Goal: Task Accomplishment & Management: Complete application form

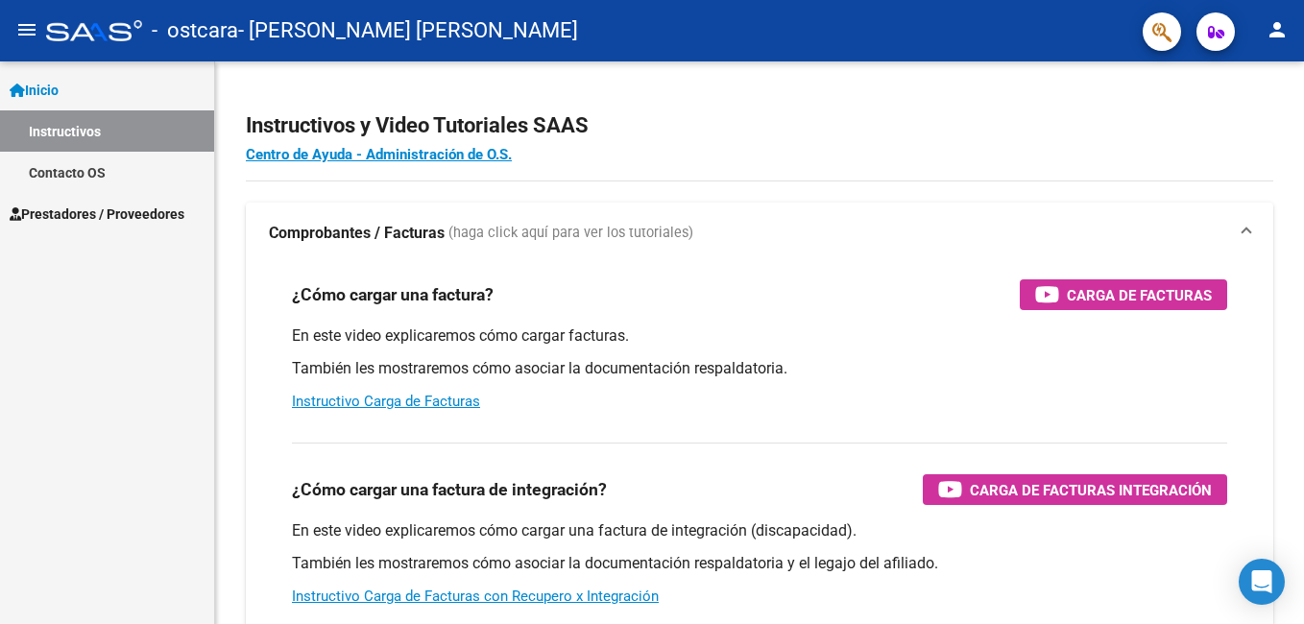
click at [122, 212] on span "Prestadores / Proveedores" at bounding box center [97, 214] width 175 height 21
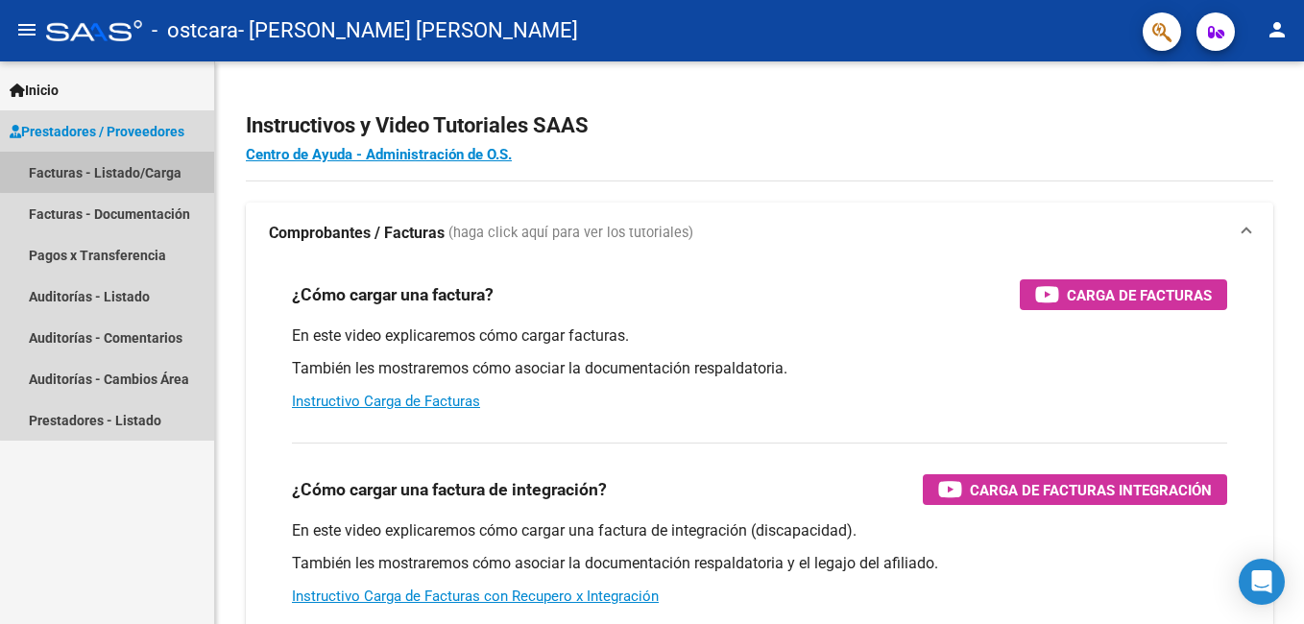
click at [131, 171] on link "Facturas - Listado/Carga" at bounding box center [107, 172] width 214 height 41
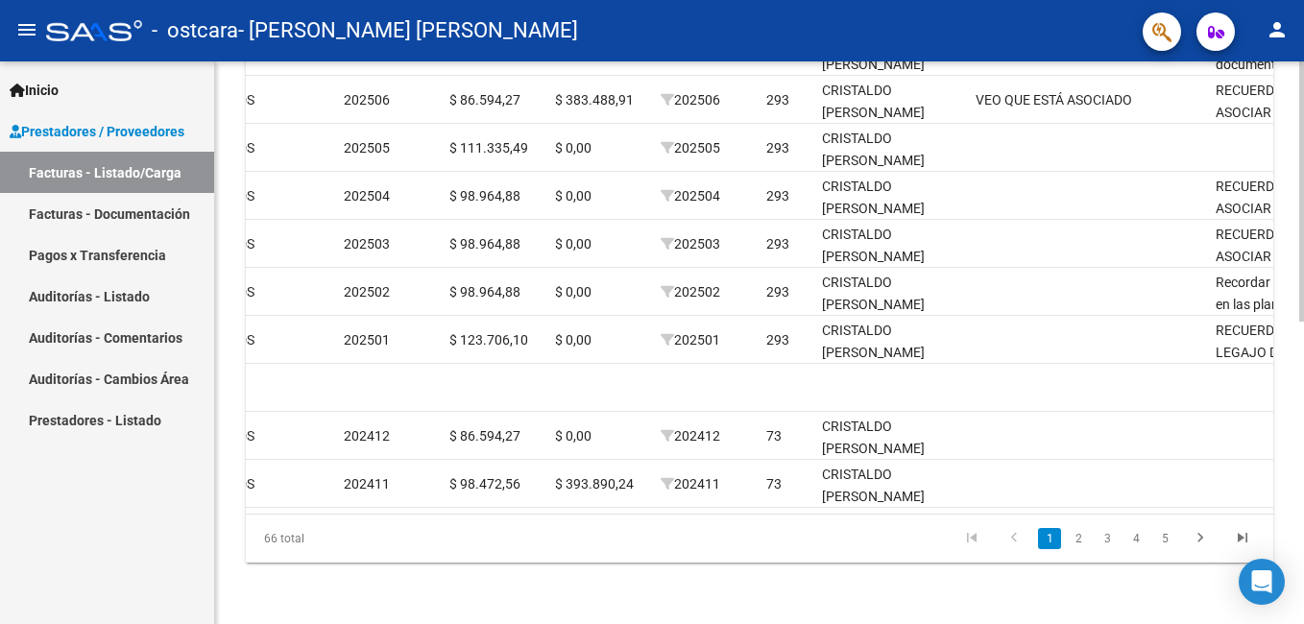
scroll to position [0, 3021]
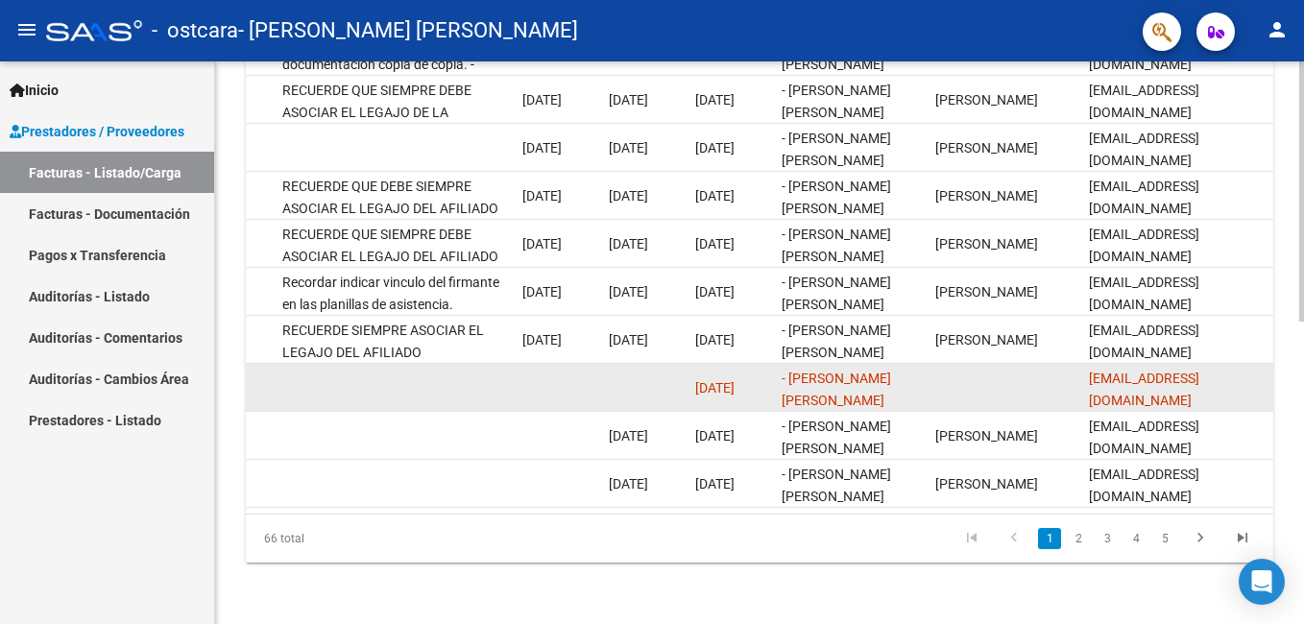
click at [992, 369] on datatable-body-cell at bounding box center [1005, 387] width 154 height 47
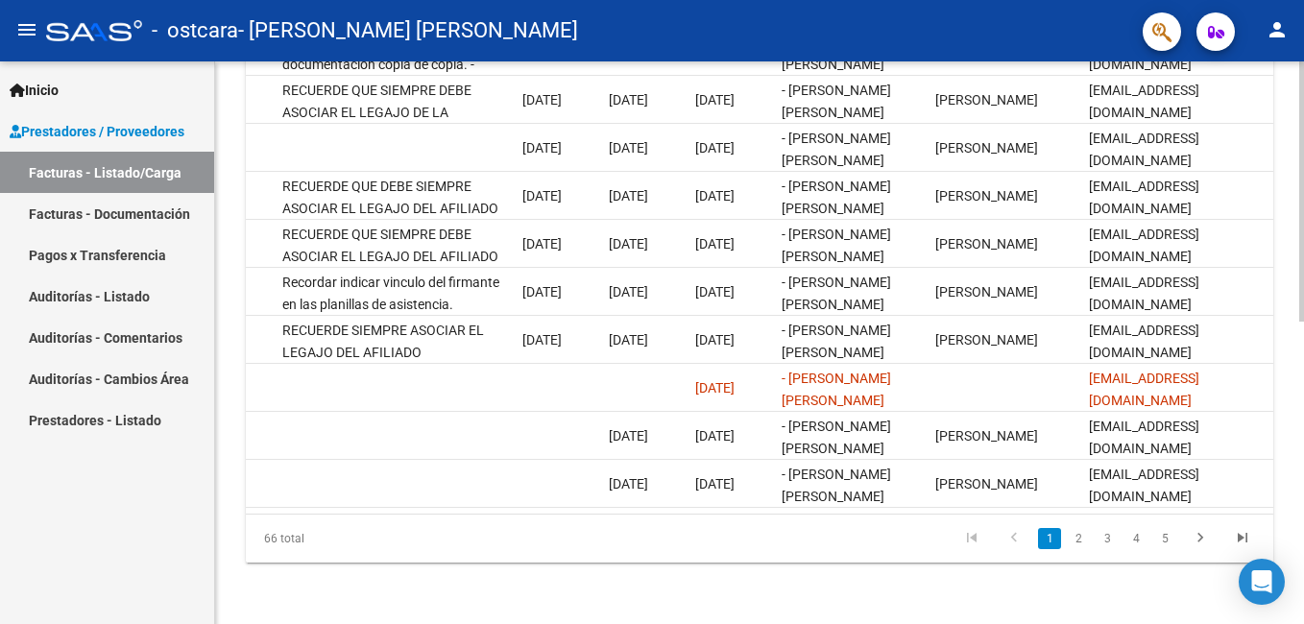
scroll to position [0, 0]
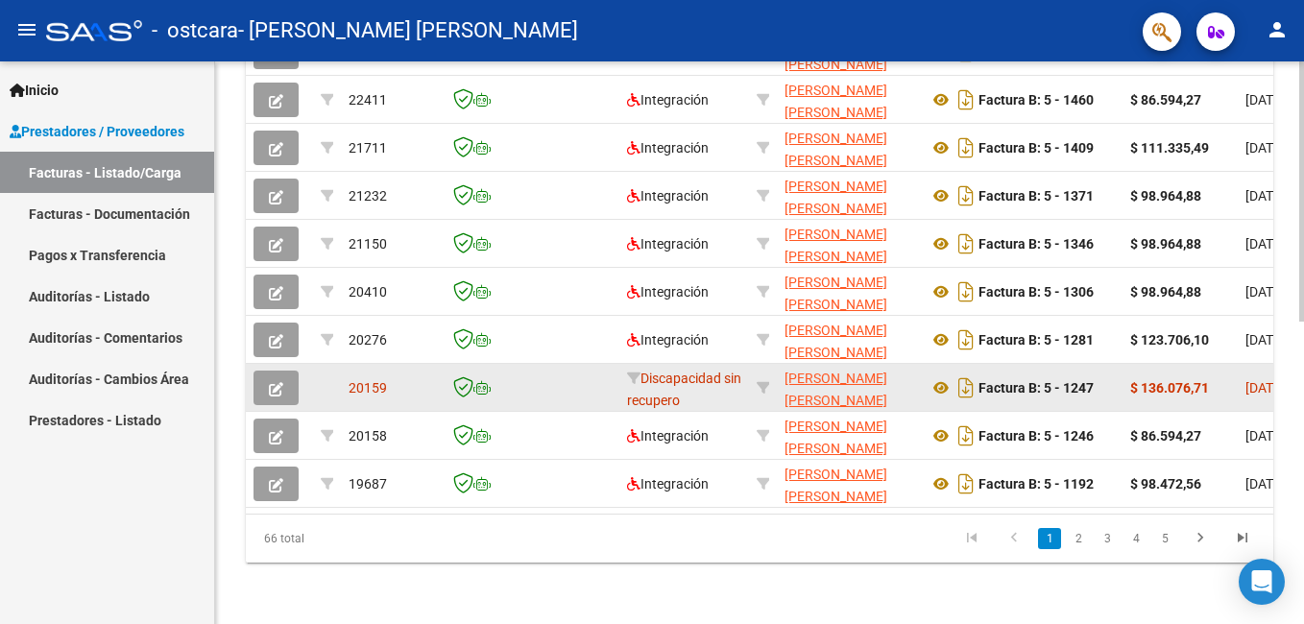
drag, startPoint x: 287, startPoint y: 377, endPoint x: 628, endPoint y: 378, distance: 340.9
click at [261, 379] on button "button" at bounding box center [276, 388] width 45 height 35
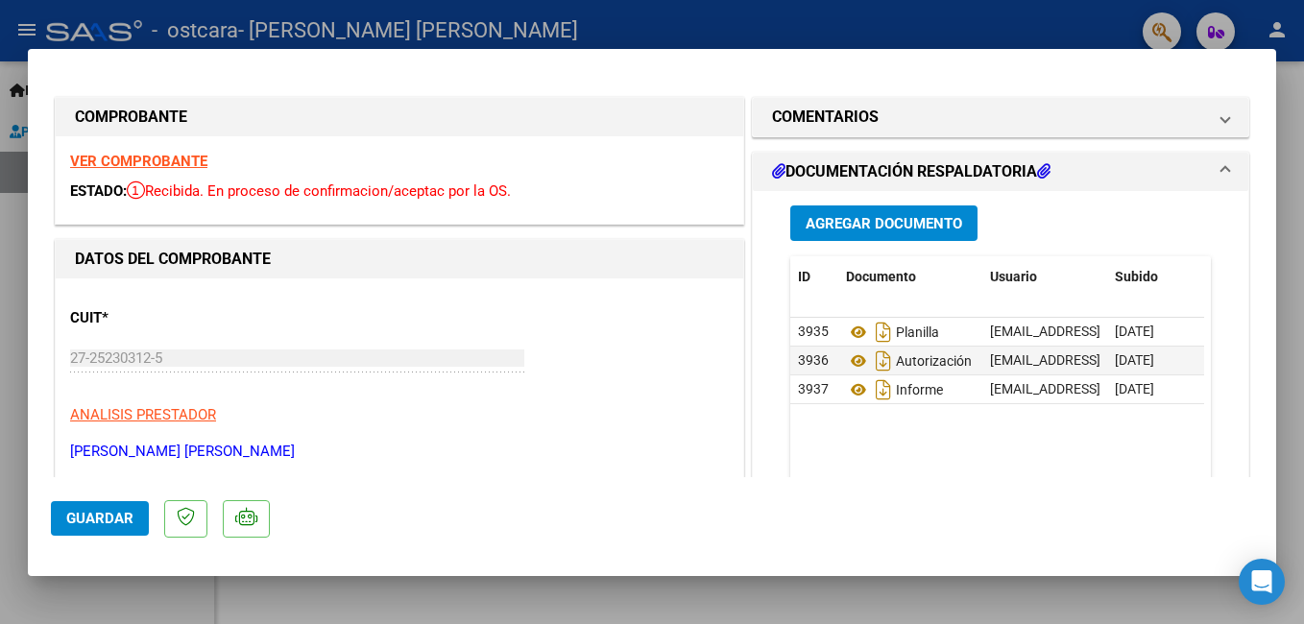
click at [34, 29] on div at bounding box center [652, 312] width 1304 height 624
type input "$ 0,00"
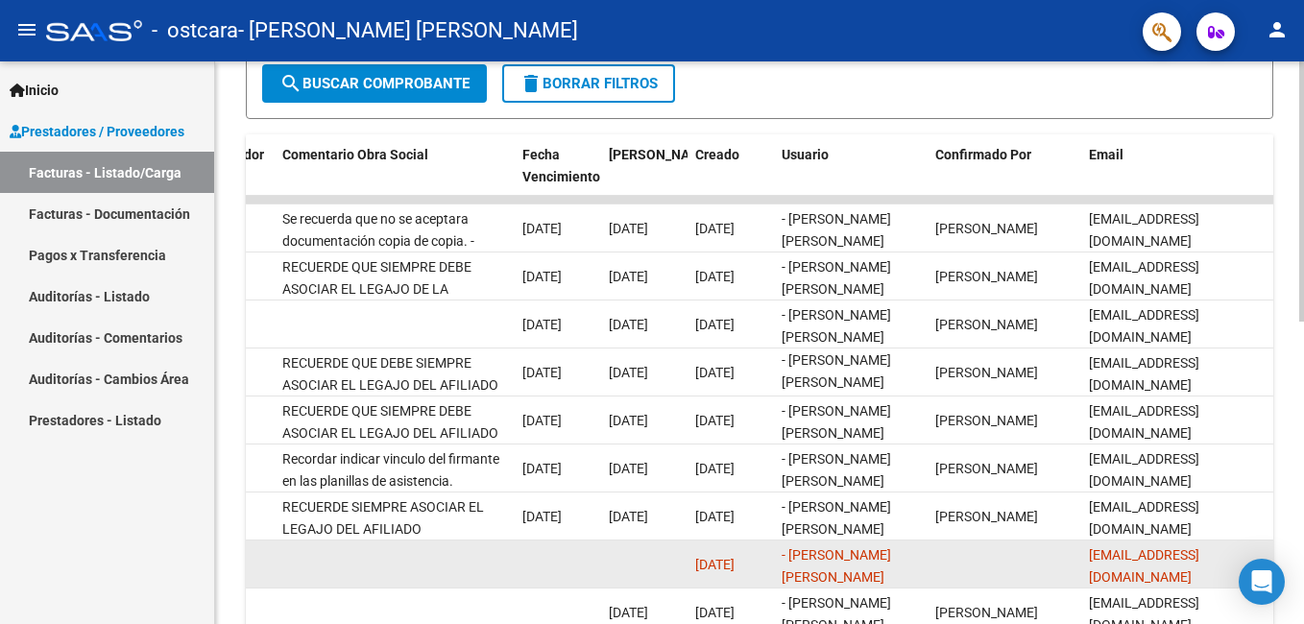
scroll to position [655, 0]
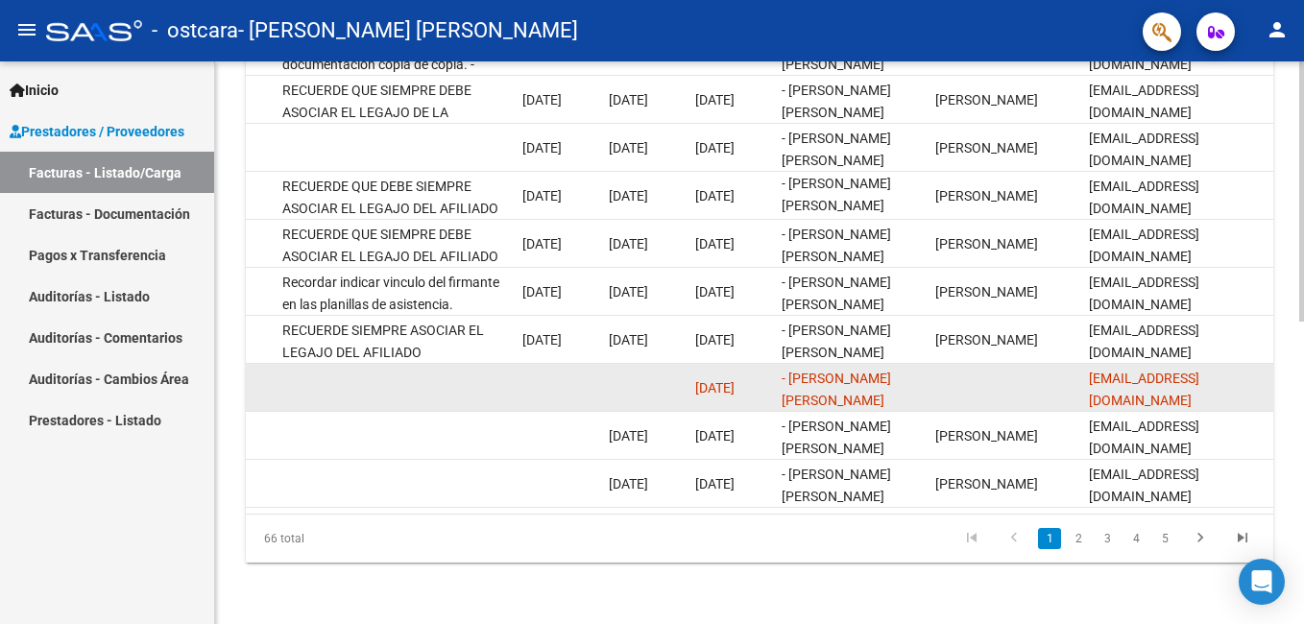
click at [1003, 376] on datatable-body-cell at bounding box center [1005, 387] width 154 height 47
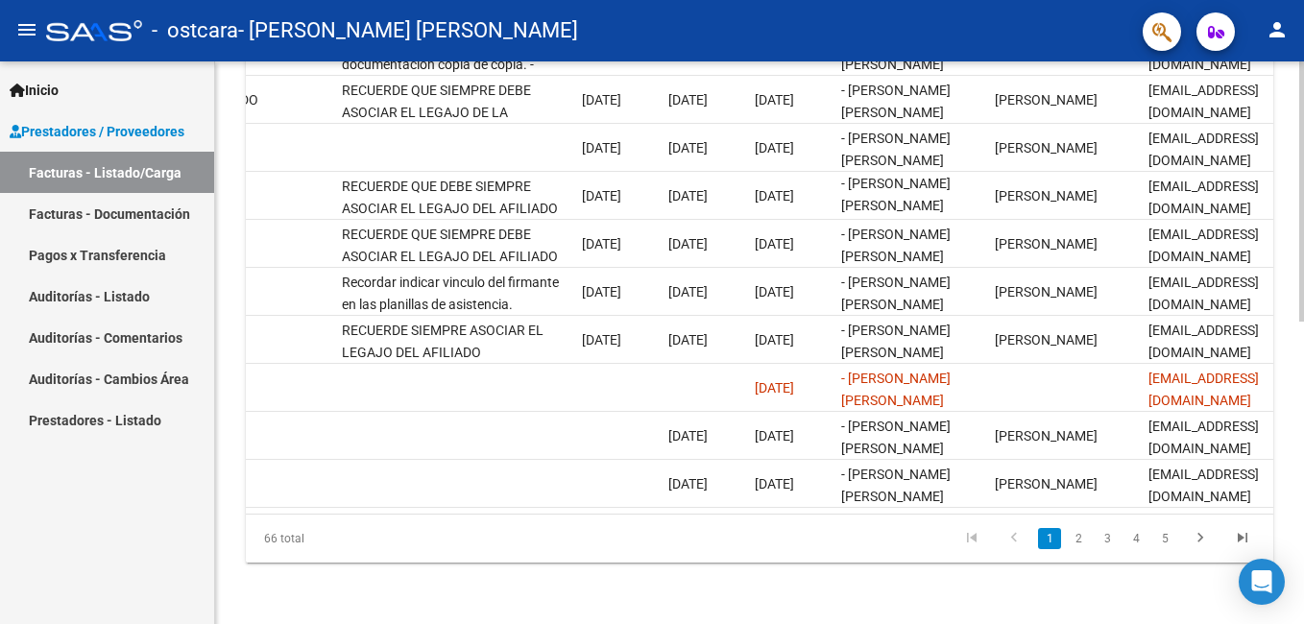
scroll to position [0, 3021]
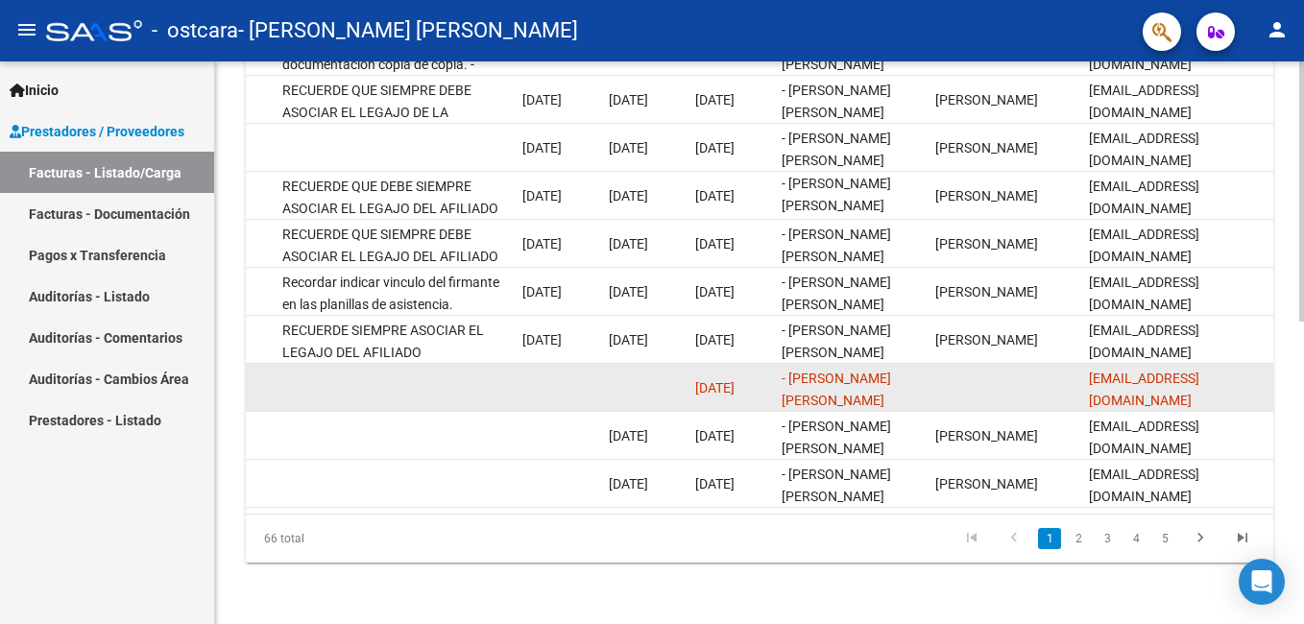
click at [958, 376] on datatable-body-cell at bounding box center [1005, 387] width 154 height 47
click at [964, 375] on datatable-body-cell at bounding box center [1005, 387] width 154 height 47
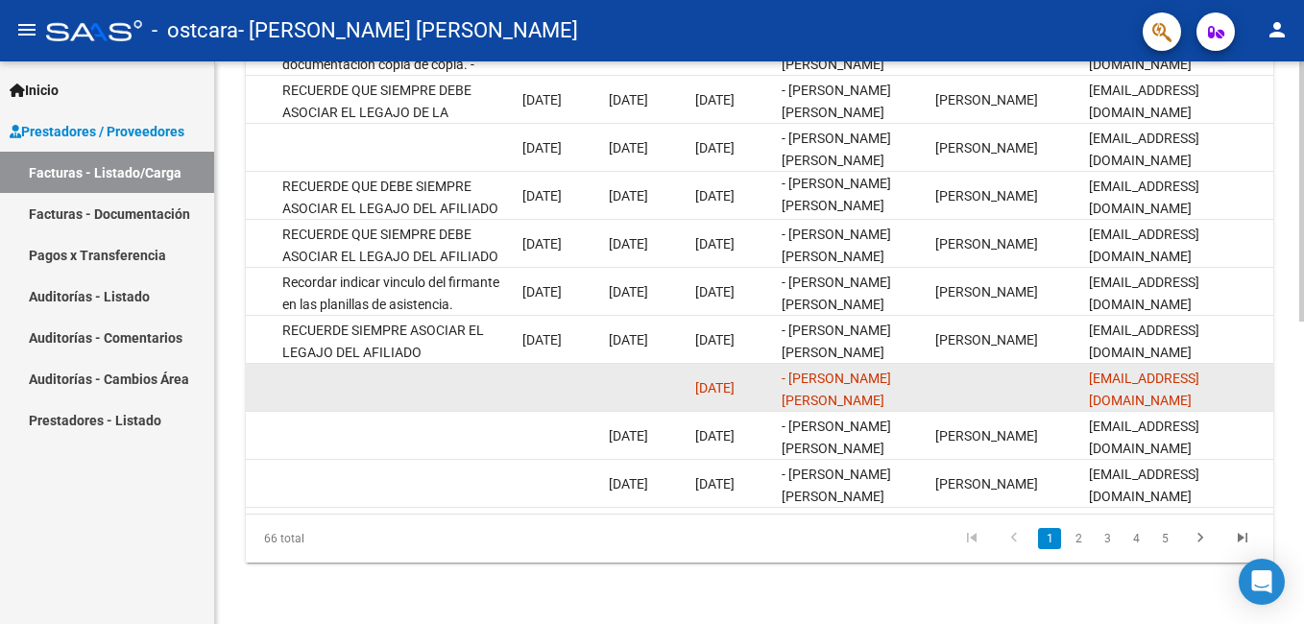
click at [964, 375] on datatable-body-cell at bounding box center [1005, 387] width 154 height 47
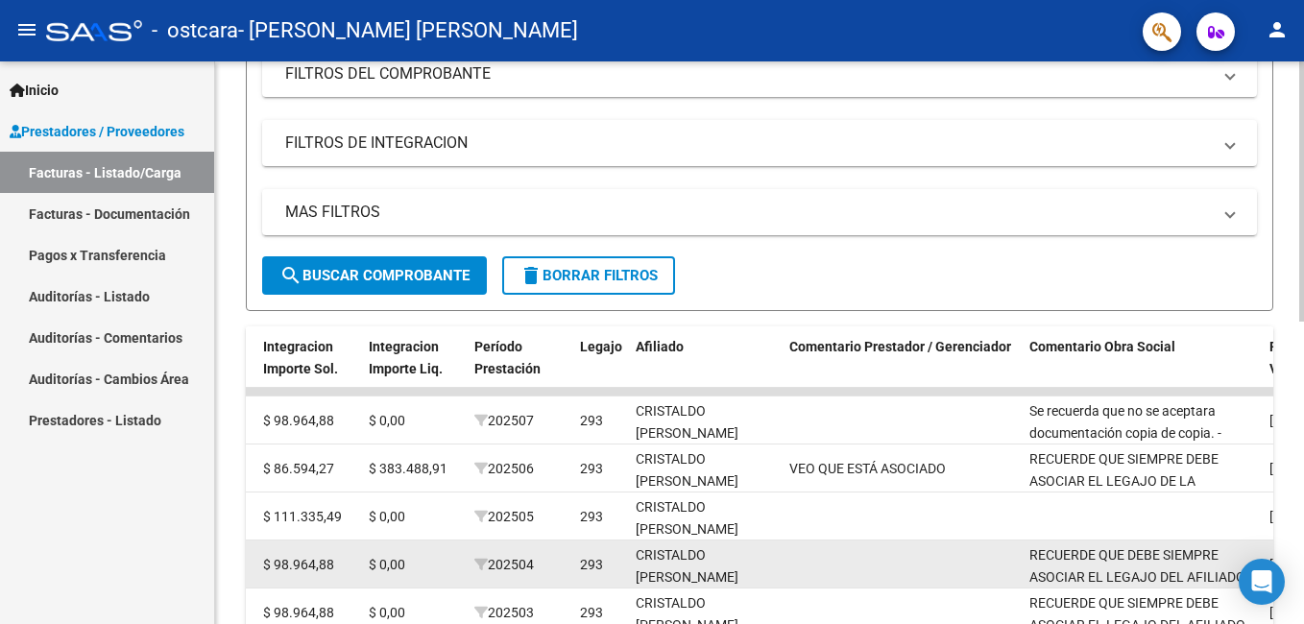
scroll to position [367, 0]
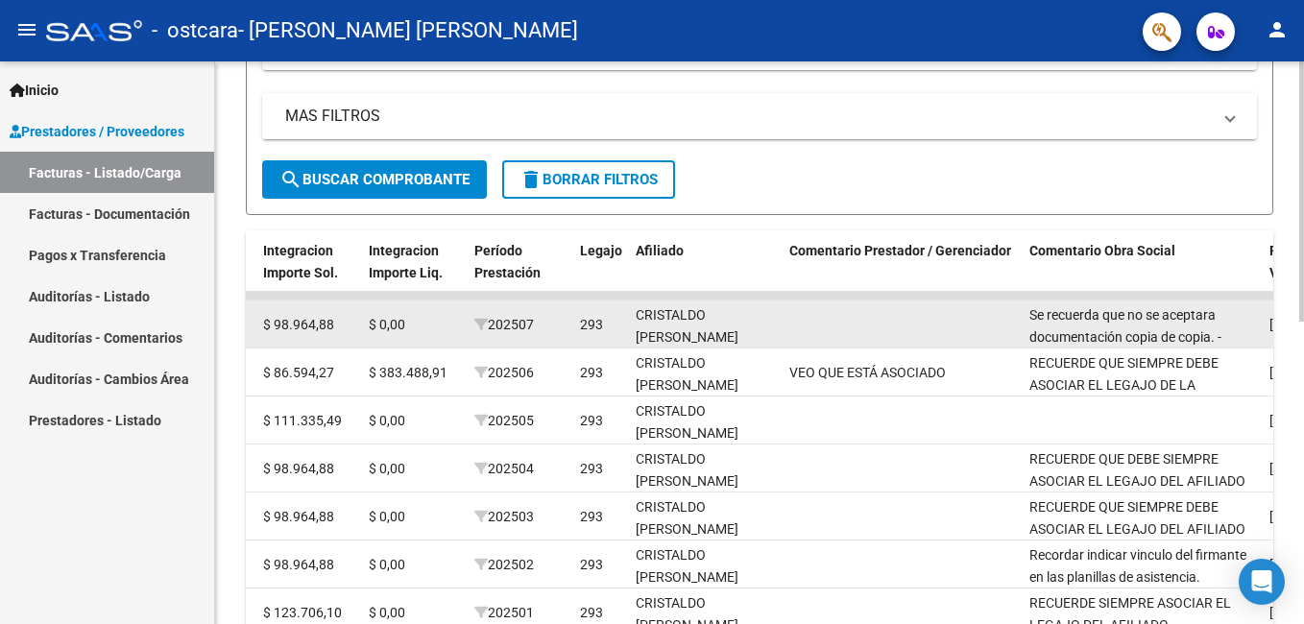
click at [1073, 324] on div "Se recuerda que no se aceptara documentación copia de copia. - RECUERDE QUE DEB…" at bounding box center [1142, 324] width 225 height 40
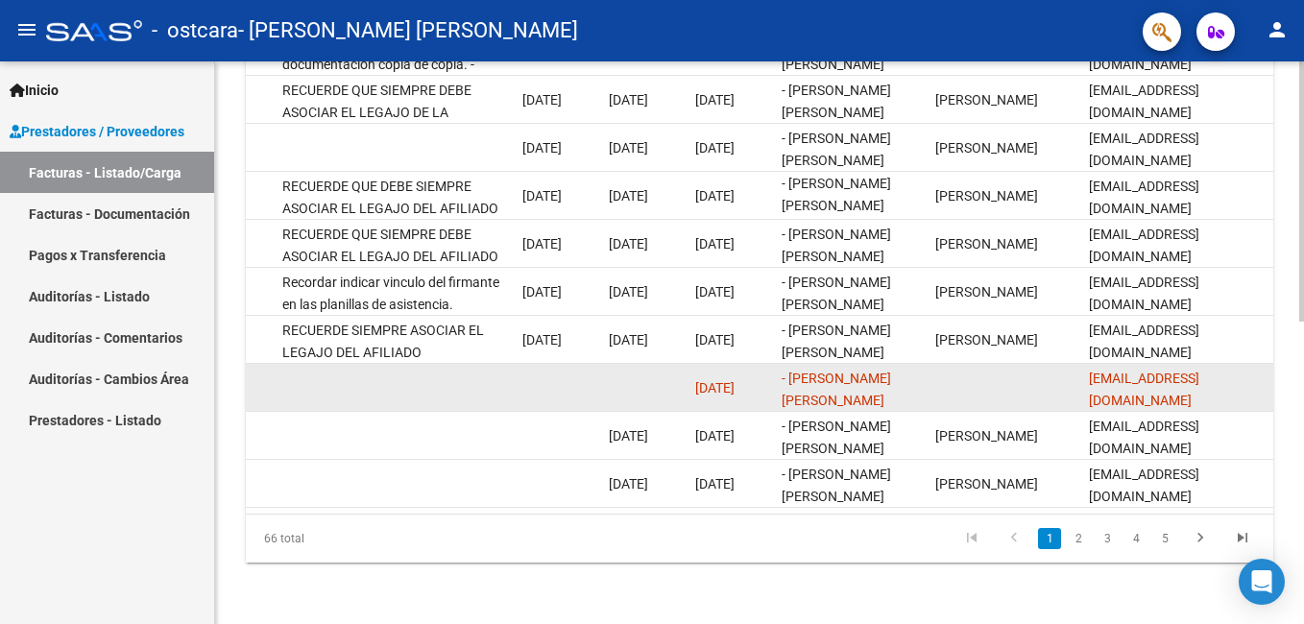
scroll to position [271, 0]
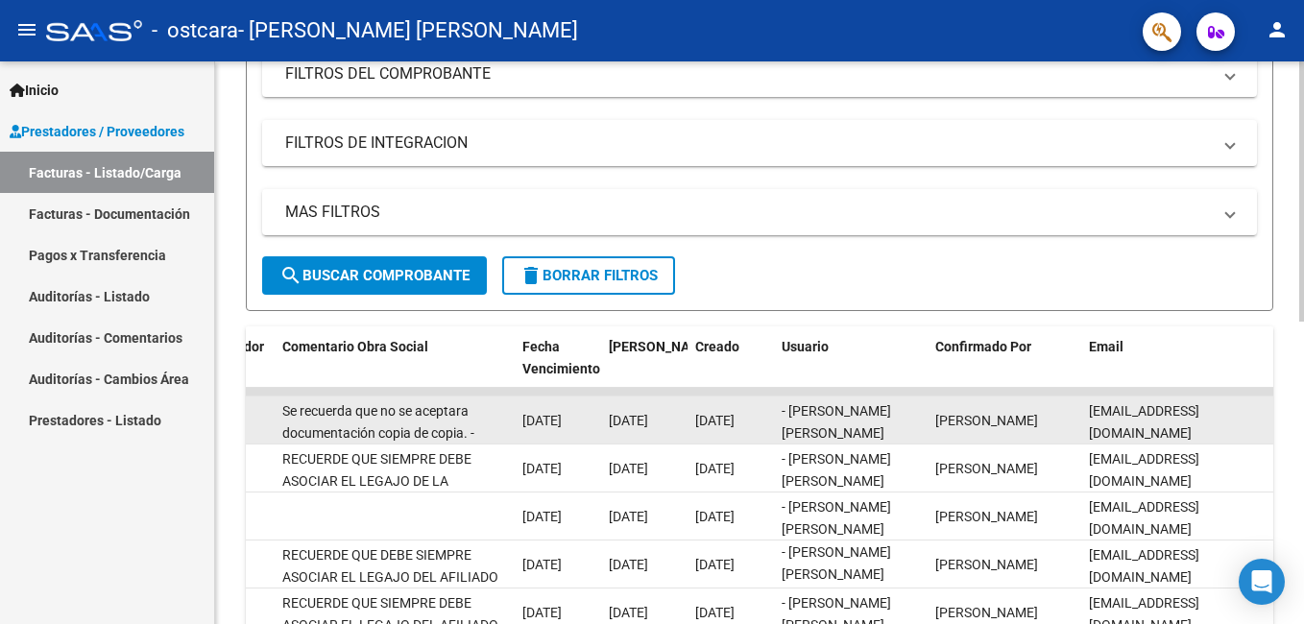
click at [430, 422] on div "Se recuerda que no se aceptara documentación copia de copia. - RECUERDE QUE DEB…" at bounding box center [394, 420] width 225 height 40
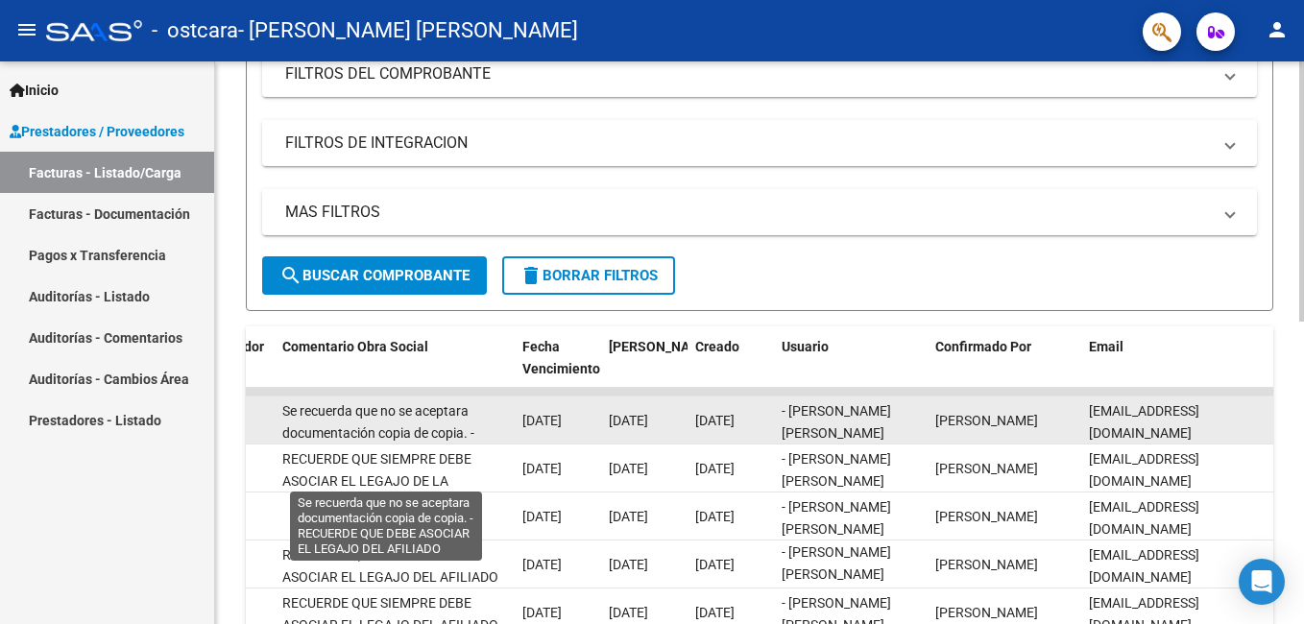
click at [469, 431] on span "Se recuerda que no se aceptara documentación copia de copia. - RECUERDE QUE DEB…" at bounding box center [385, 443] width 207 height 81
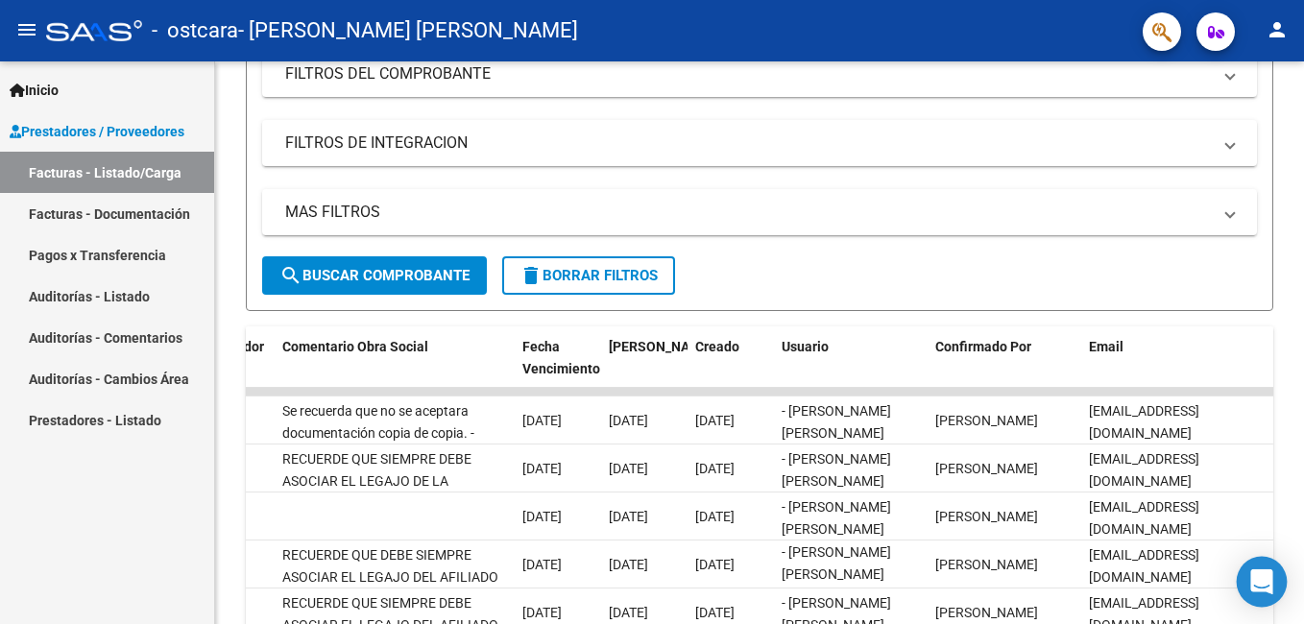
click at [1265, 595] on div "Open Intercom Messenger" at bounding box center [1262, 582] width 51 height 51
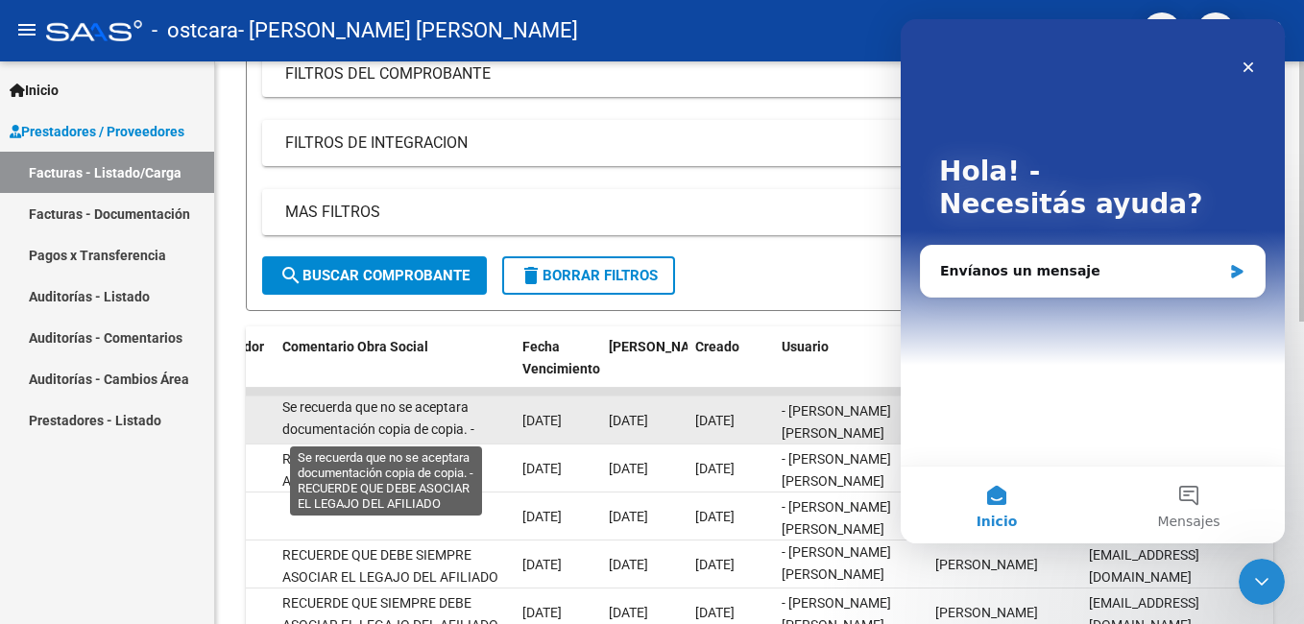
scroll to position [0, 0]
drag, startPoint x: 493, startPoint y: 430, endPoint x: 345, endPoint y: 406, distance: 149.8
click at [345, 406] on div "Se recuerda que no se aceptara documentación copia de copia. - RECUERDE QUE DEB…" at bounding box center [394, 420] width 225 height 40
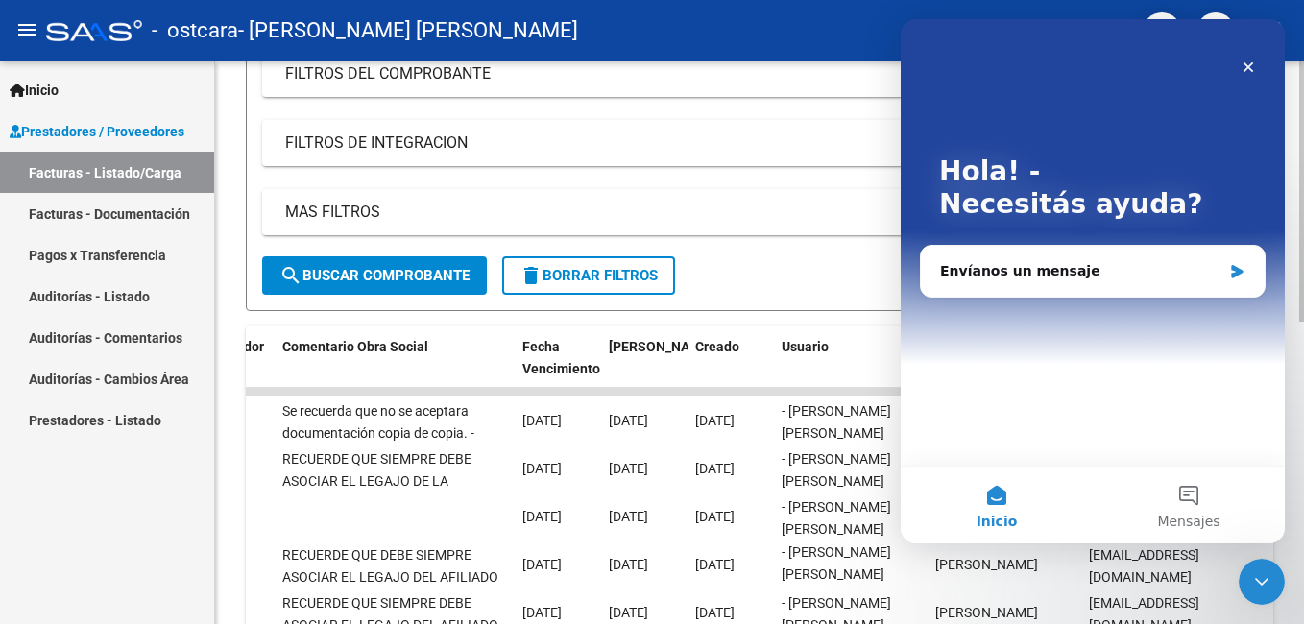
click at [812, 168] on div "Filtros Id Area Area Todos Confirmado Mostrar totalizadores FILTROS DEL COMPROB…" at bounding box center [759, 114] width 995 height 283
click at [1246, 72] on icon "Cerrar" at bounding box center [1248, 67] width 15 height 15
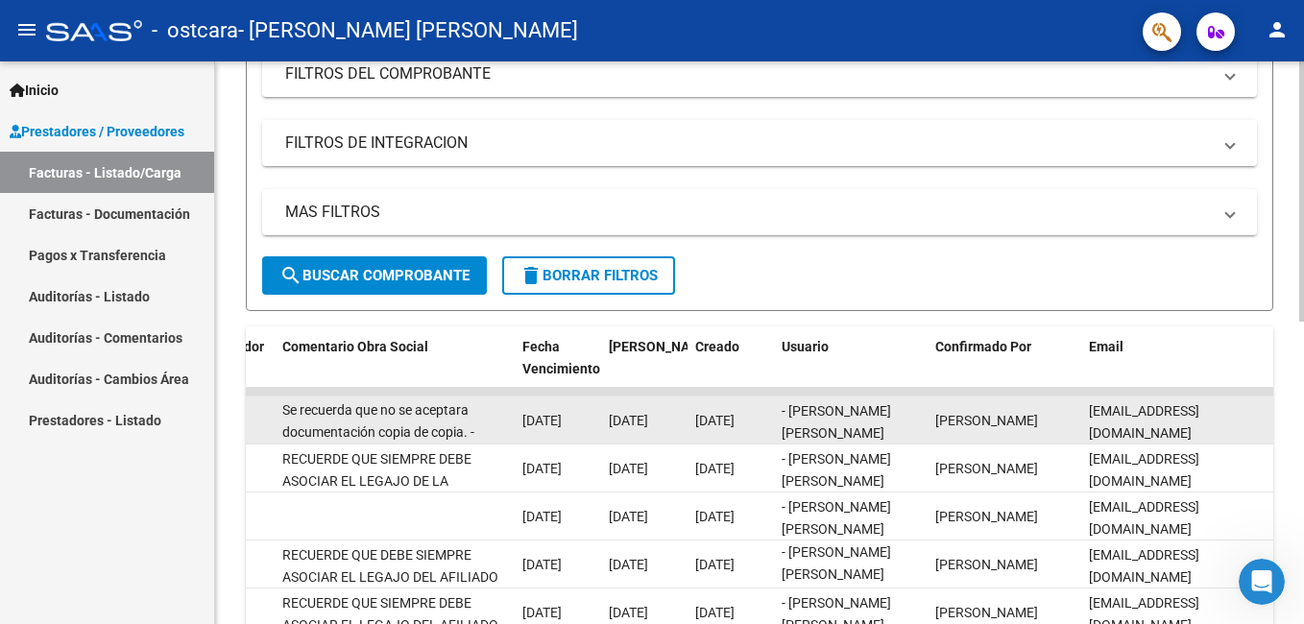
scroll to position [47, 0]
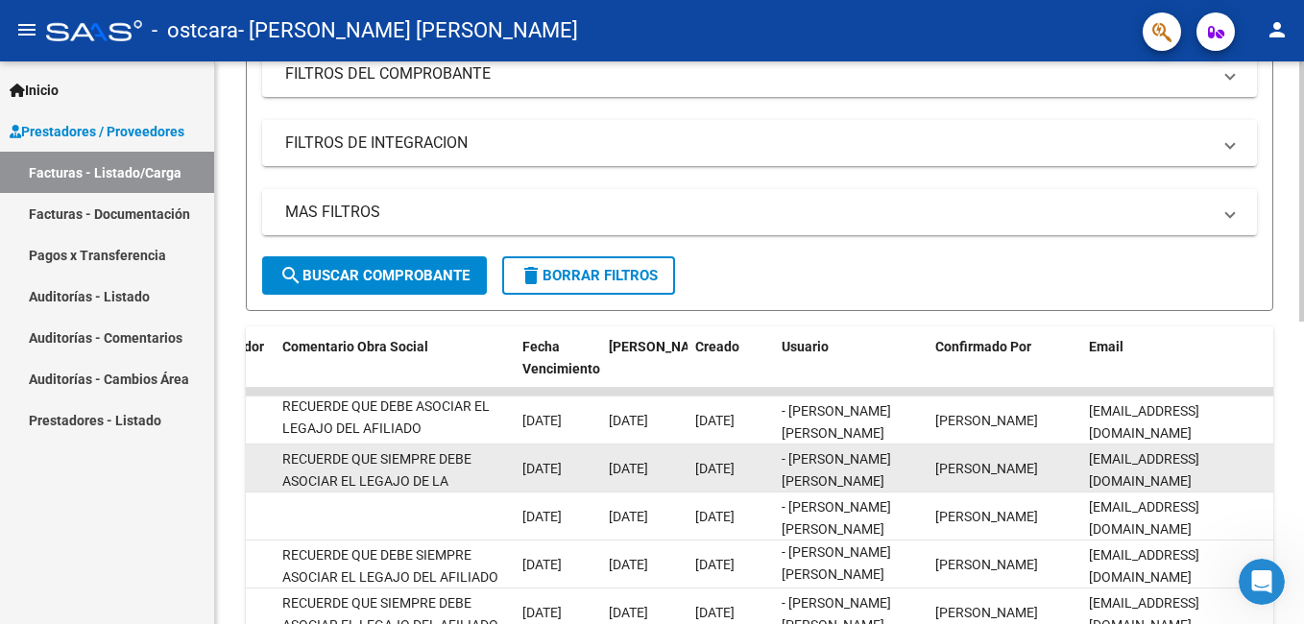
click at [451, 477] on div "RECUERDE QUE SIEMPRE DEBE ASOCIAR EL LEGAJO DE LA AFILIADA" at bounding box center [394, 469] width 225 height 40
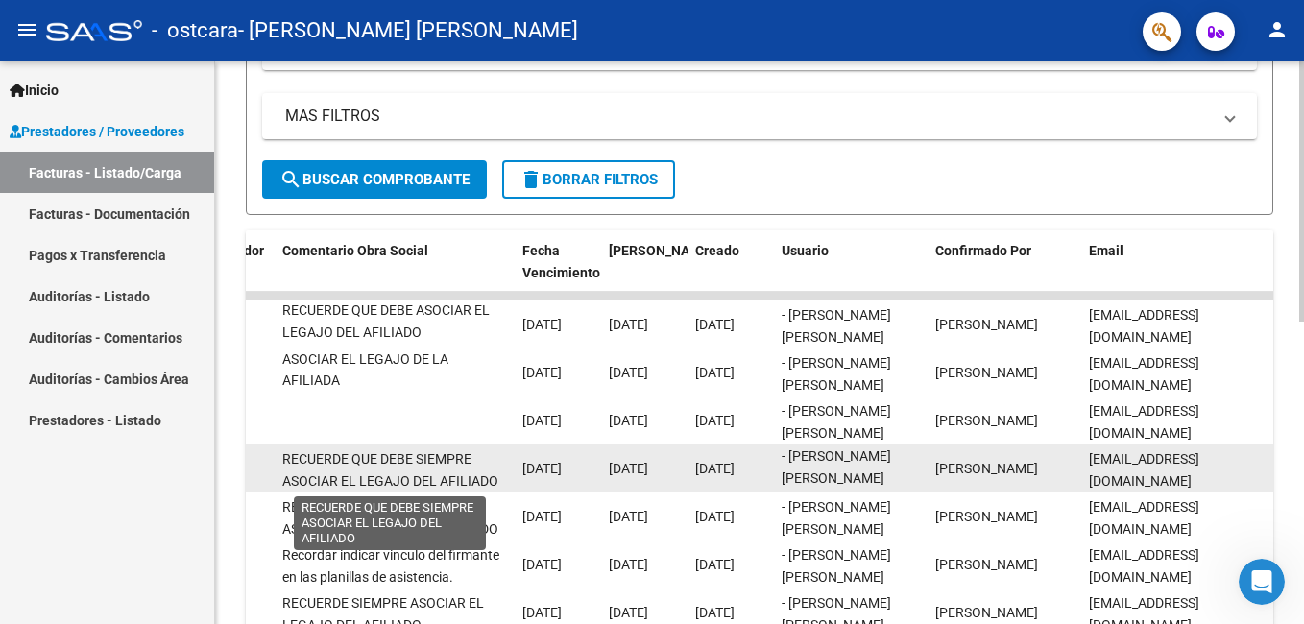
click at [493, 479] on span "RECUERDE QUE DEBE SIEMPRE ASOCIAR EL LEGAJO DEL AFILIADO" at bounding box center [390, 469] width 216 height 37
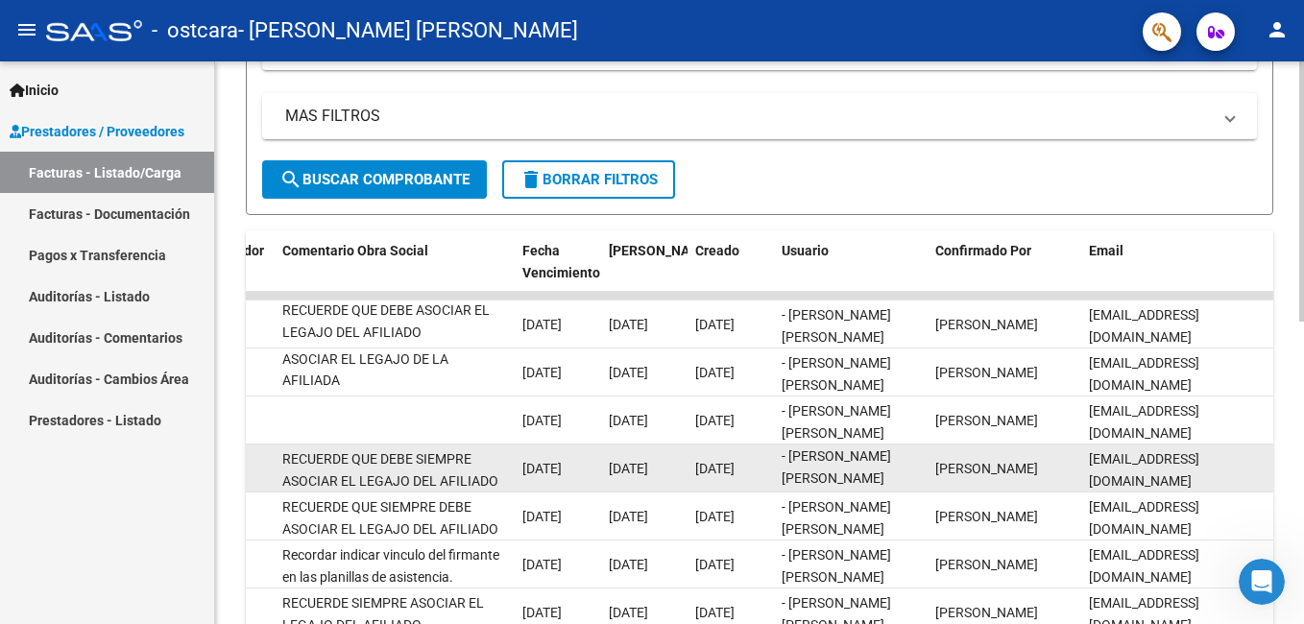
scroll to position [3, 0]
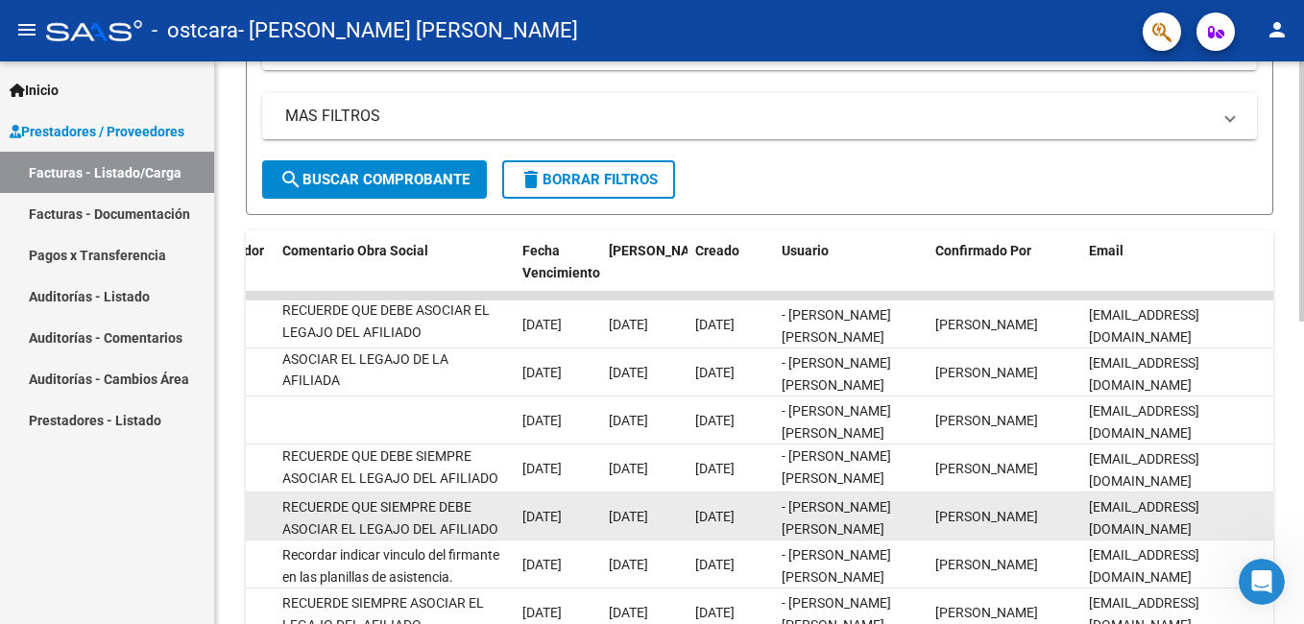
click at [473, 509] on div "RECUERDE QUE SIEMPRE DEBE ASOCIAR EL LEGAJO DEL AFILIADO" at bounding box center [394, 517] width 225 height 40
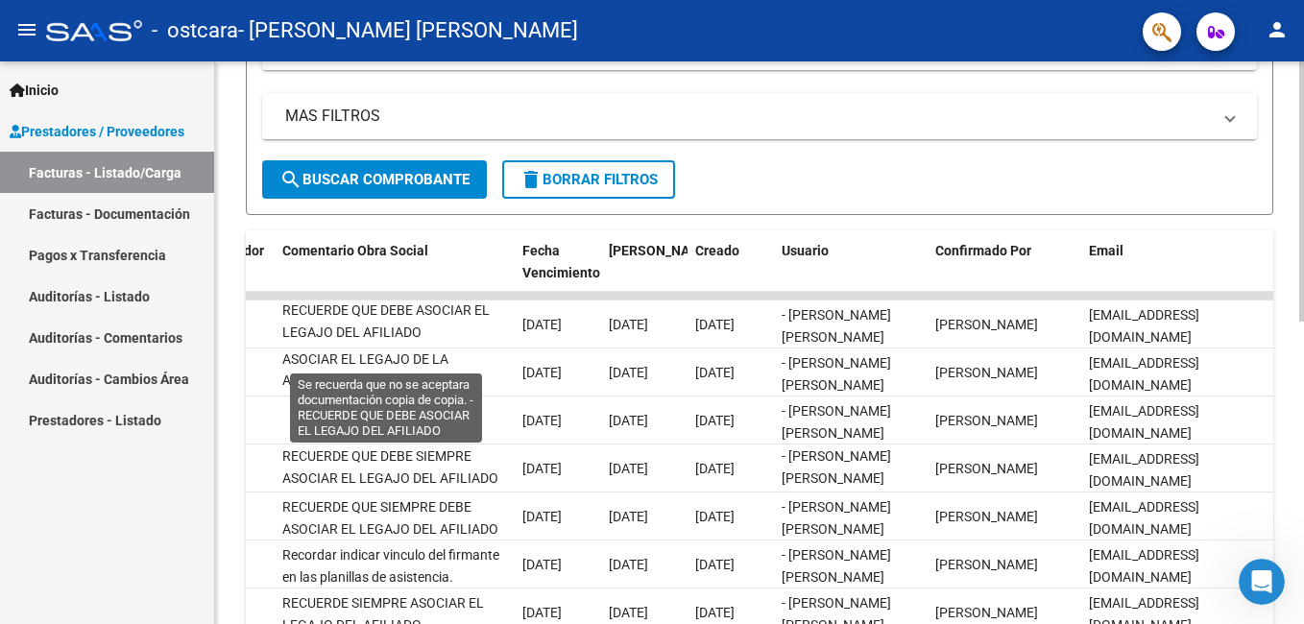
scroll to position [0, 0]
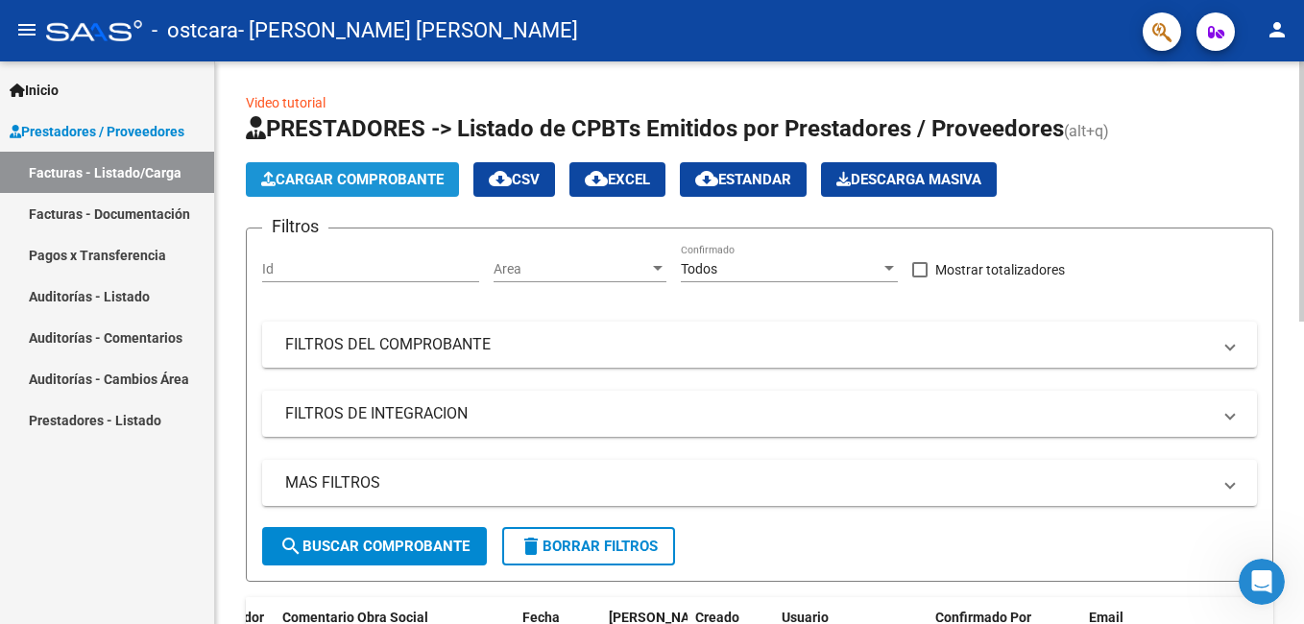
click at [397, 185] on span "Cargar Comprobante" at bounding box center [352, 179] width 182 height 17
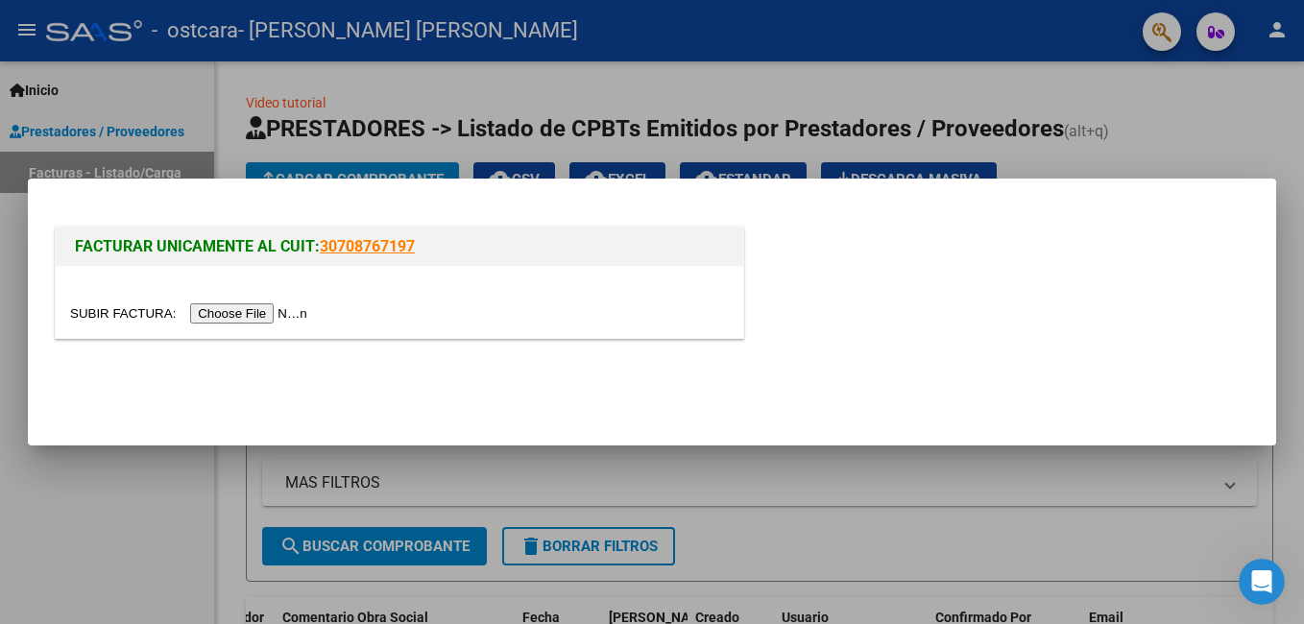
click at [271, 312] on input "file" at bounding box center [191, 313] width 243 height 20
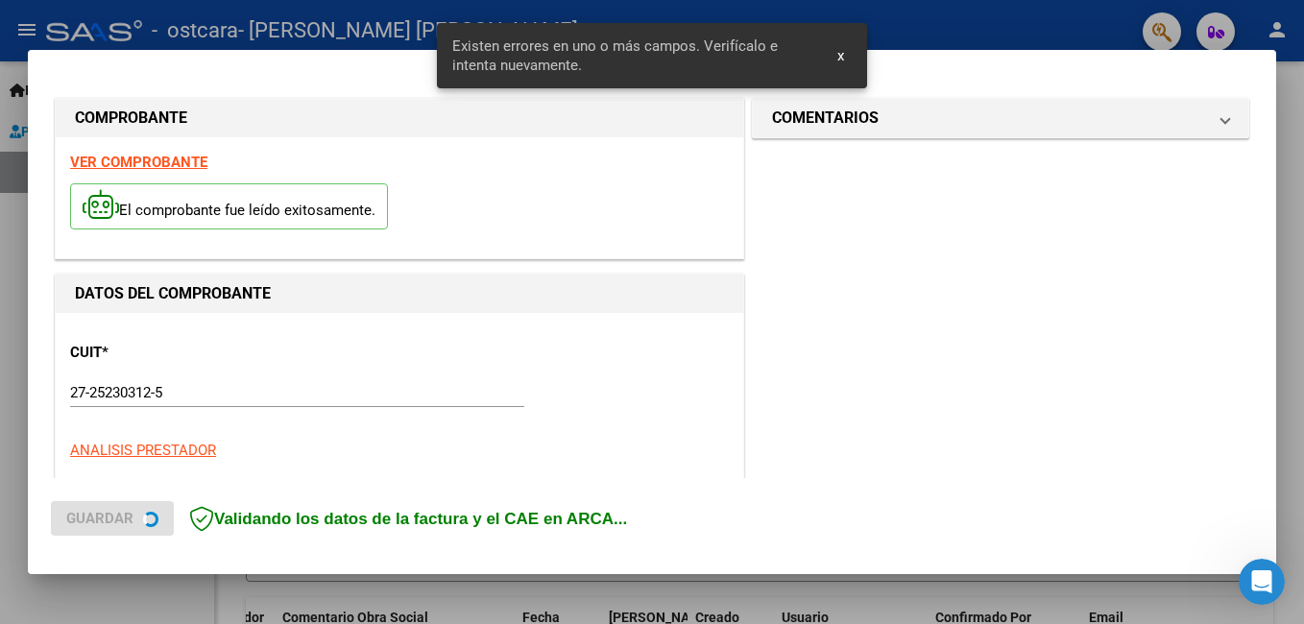
scroll to position [467, 0]
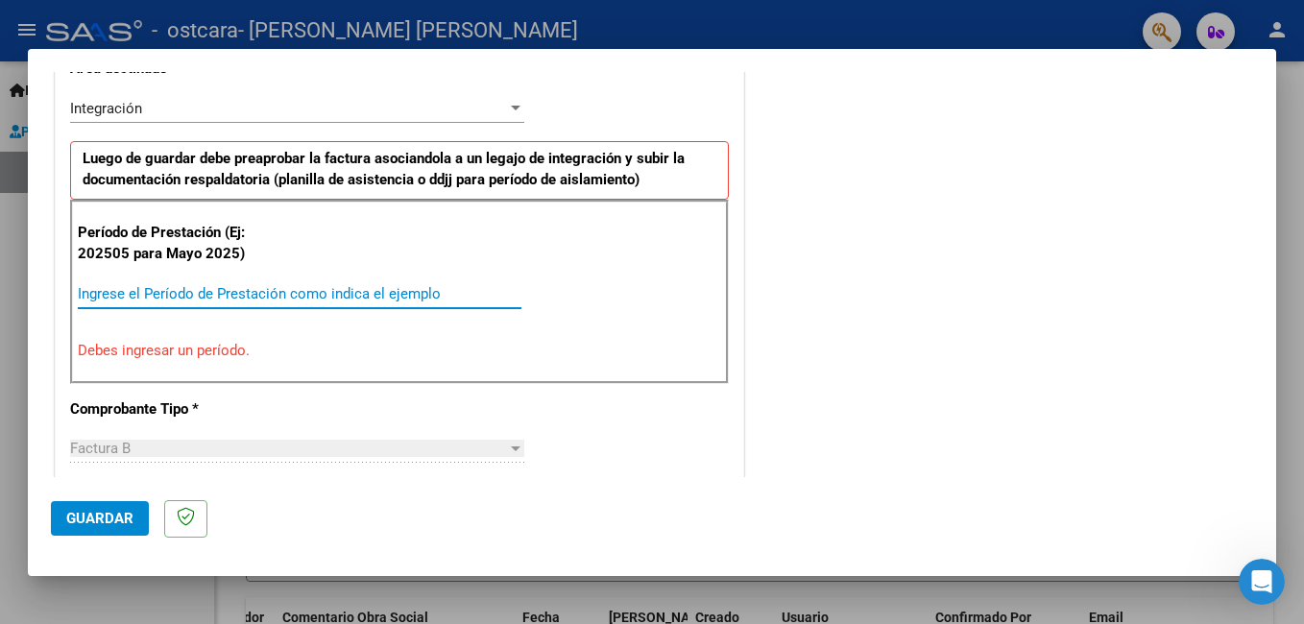
click at [319, 289] on input "Ingrese el Período de Prestación como indica el ejemplo" at bounding box center [300, 293] width 444 height 17
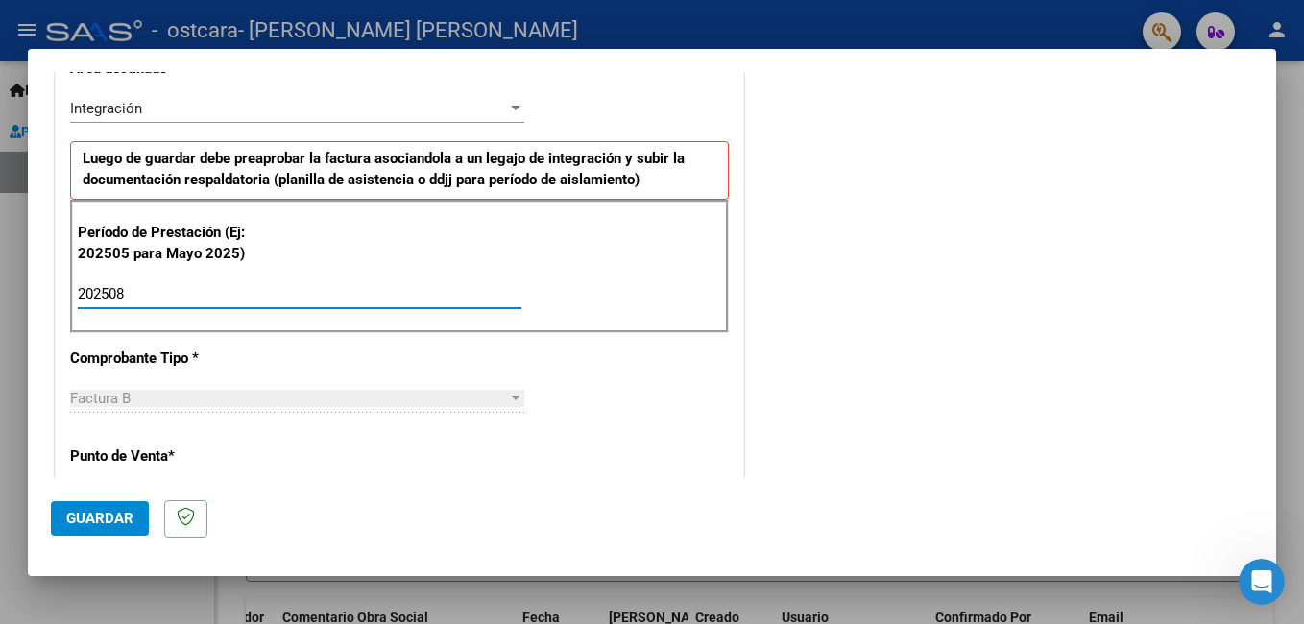
type input "202508"
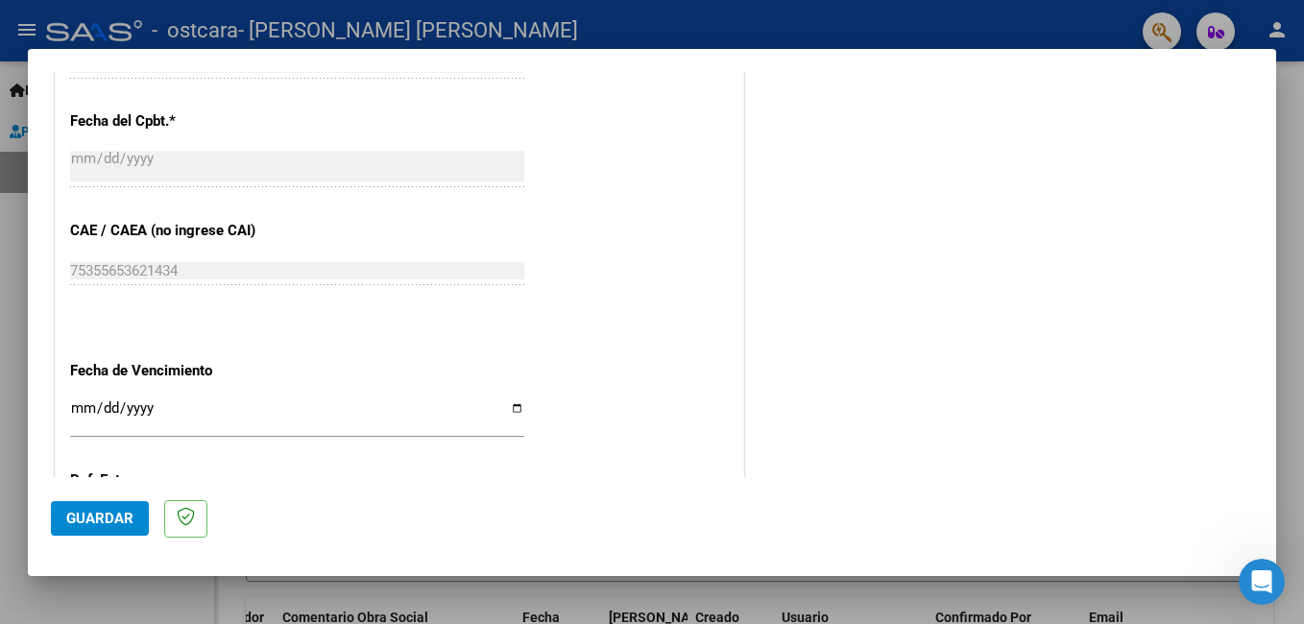
scroll to position [1284, 0]
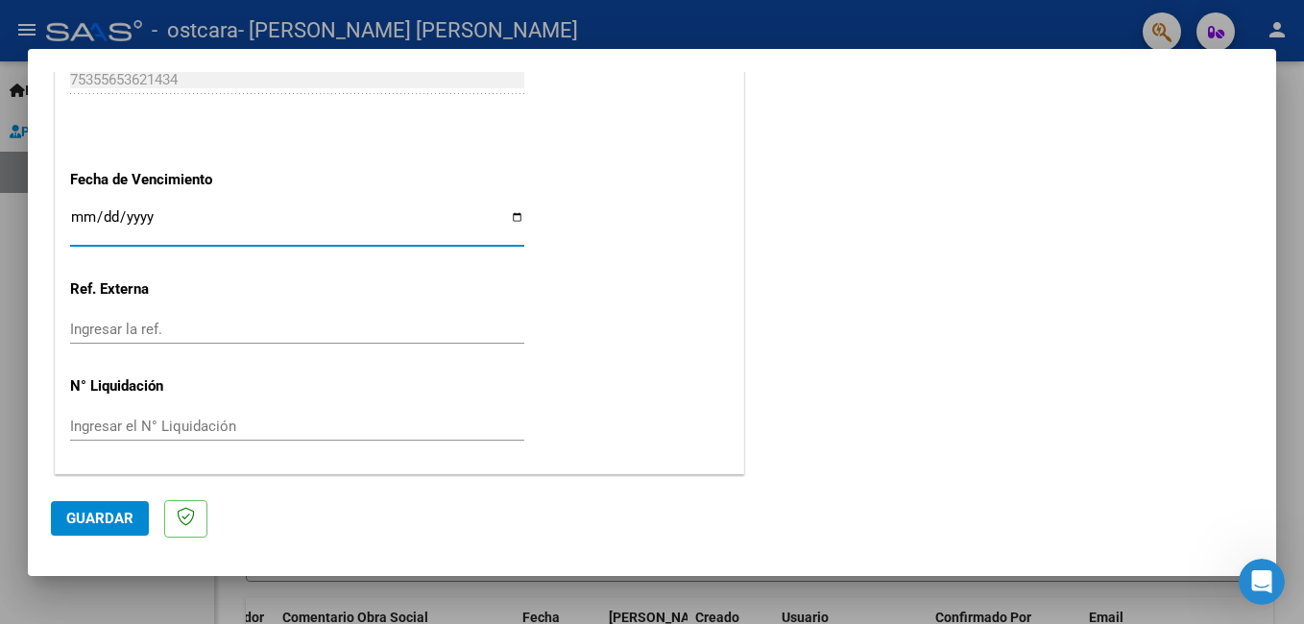
click at [509, 219] on input "Ingresar la fecha" at bounding box center [297, 224] width 454 height 31
type input "[DATE]"
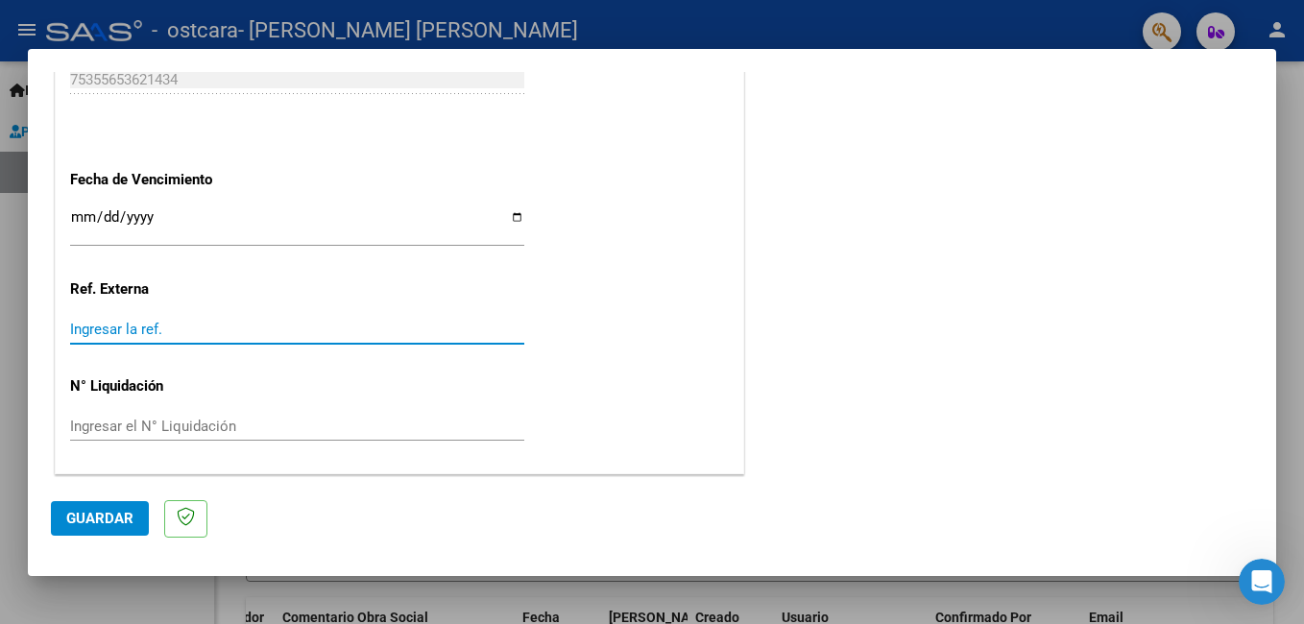
click at [212, 325] on input "Ingresar la ref." at bounding box center [297, 329] width 454 height 17
click at [98, 511] on span "Guardar" at bounding box center [99, 518] width 67 height 17
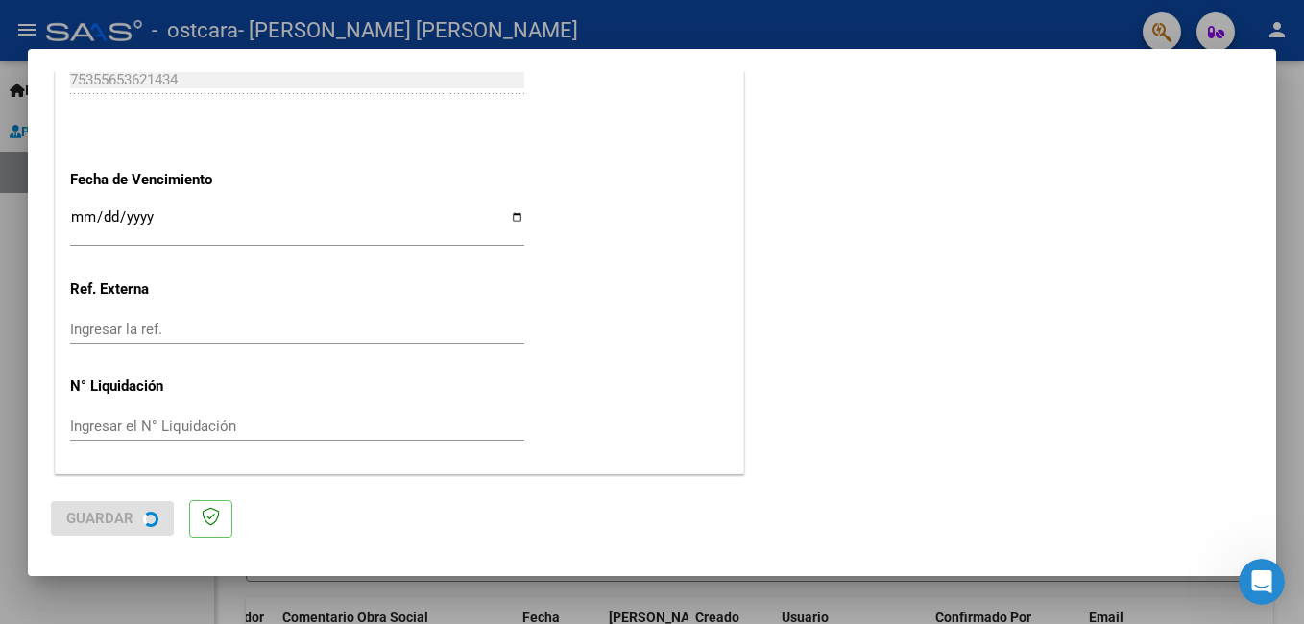
scroll to position [0, 0]
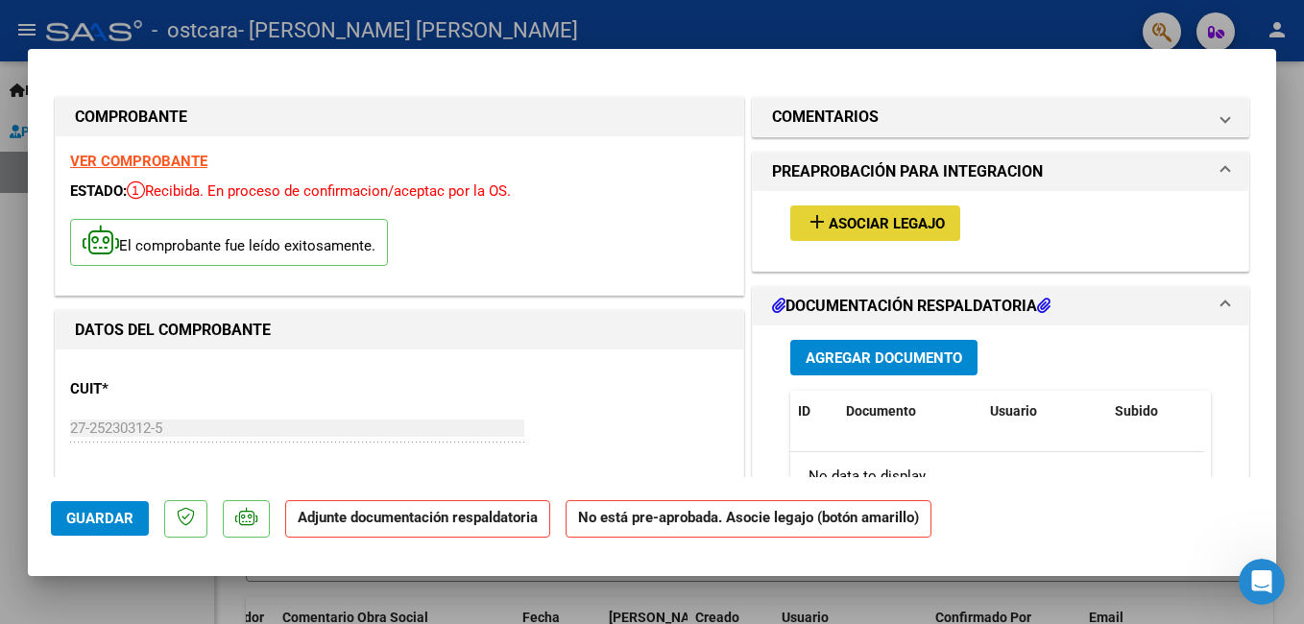
click at [866, 227] on span "Asociar Legajo" at bounding box center [887, 223] width 116 height 17
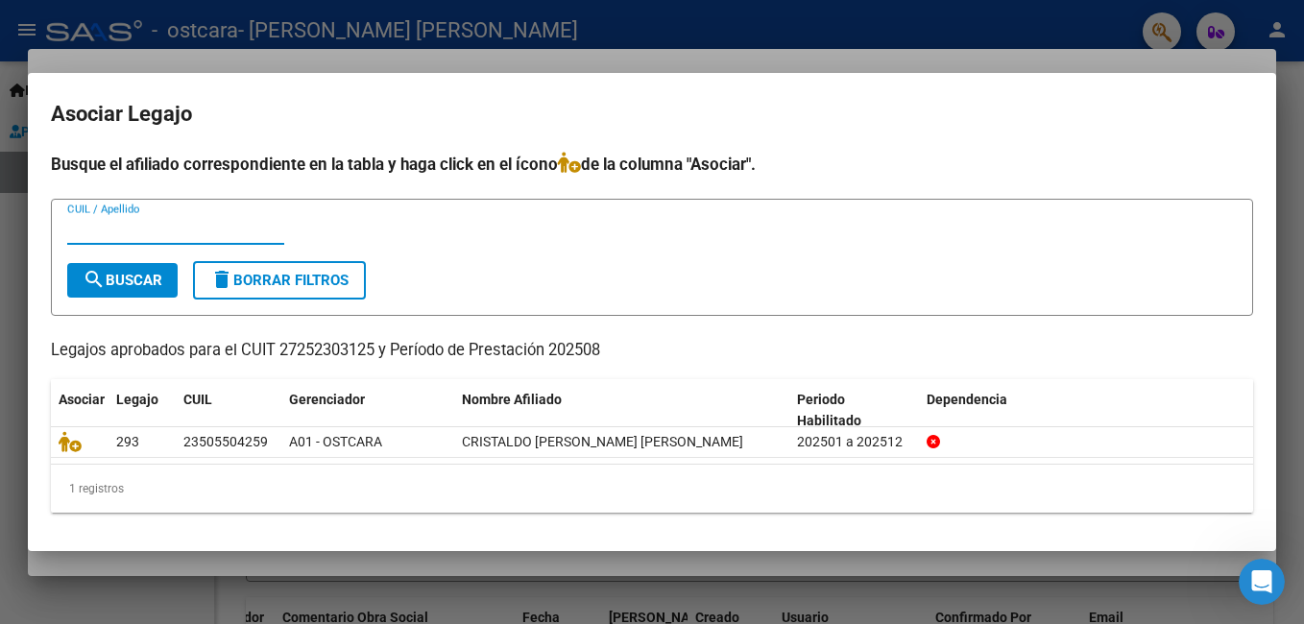
click at [183, 227] on input "CUIL / Apellido" at bounding box center [175, 229] width 217 height 17
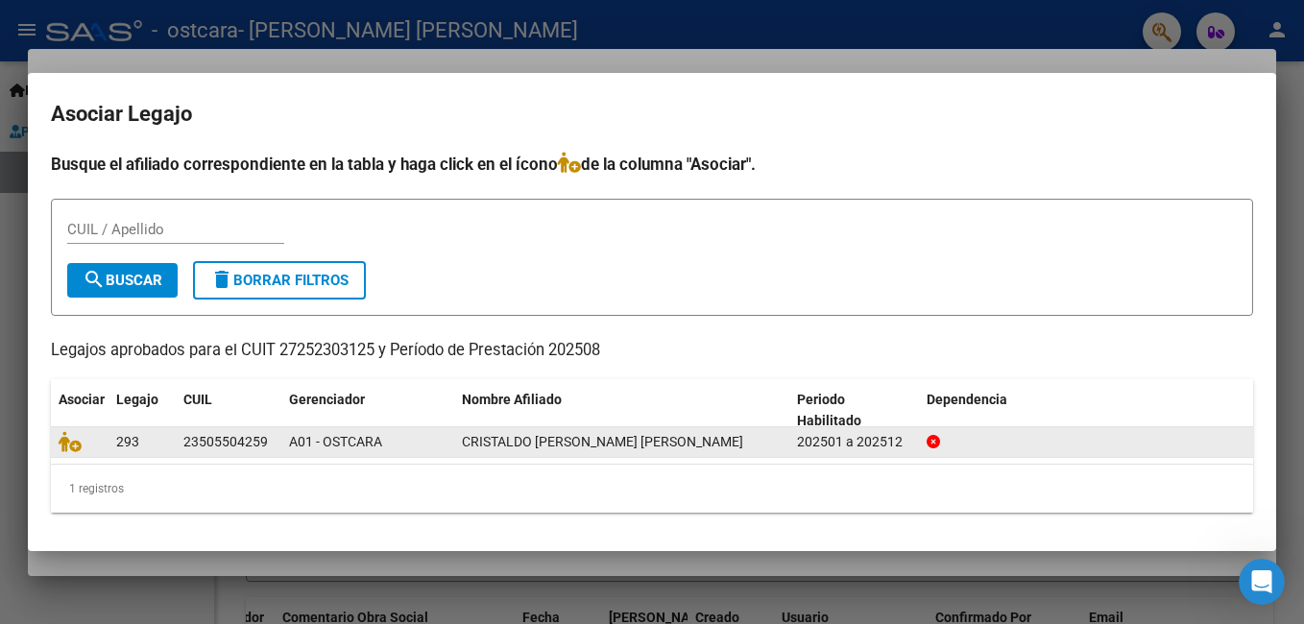
drag, startPoint x: 278, startPoint y: 441, endPoint x: 183, endPoint y: 446, distance: 94.2
click at [183, 446] on datatable-body-cell "23505504259" at bounding box center [229, 442] width 106 height 30
copy div "23505504259"
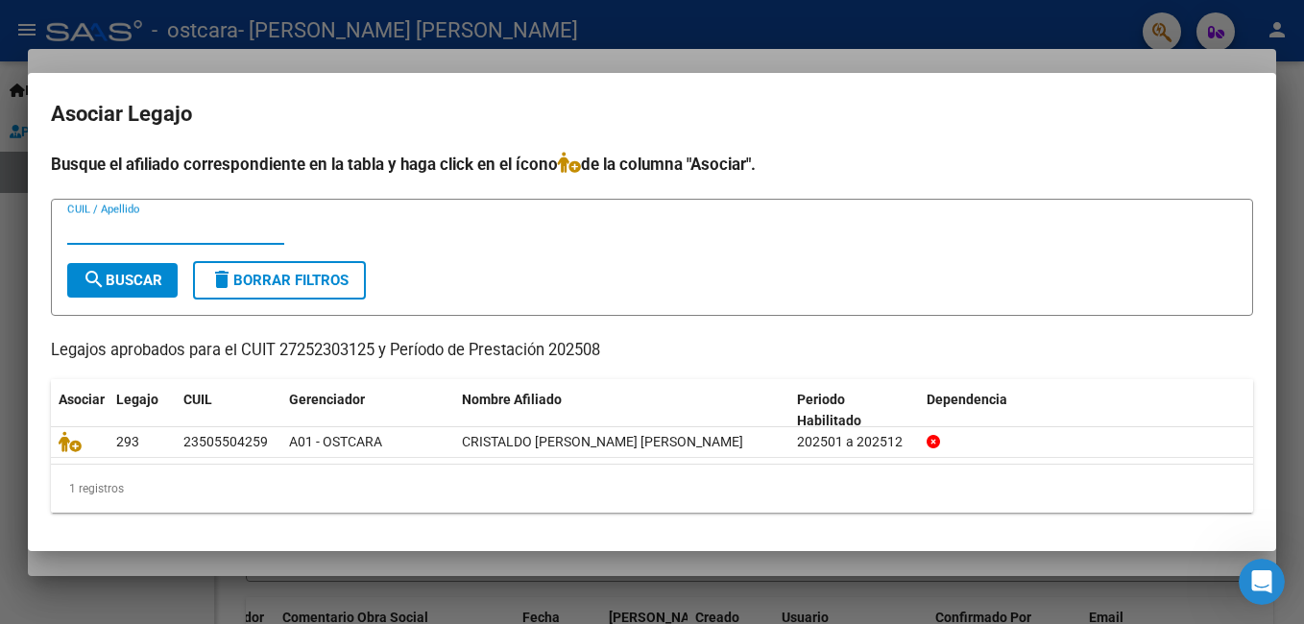
click at [156, 225] on input "CUIL / Apellido" at bounding box center [175, 229] width 217 height 17
paste input "23505504259"
type input "23505504259"
click at [138, 279] on span "search Buscar" at bounding box center [123, 280] width 80 height 17
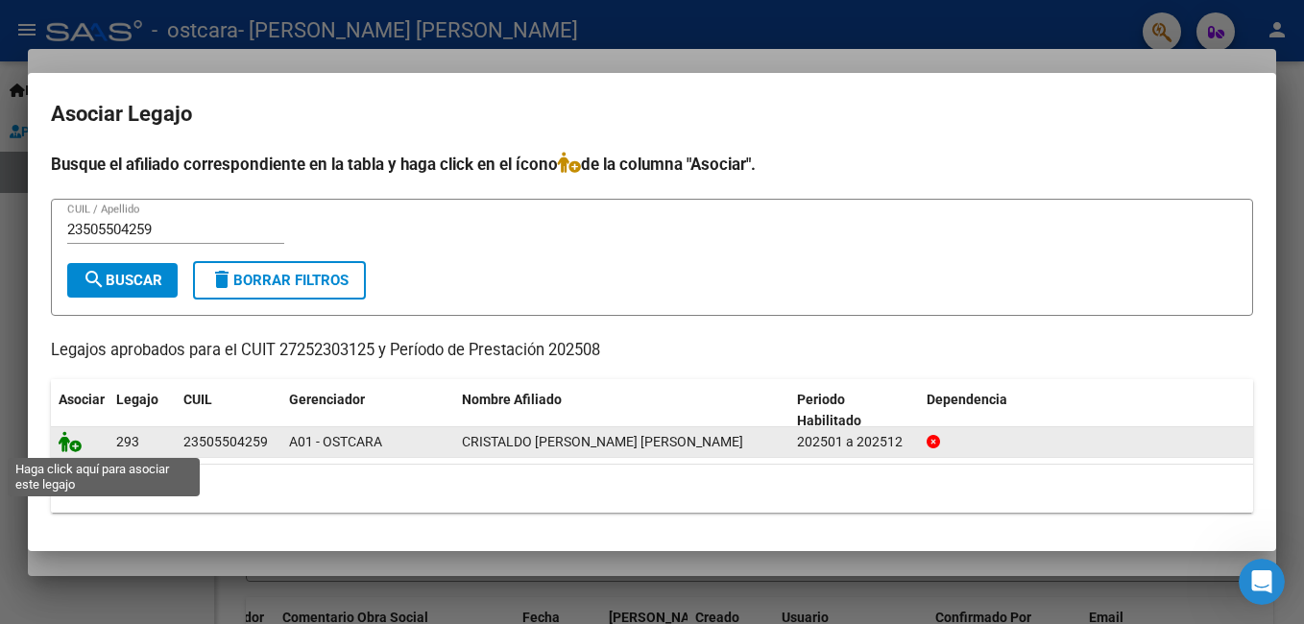
click at [72, 445] on icon at bounding box center [70, 441] width 23 height 21
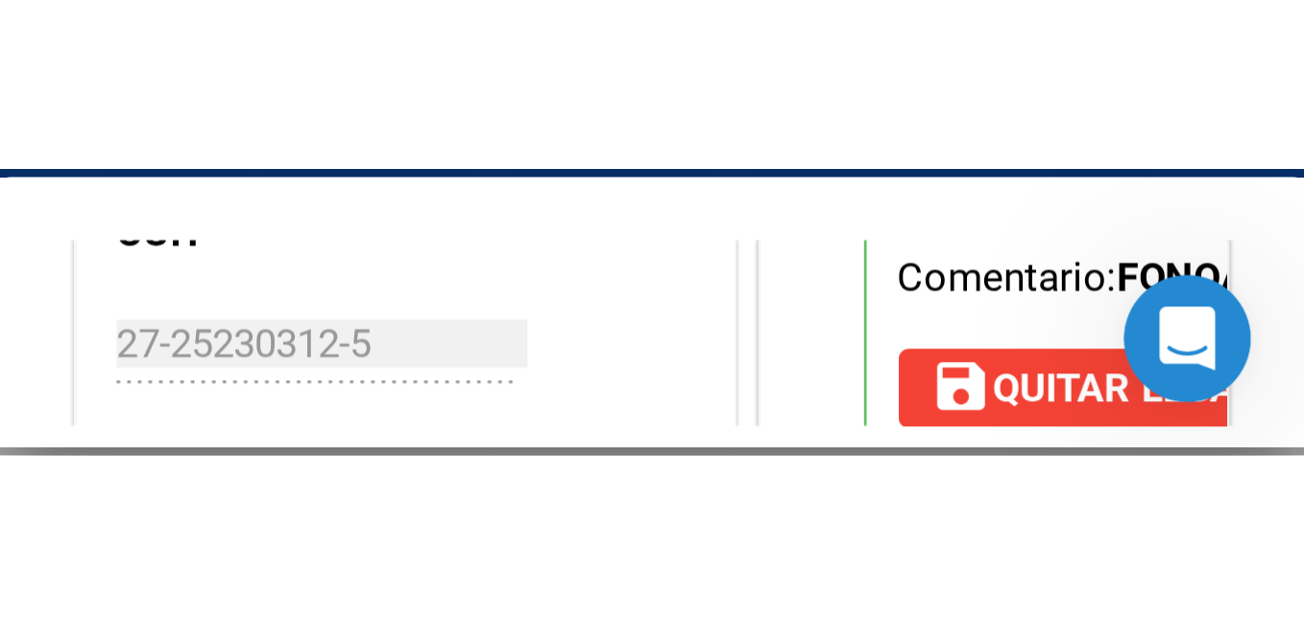
scroll to position [0, 2806]
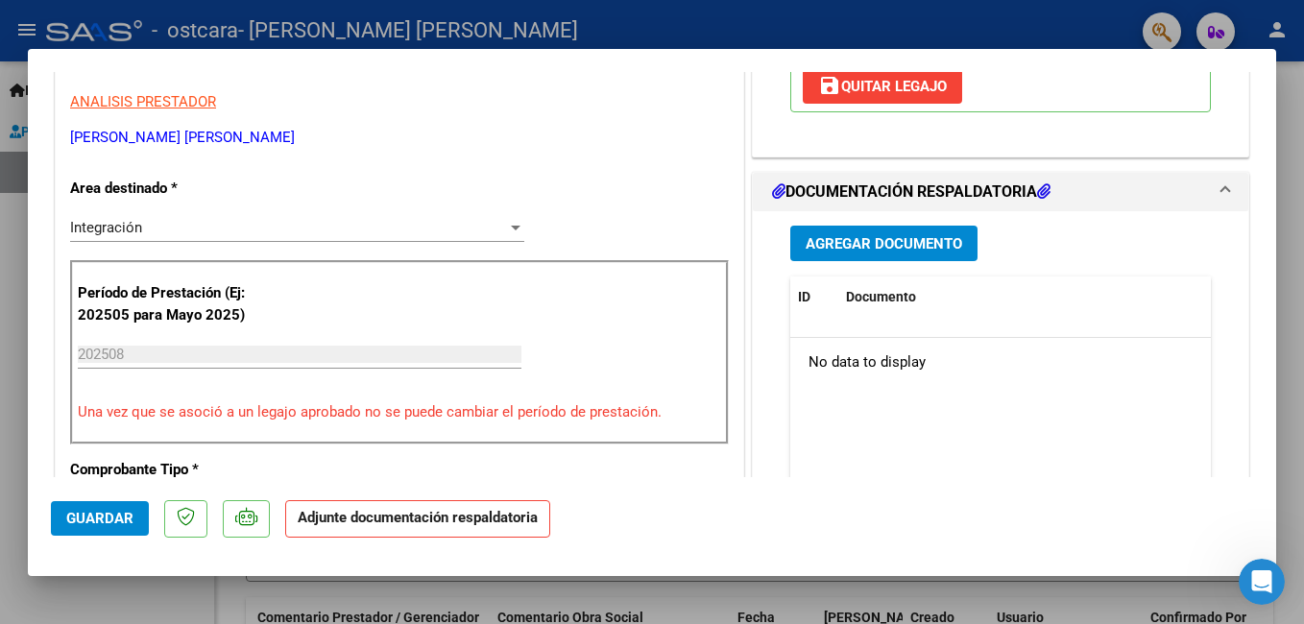
click at [219, 344] on div "202508 Ingrese el Período de Prestación como indica el ejemplo" at bounding box center [300, 354] width 444 height 29
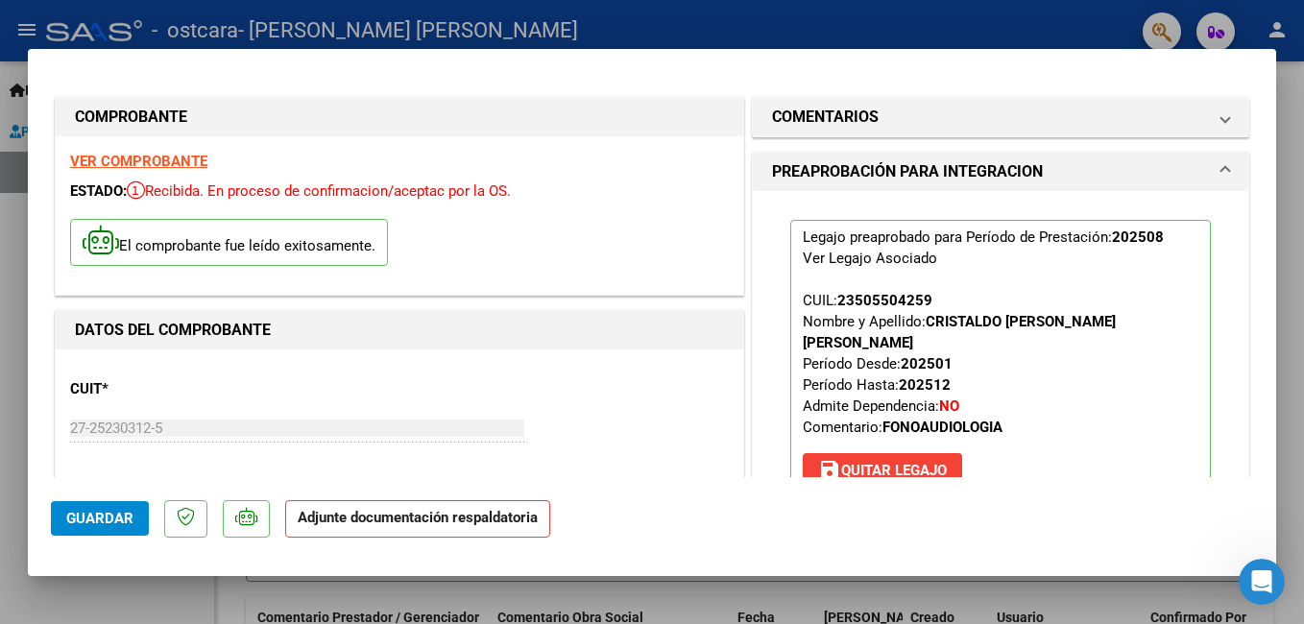
scroll to position [192, 0]
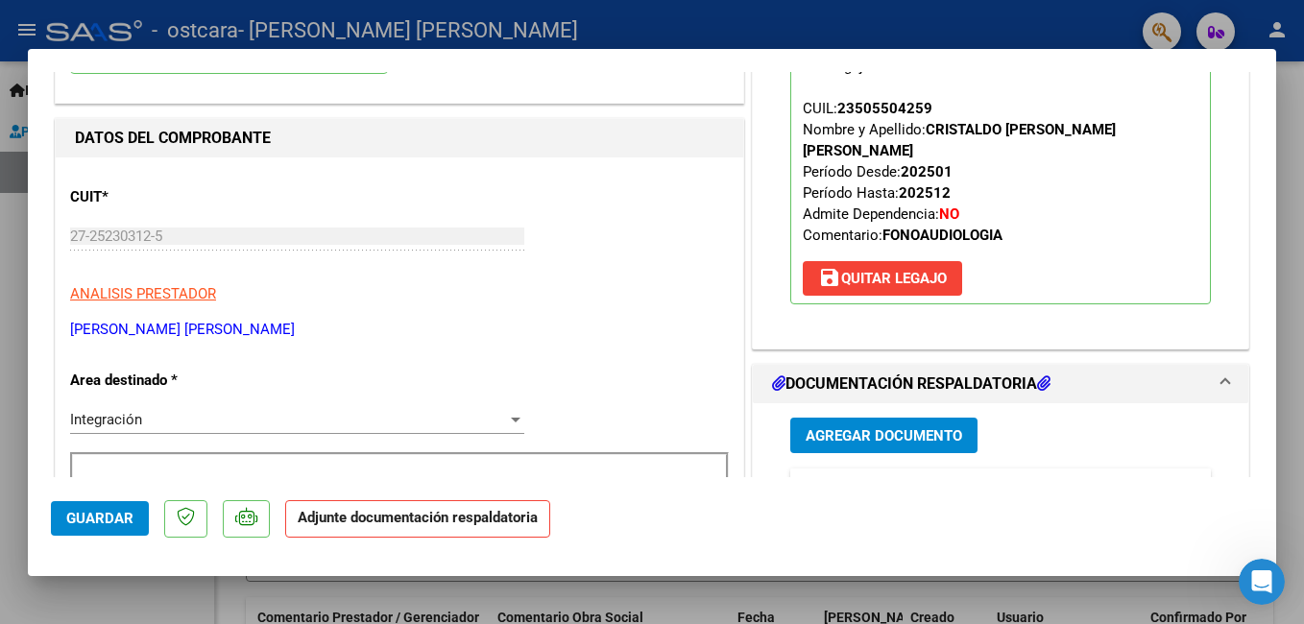
click at [1072, 16] on div at bounding box center [652, 312] width 1304 height 624
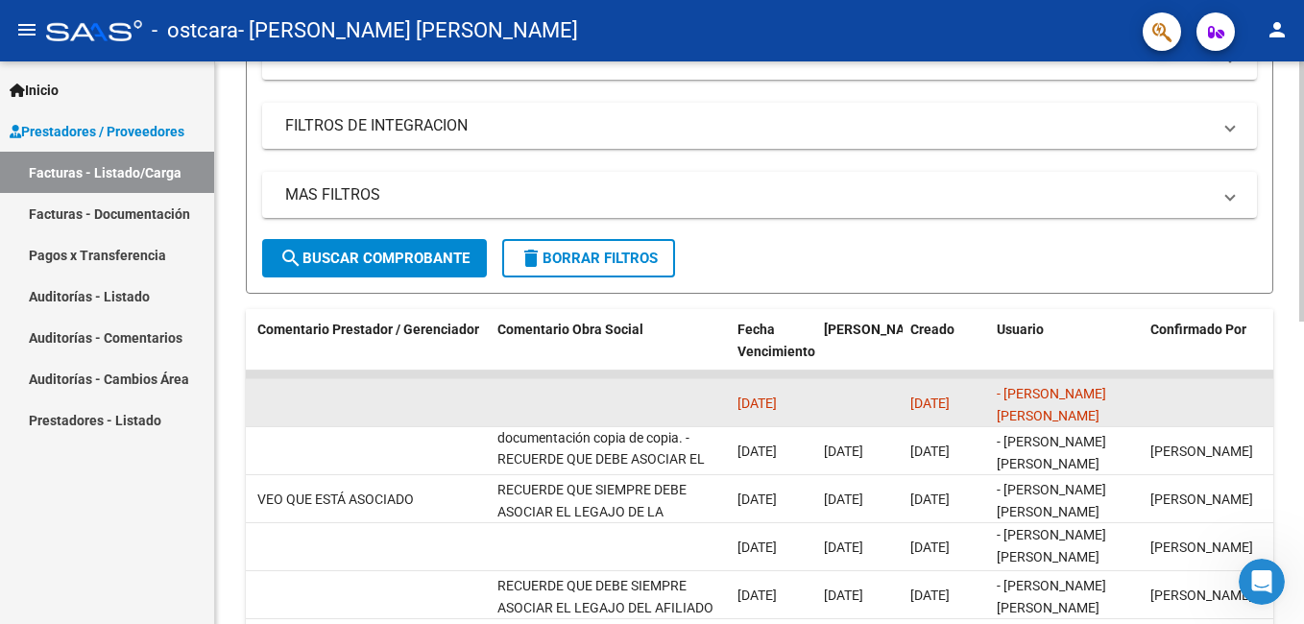
scroll to position [96, 0]
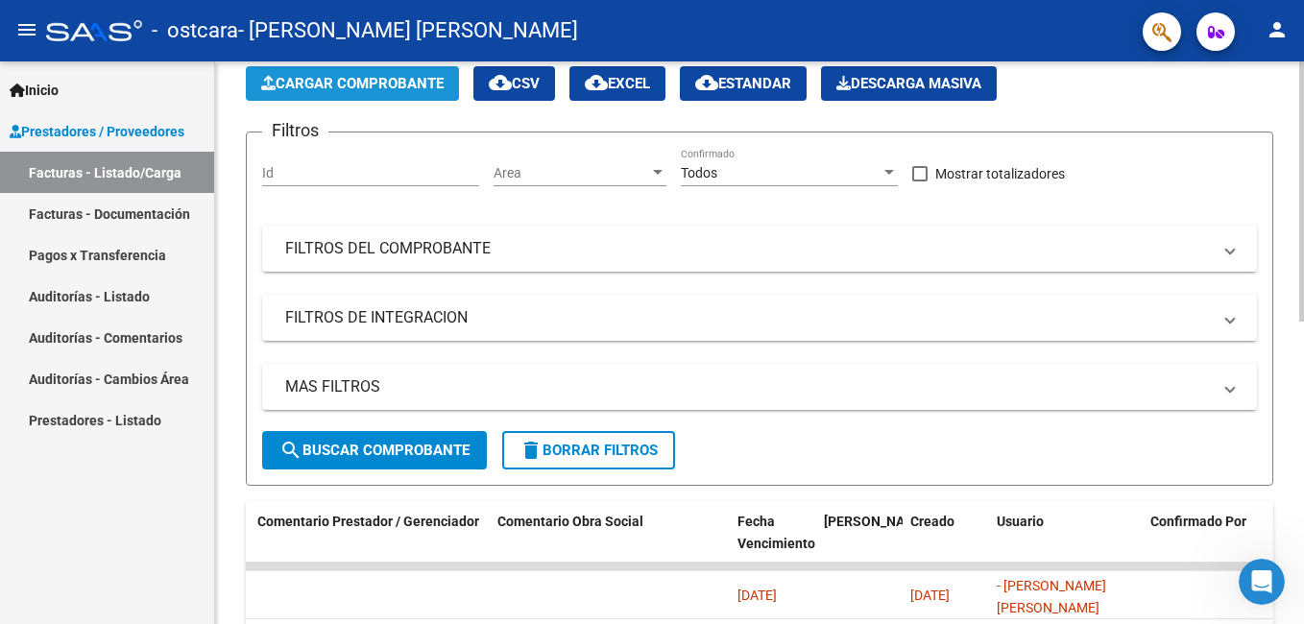
click at [376, 82] on span "Cargar Comprobante" at bounding box center [352, 83] width 182 height 17
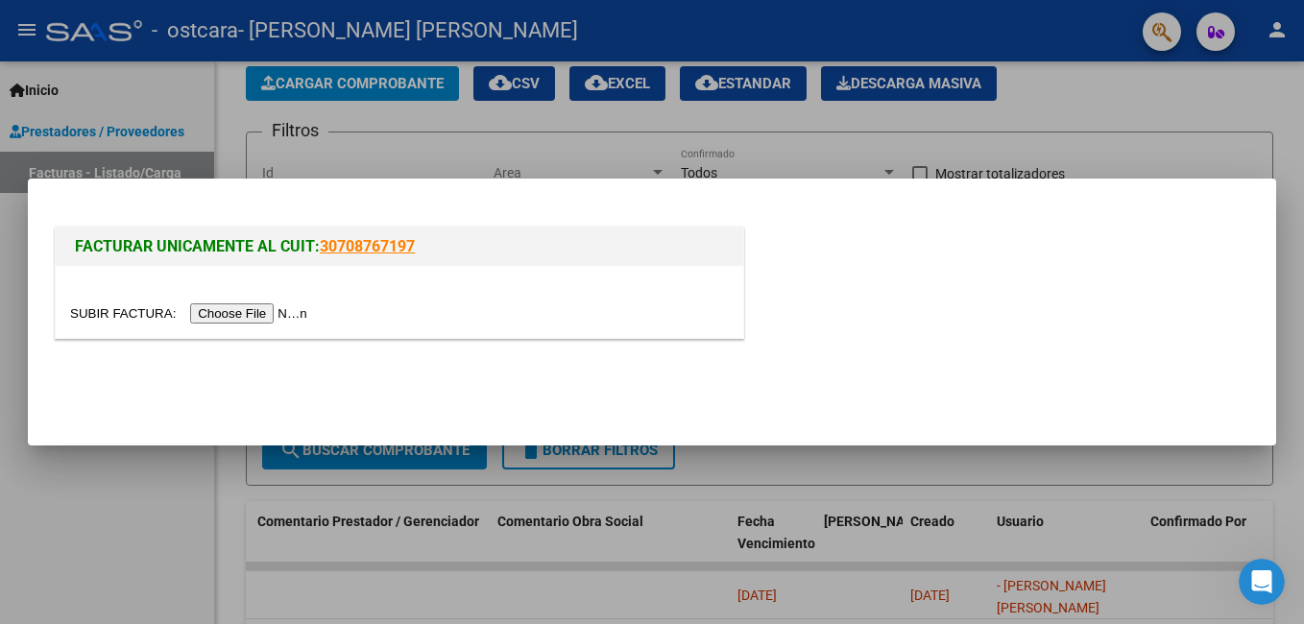
click at [254, 314] on input "file" at bounding box center [191, 313] width 243 height 20
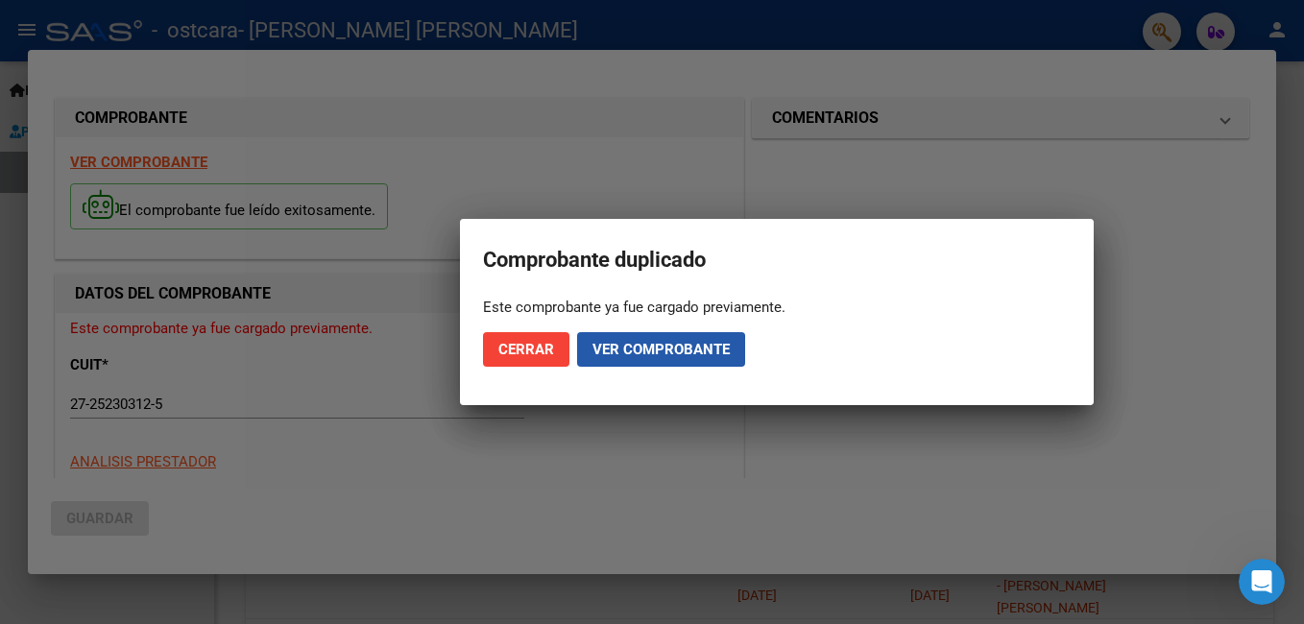
click at [593, 355] on span "Ver comprobante" at bounding box center [661, 349] width 137 height 17
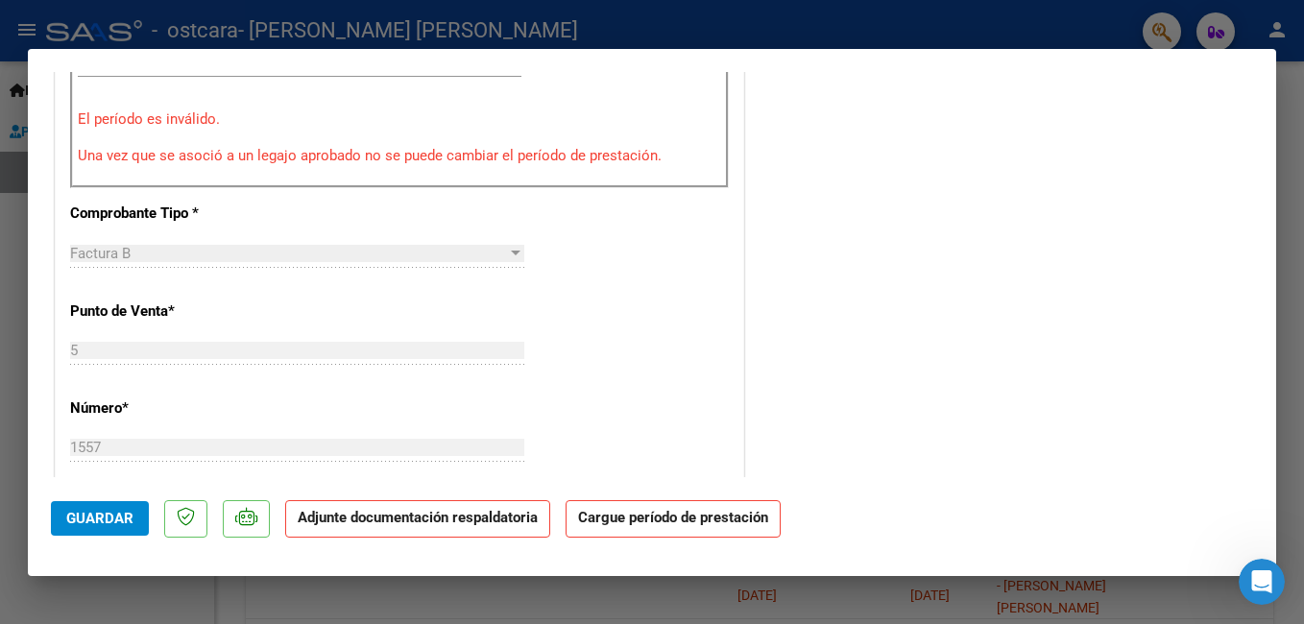
scroll to position [30, 0]
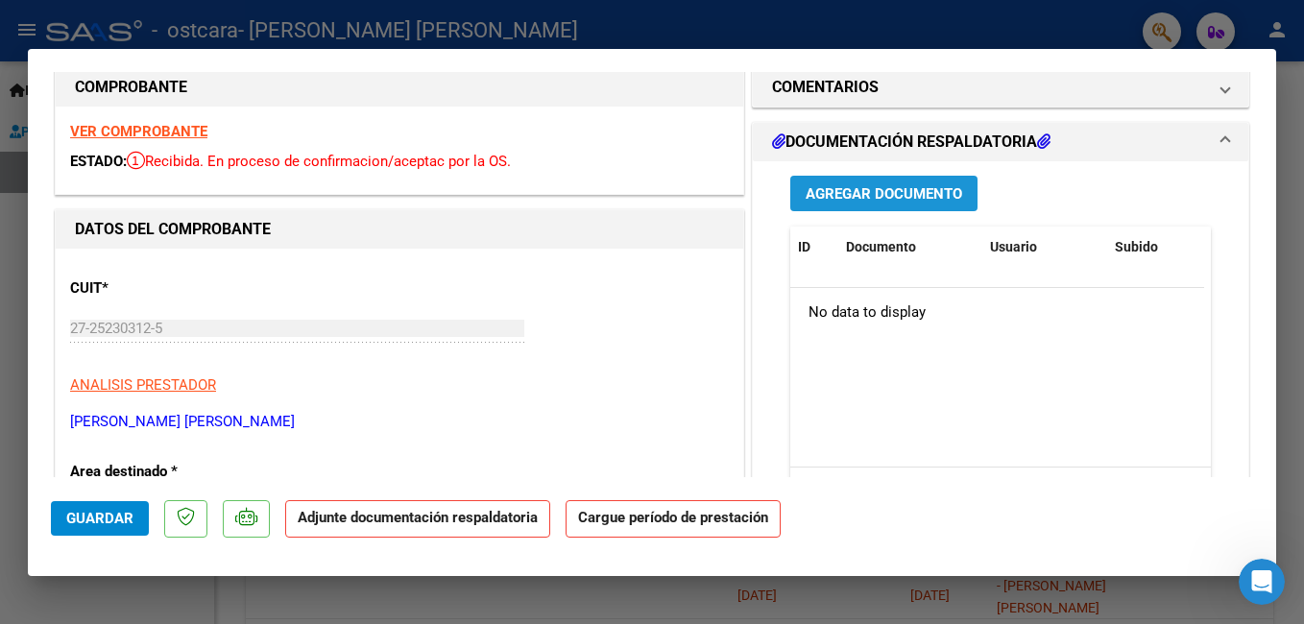
click at [909, 200] on span "Agregar Documento" at bounding box center [884, 193] width 157 height 17
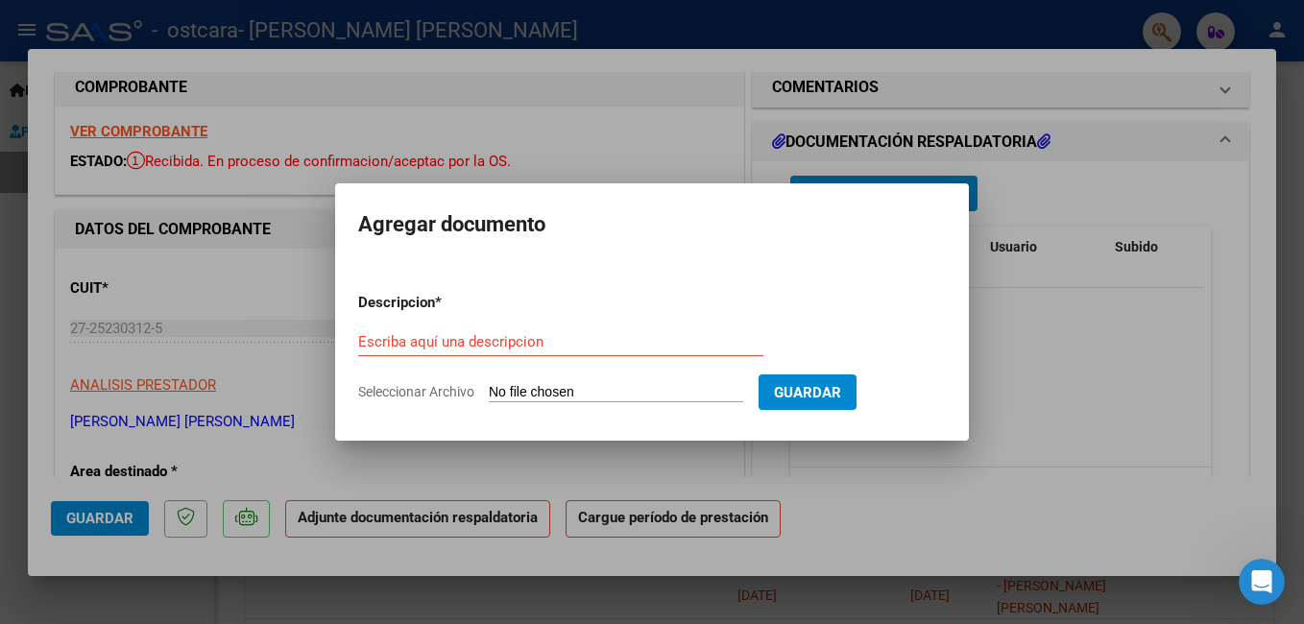
click at [621, 386] on input "Seleccionar Archivo" at bounding box center [616, 393] width 255 height 18
click at [723, 397] on input "Seleccionar Archivo" at bounding box center [616, 393] width 255 height 18
type input "C:\fakepath\27252303125_006_00005_00001557.pdf"
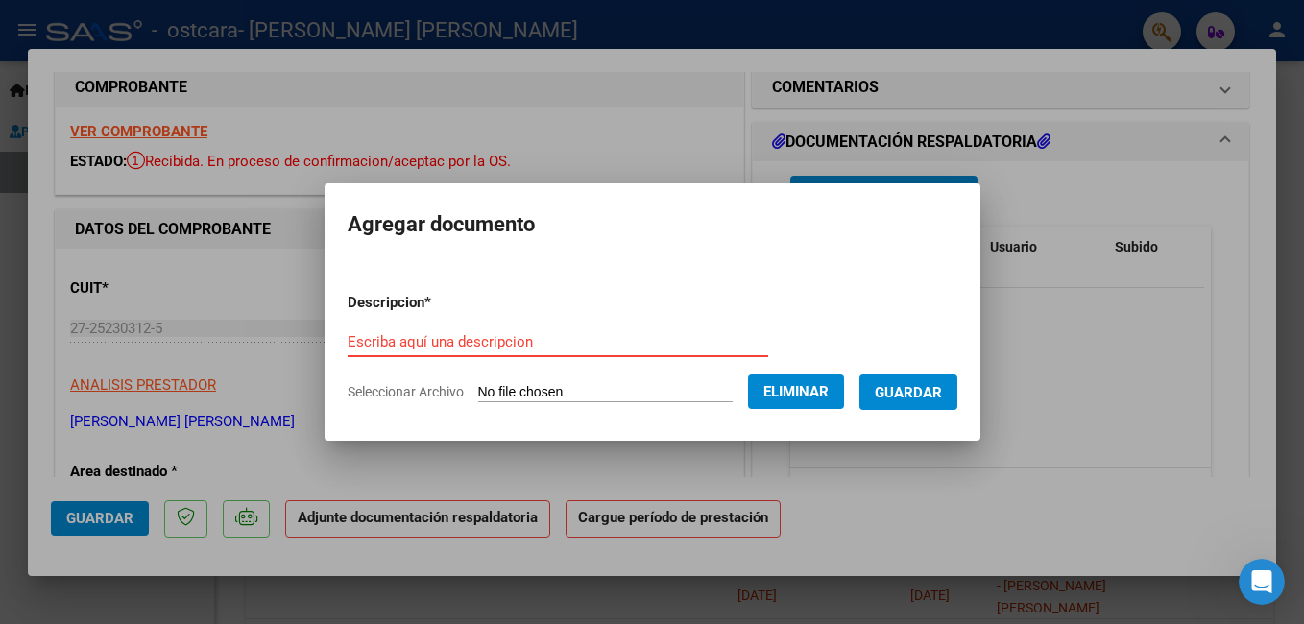
click at [586, 343] on input "Escriba aquí una descripcion" at bounding box center [558, 341] width 421 height 17
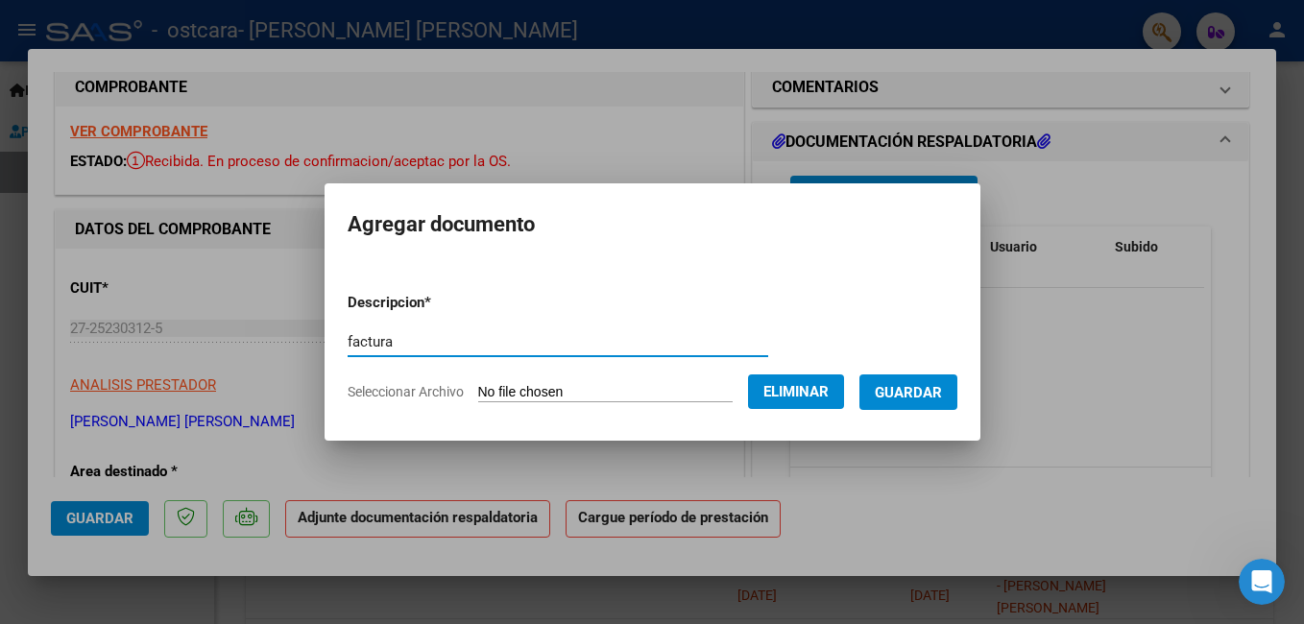
type input "factura"
click at [933, 394] on span "Guardar" at bounding box center [908, 392] width 67 height 17
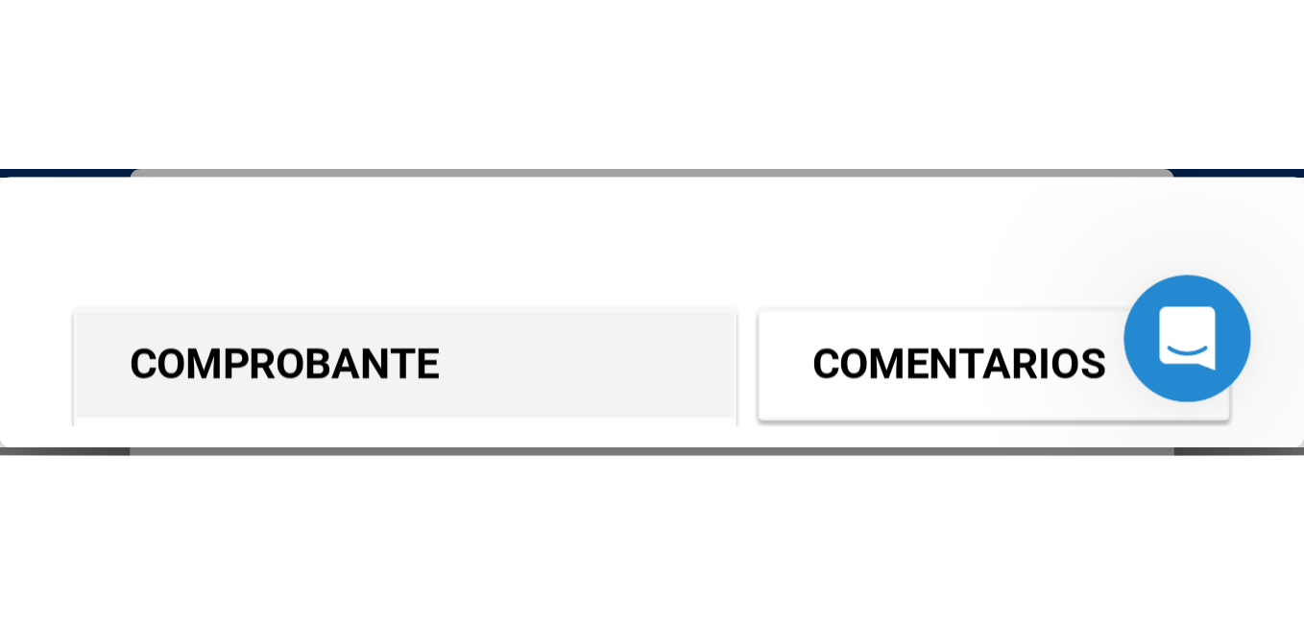
scroll to position [96, 0]
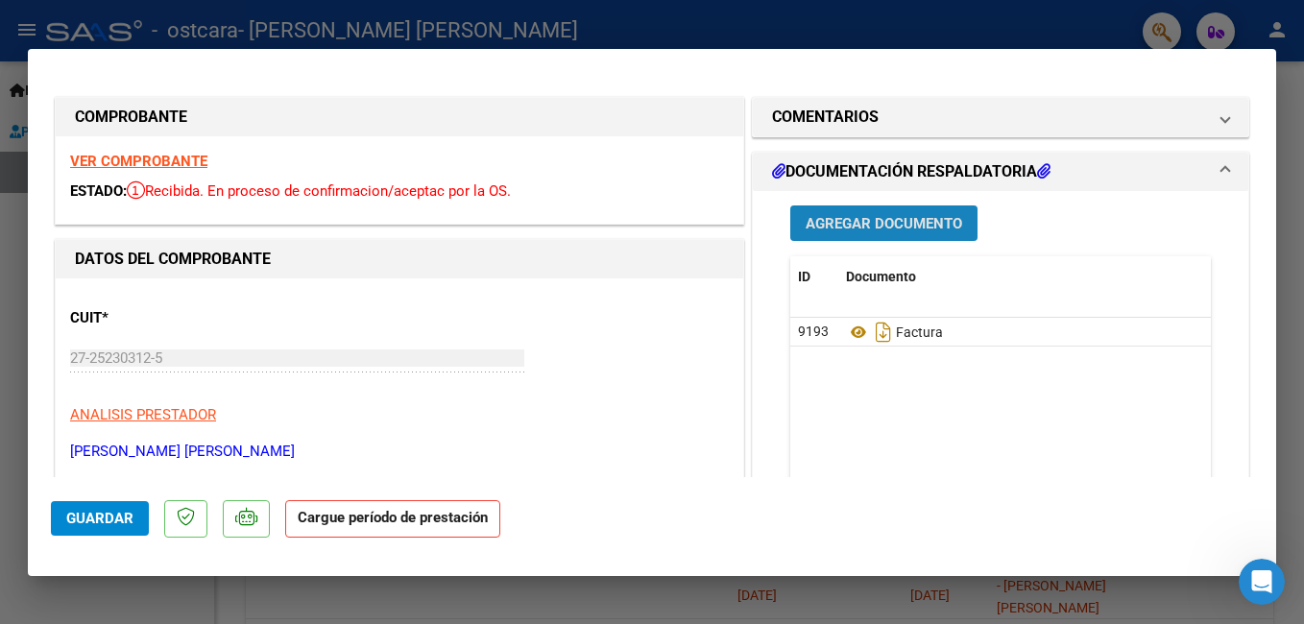
click at [837, 227] on span "Agregar Documento" at bounding box center [884, 223] width 157 height 17
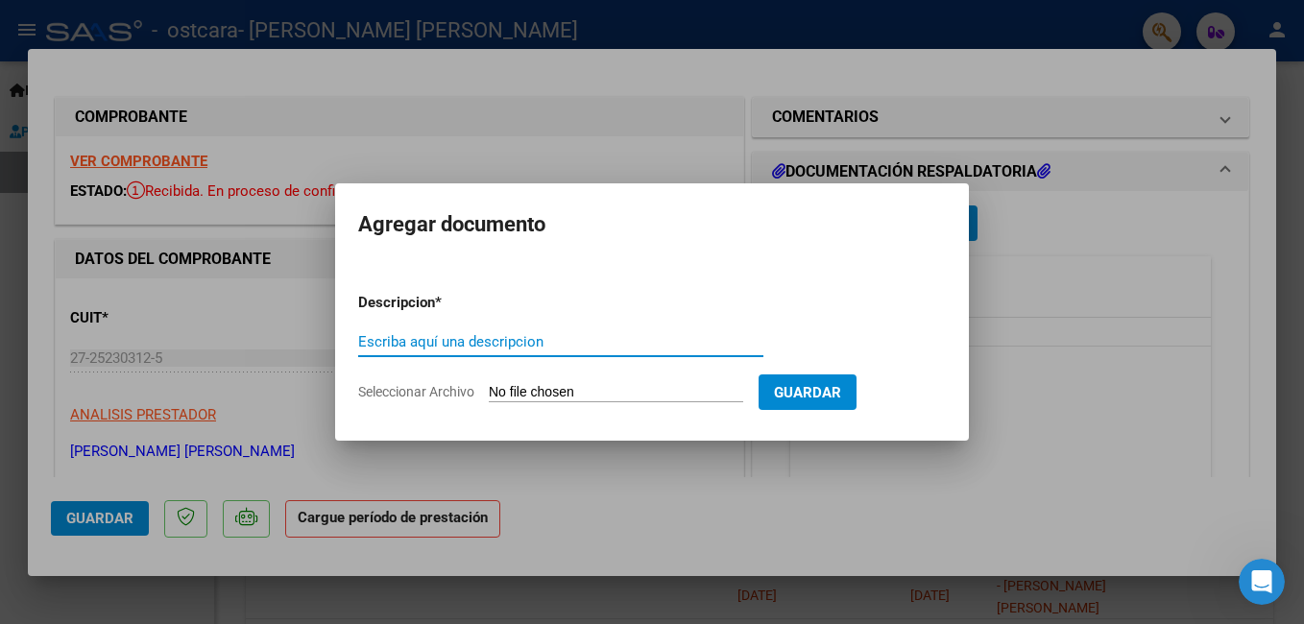
click at [637, 348] on input "Escriba aquí una descripcion" at bounding box center [560, 341] width 405 height 17
type input "planilla agosto"
click at [743, 398] on input "Seleccionar Archivo" at bounding box center [616, 393] width 255 height 18
type input "C:\fakepath\Archivo_escaneado_20250907-0101.pdf"
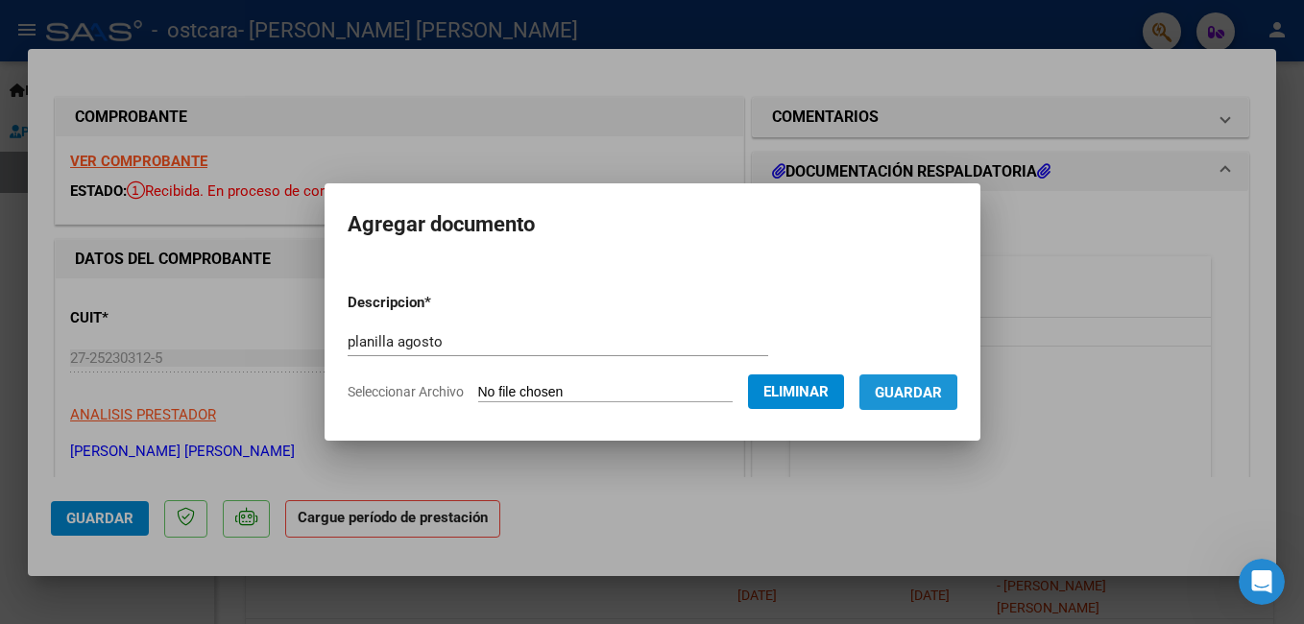
click at [922, 397] on span "Guardar" at bounding box center [908, 392] width 67 height 17
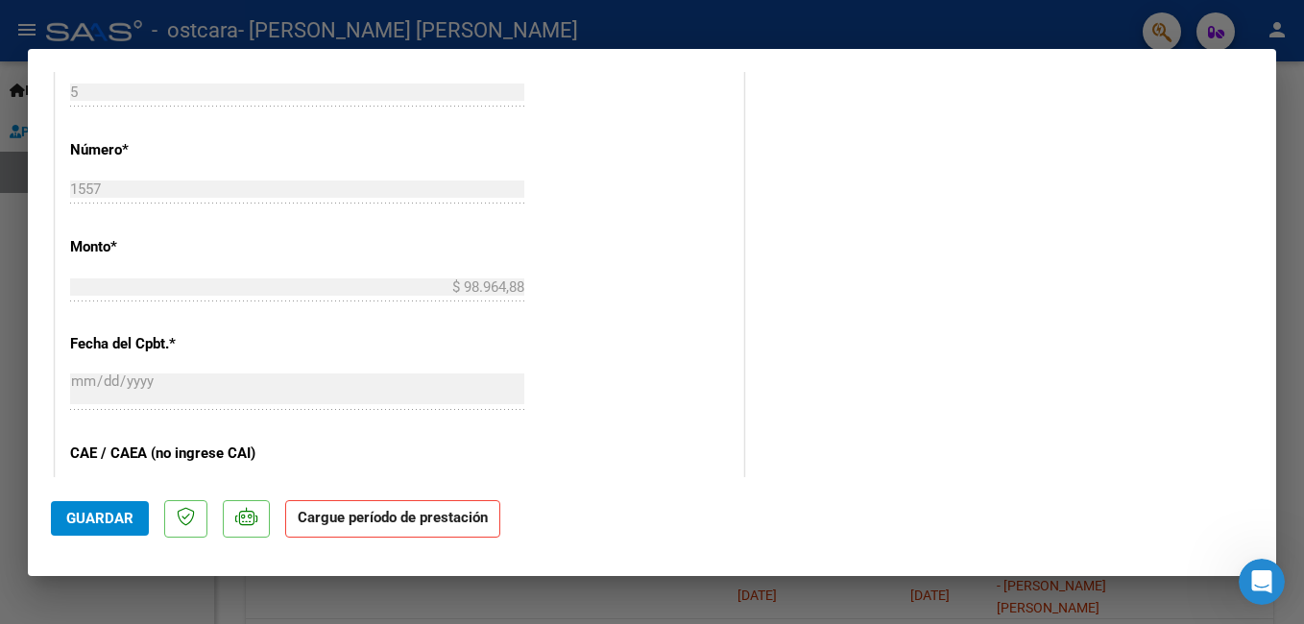
scroll to position [960, 0]
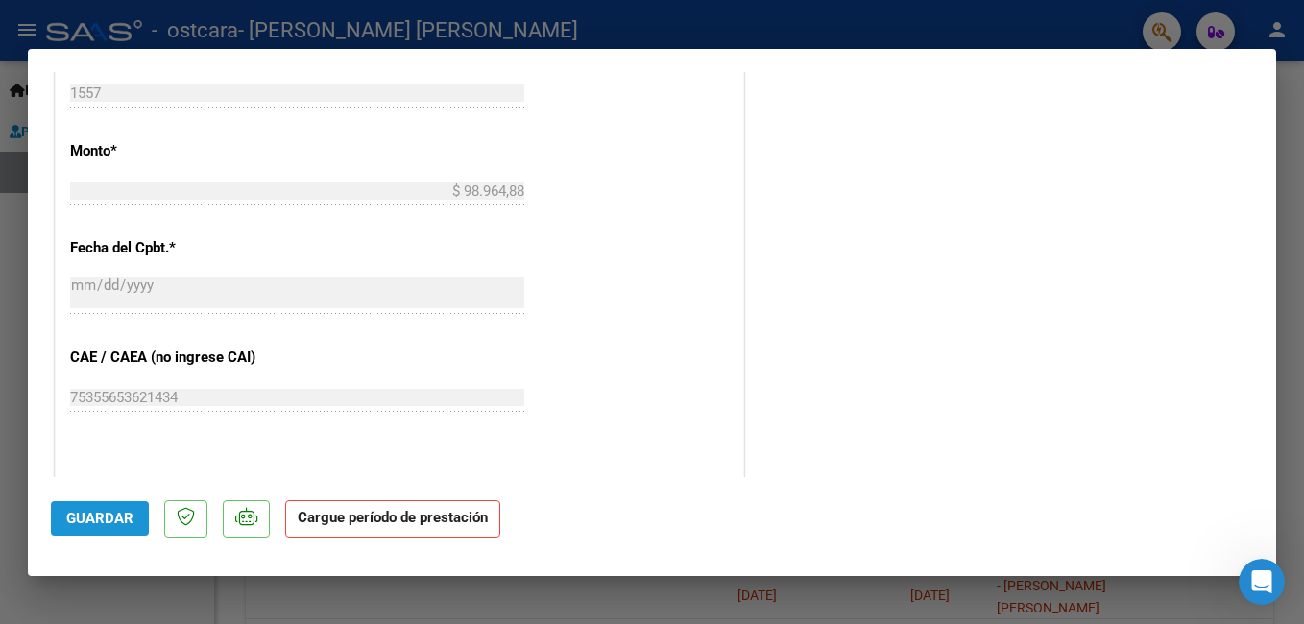
click at [86, 521] on span "Guardar" at bounding box center [99, 518] width 67 height 17
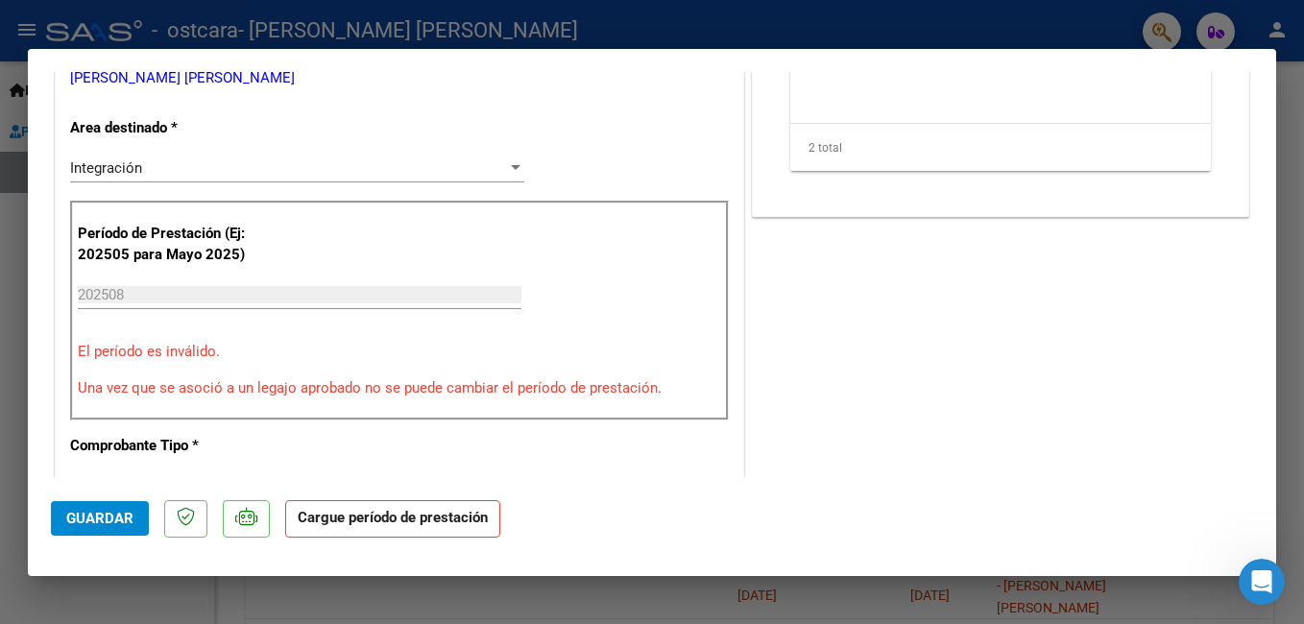
click at [392, 529] on strong "Cargue período de prestación" at bounding box center [392, 518] width 215 height 37
click at [422, 26] on div at bounding box center [652, 312] width 1304 height 624
type input "$ 0,00"
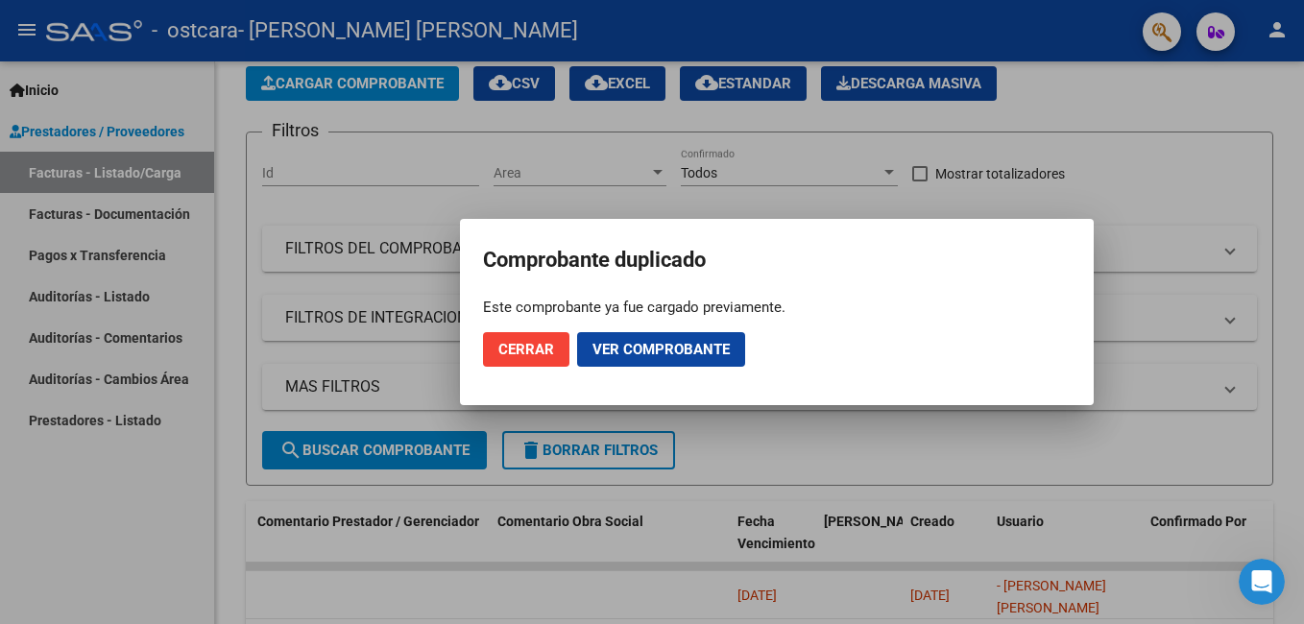
click at [545, 355] on span "Cerrar" at bounding box center [526, 349] width 56 height 17
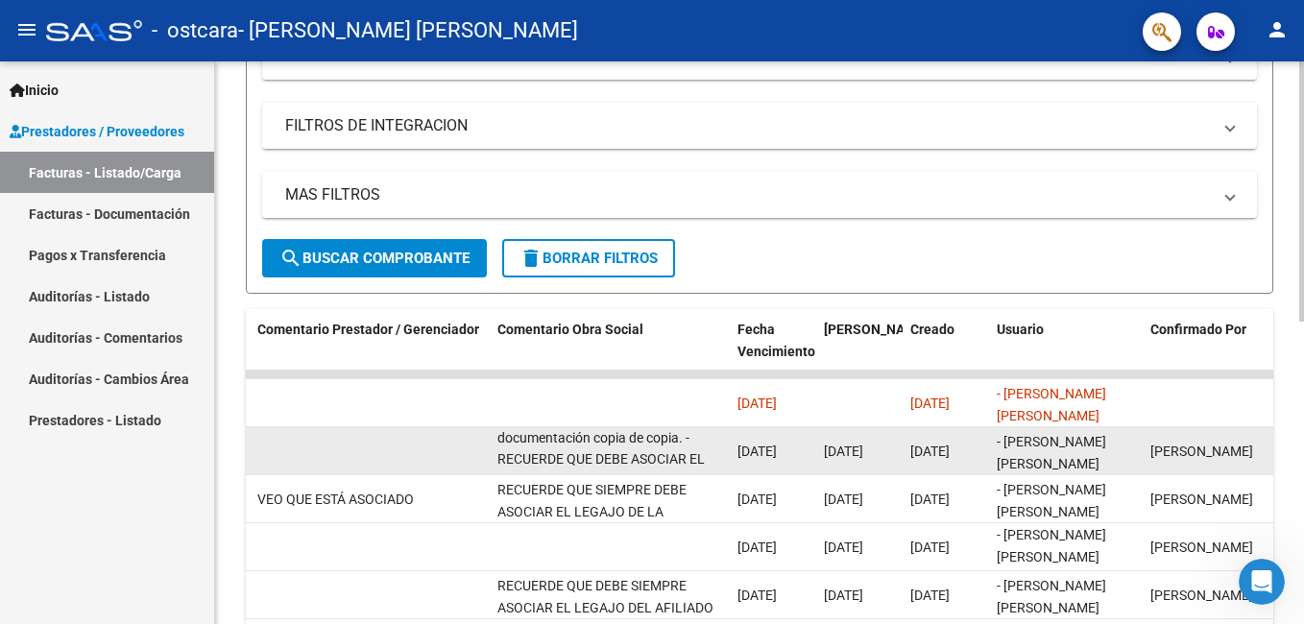
scroll to position [384, 0]
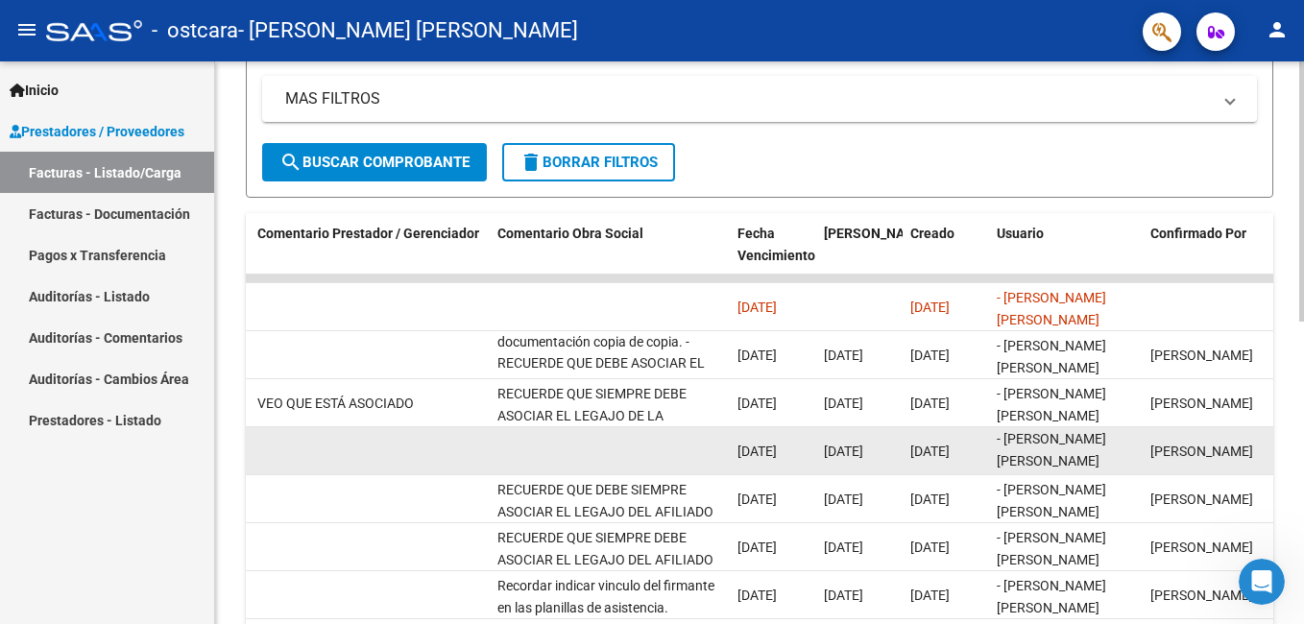
drag, startPoint x: 462, startPoint y: 414, endPoint x: 376, endPoint y: 469, distance: 101.5
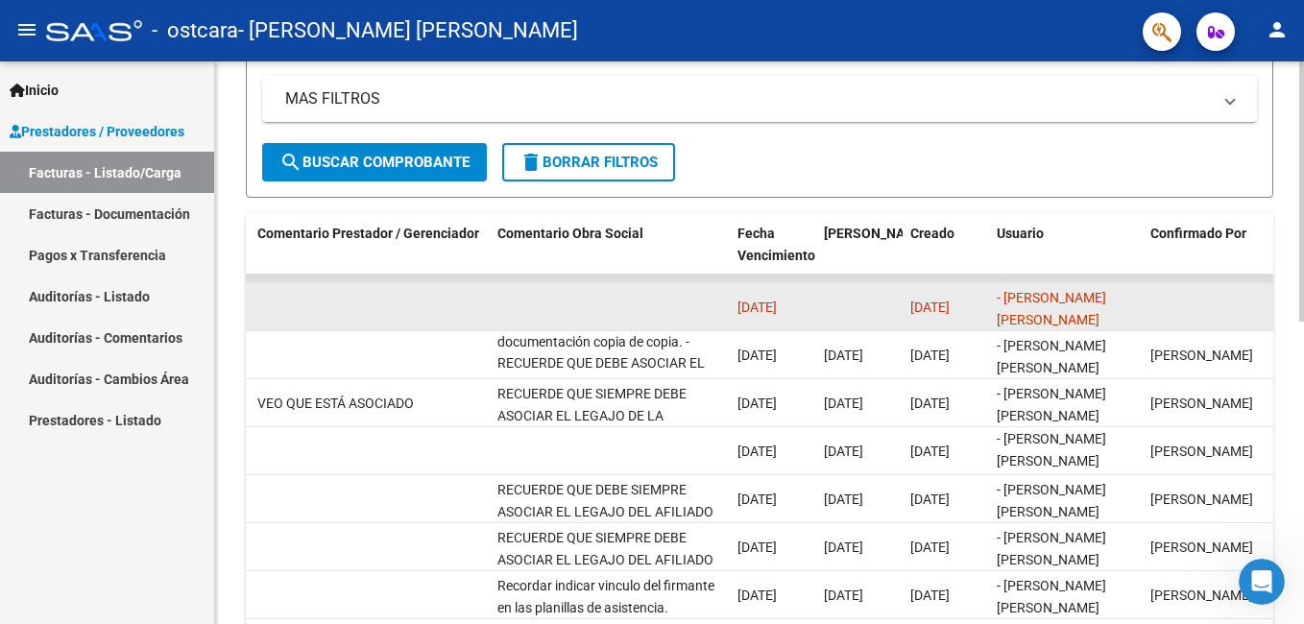
click at [777, 300] on span "[DATE]" at bounding box center [757, 307] width 39 height 15
click at [950, 308] on span "[DATE]" at bounding box center [929, 307] width 39 height 15
click at [358, 306] on datatable-body-cell at bounding box center [370, 306] width 240 height 47
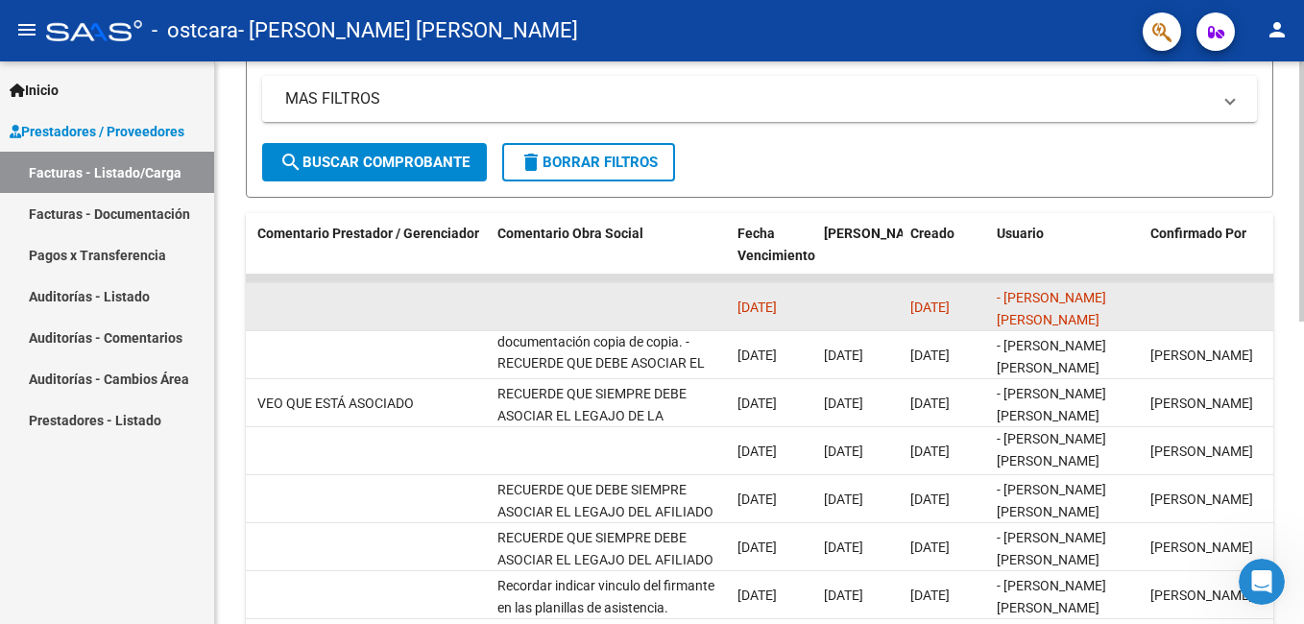
click at [358, 306] on datatable-body-cell at bounding box center [370, 306] width 240 height 47
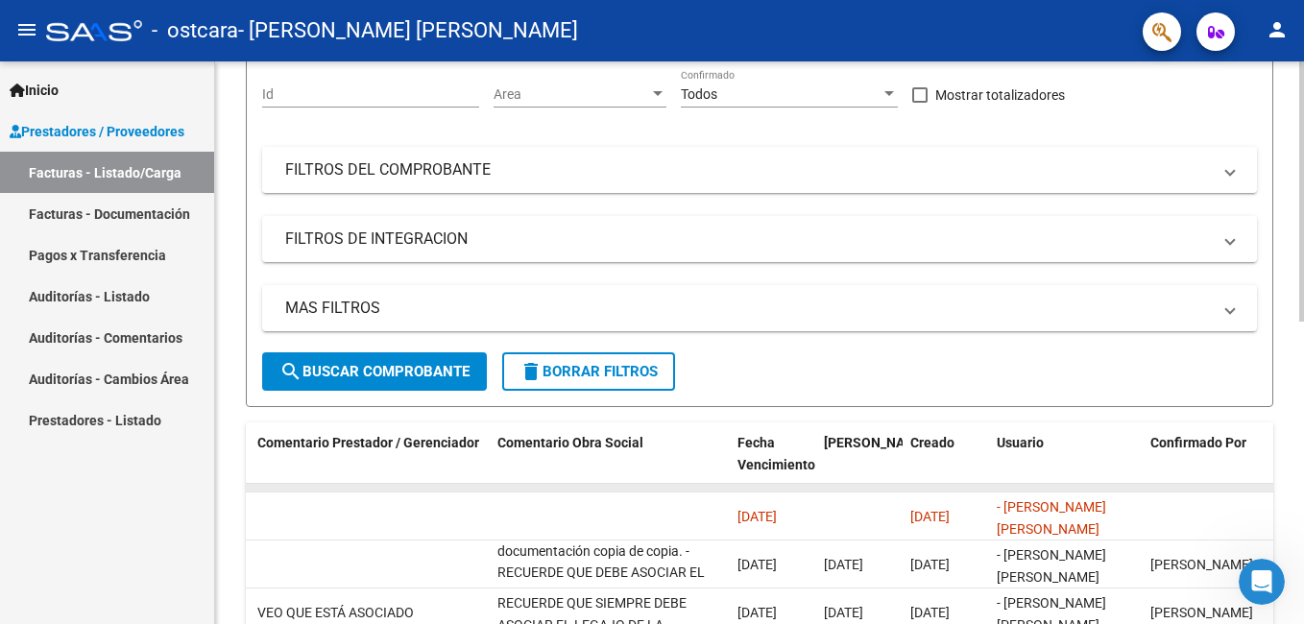
scroll to position [0, 0]
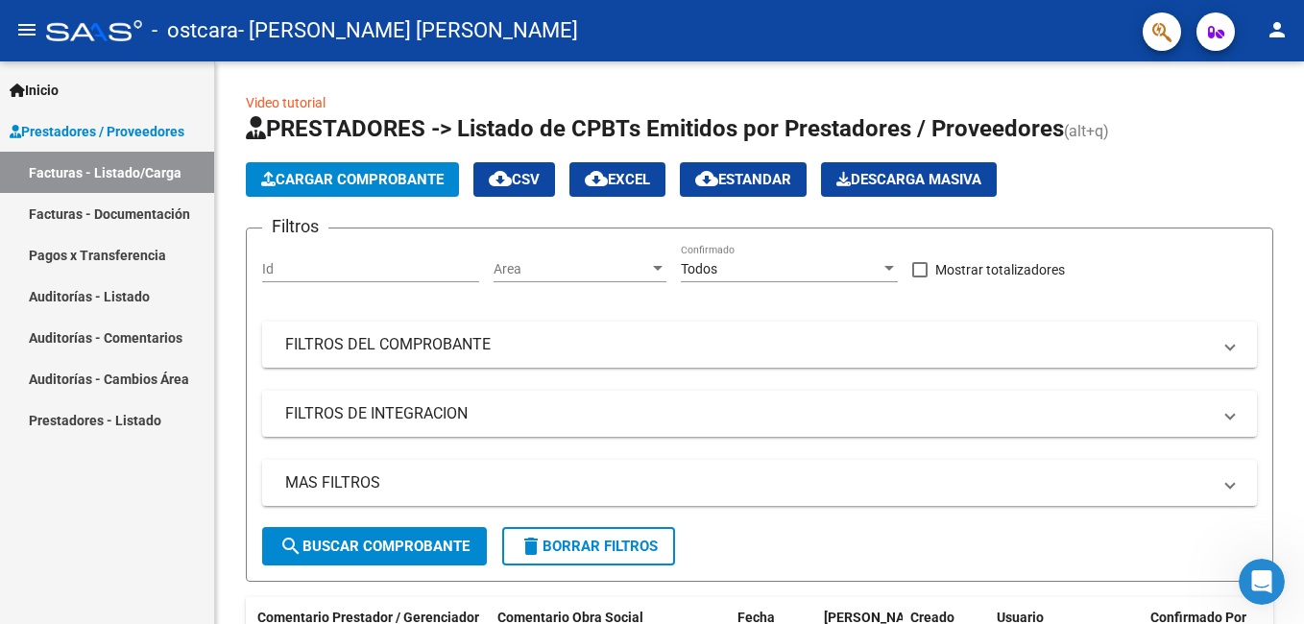
click at [94, 219] on link "Facturas - Documentación" at bounding box center [107, 213] width 214 height 41
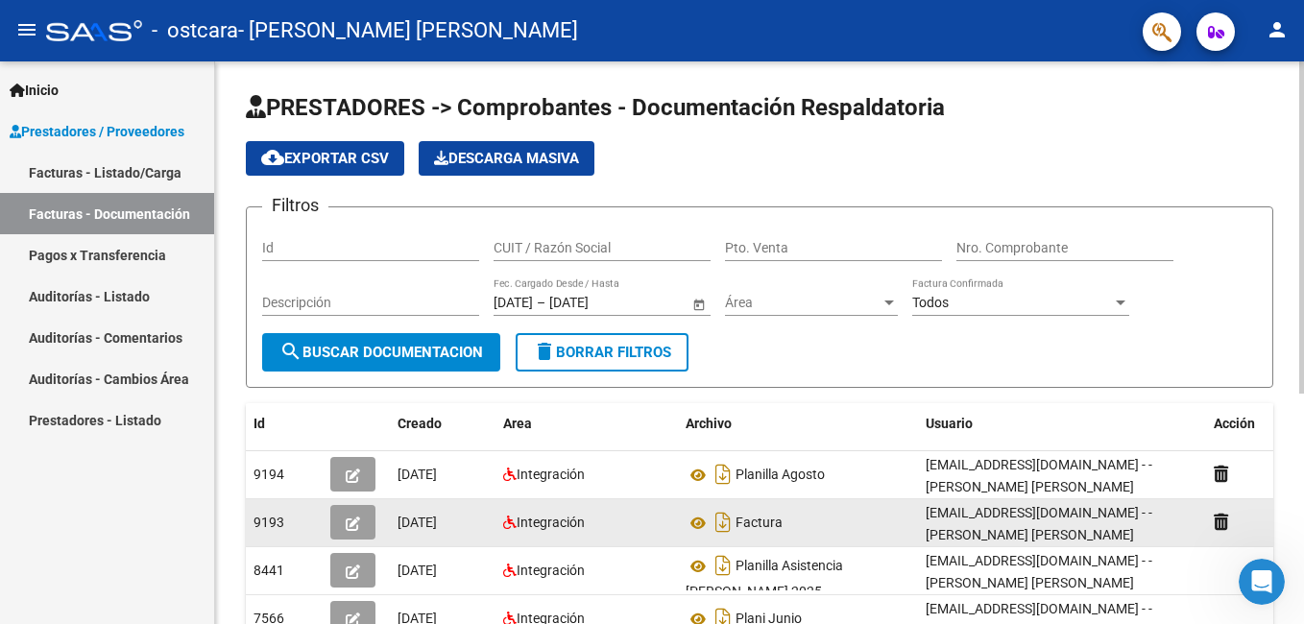
scroll to position [96, 0]
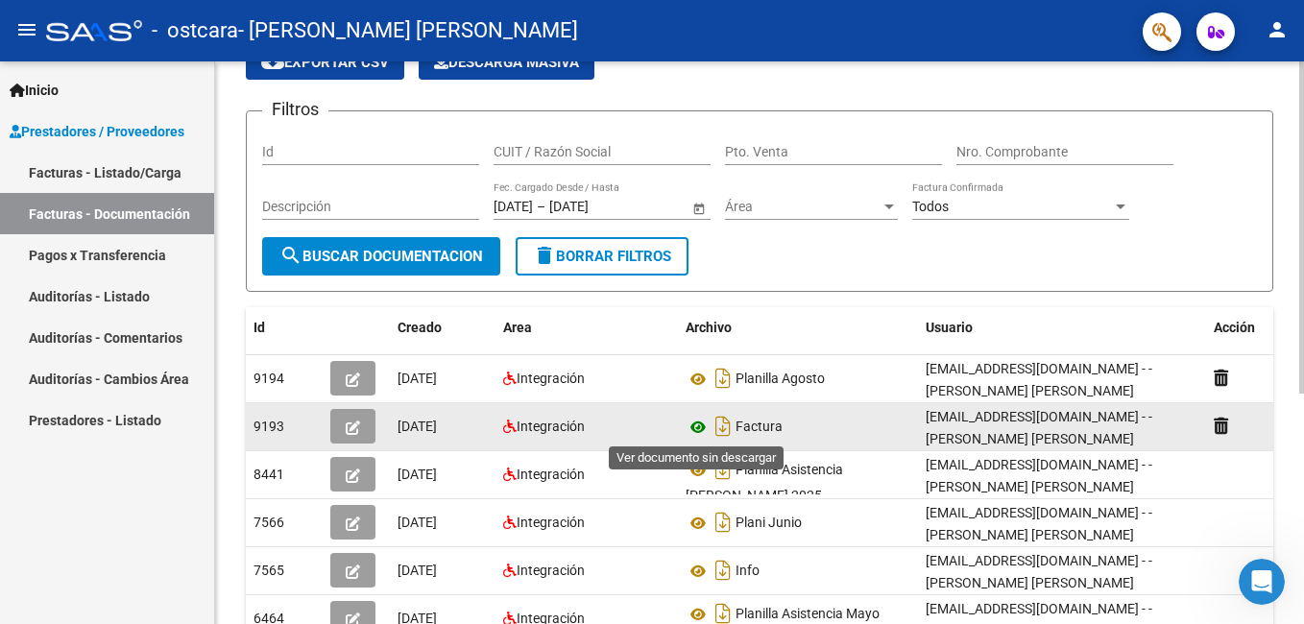
click at [691, 434] on icon at bounding box center [698, 427] width 25 height 23
click at [345, 424] on button "button" at bounding box center [352, 426] width 45 height 35
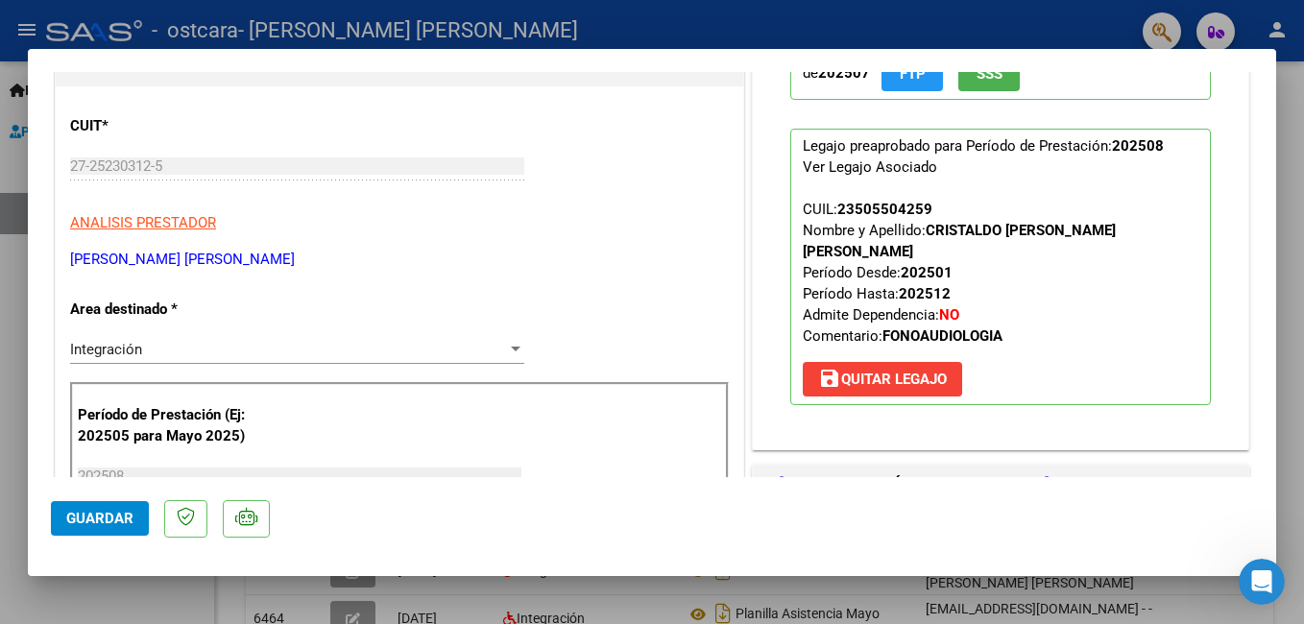
scroll to position [288, 0]
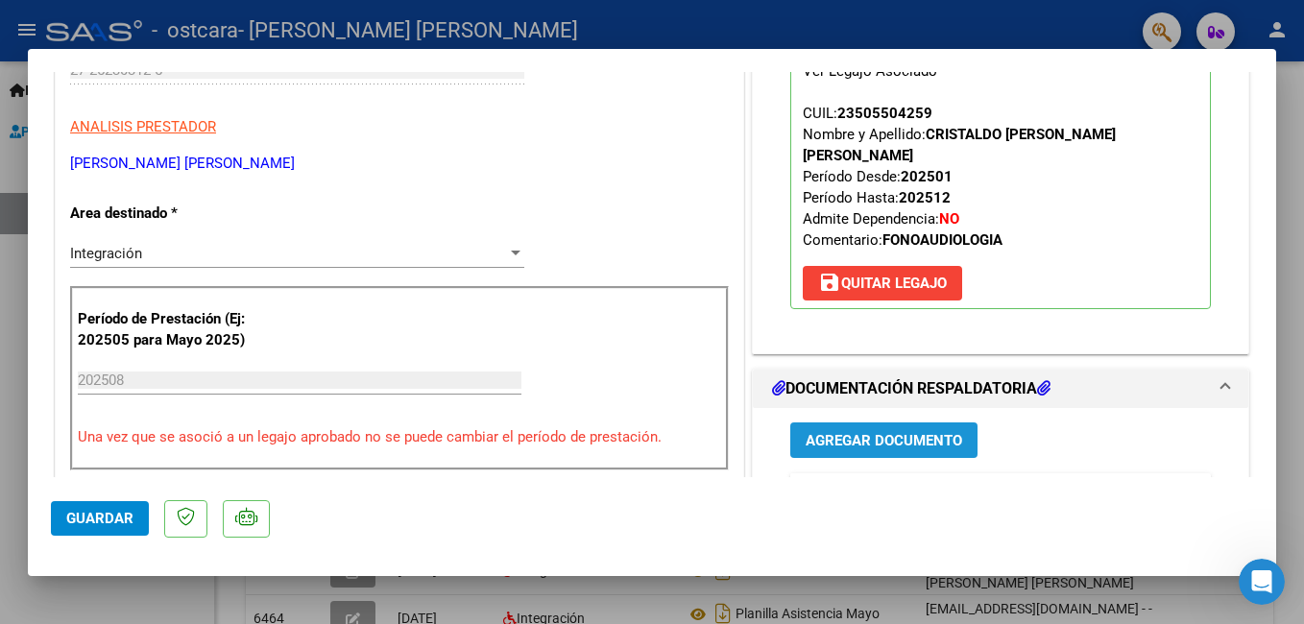
click at [865, 437] on span "Agregar Documento" at bounding box center [884, 440] width 157 height 17
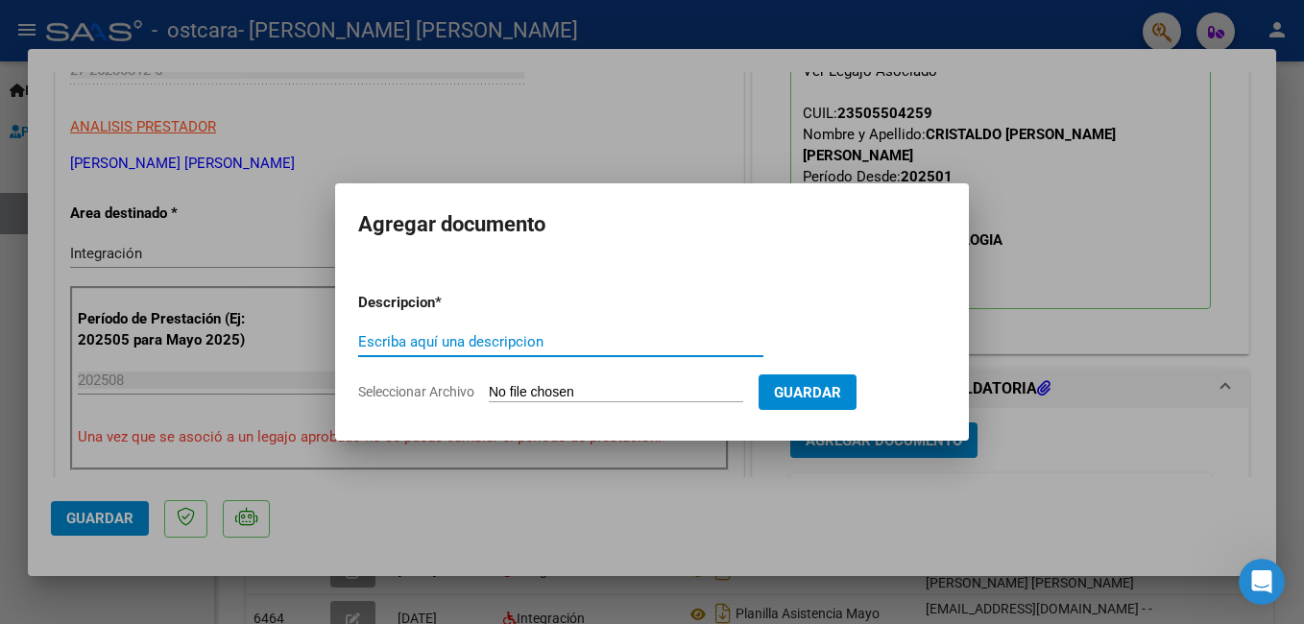
click at [621, 346] on input "Escriba aquí una descripcion" at bounding box center [560, 341] width 405 height 17
type input "planilla agosto"
click at [624, 394] on input "Seleccionar Archivo" at bounding box center [616, 393] width 255 height 18
type input "C:\fakepath\Archivo_escaneado_20250907-0101.pdf"
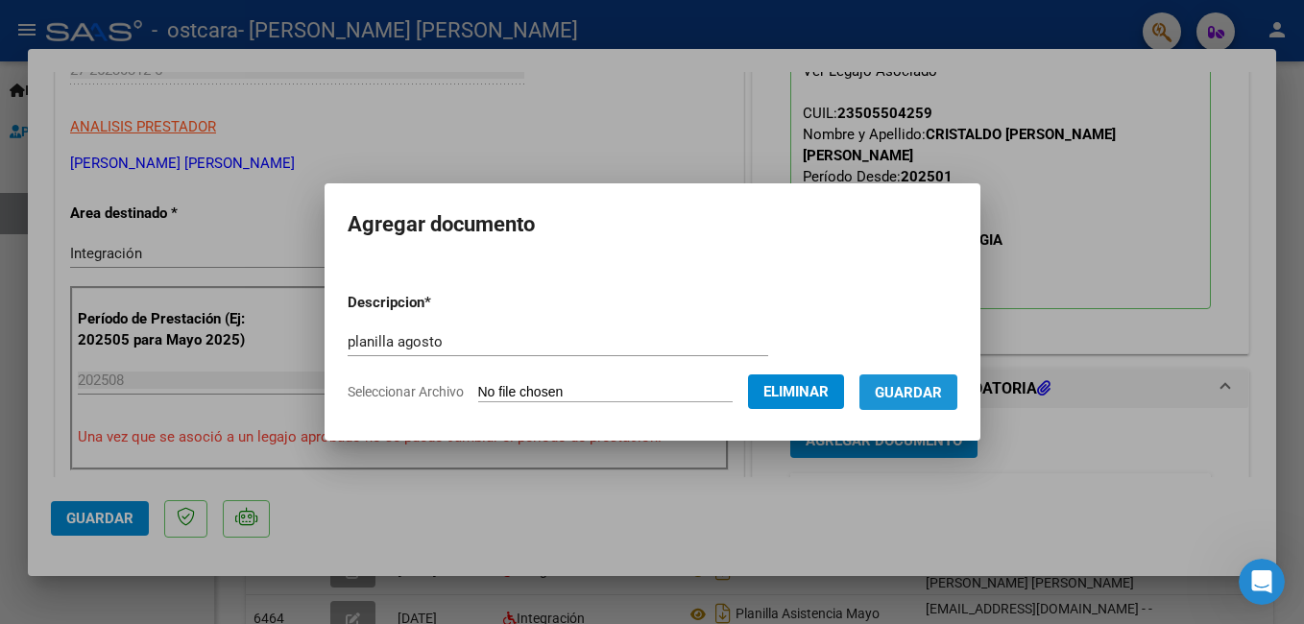
click at [930, 398] on span "Guardar" at bounding box center [908, 392] width 67 height 17
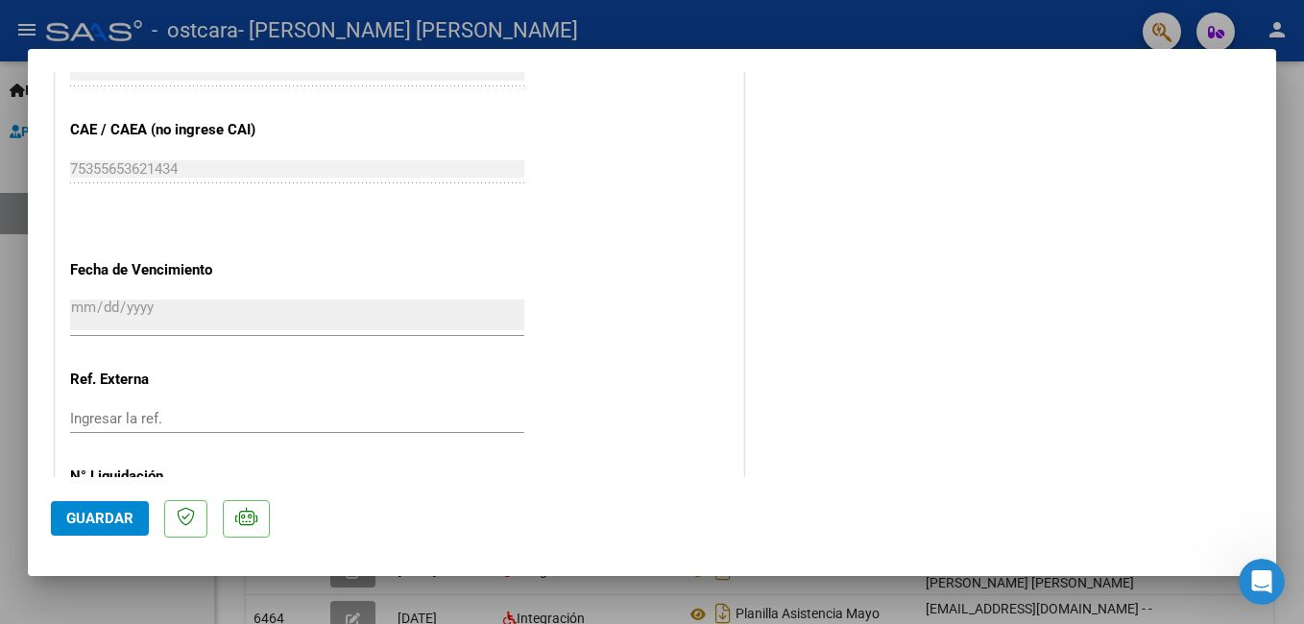
scroll to position [1243, 0]
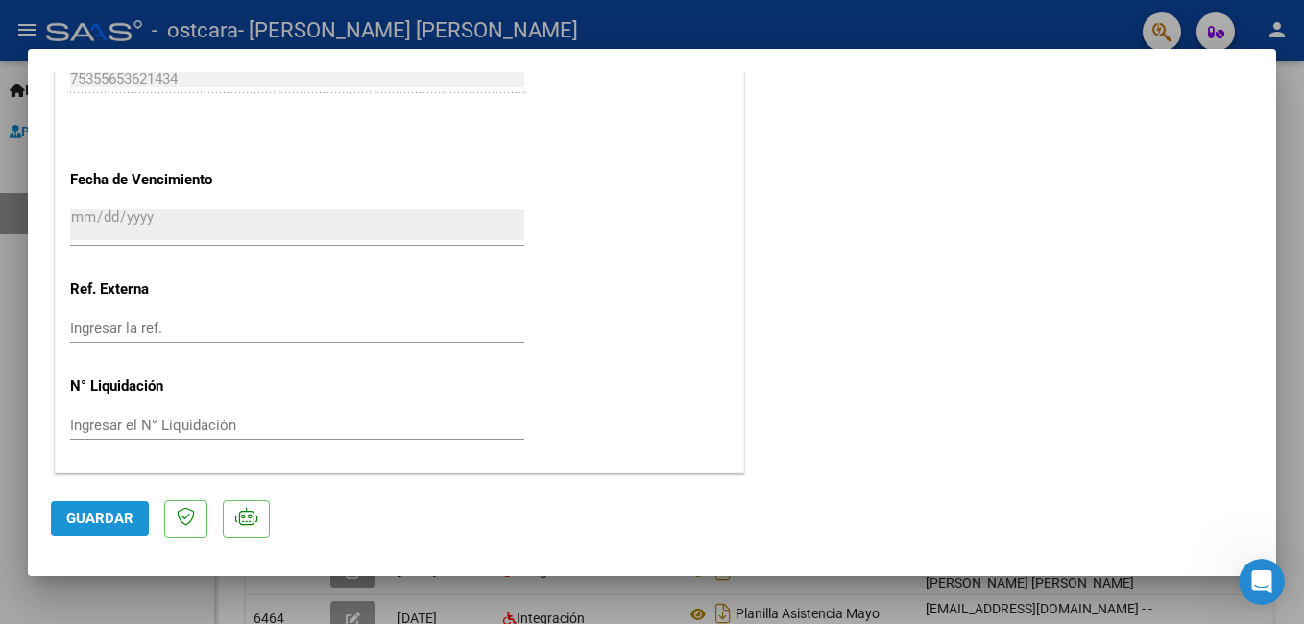
click at [115, 518] on span "Guardar" at bounding box center [99, 518] width 67 height 17
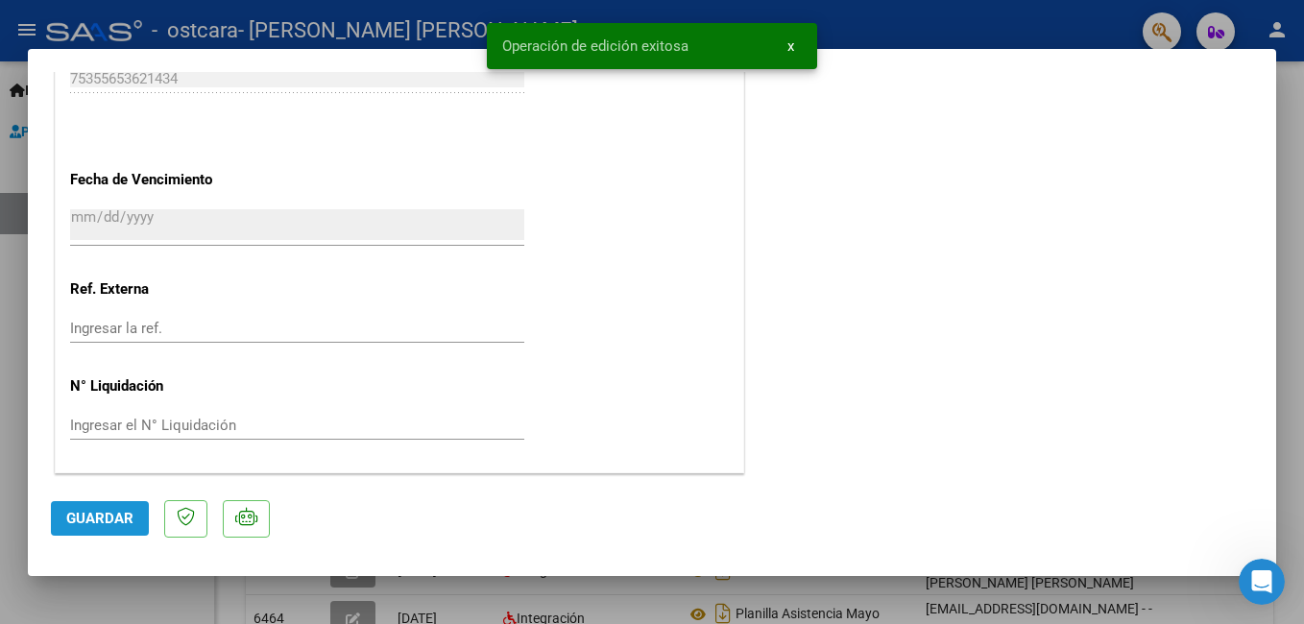
click at [115, 518] on span "Guardar" at bounding box center [99, 518] width 67 height 17
click at [1027, 45] on div at bounding box center [652, 312] width 1304 height 624
type input "$ 0,00"
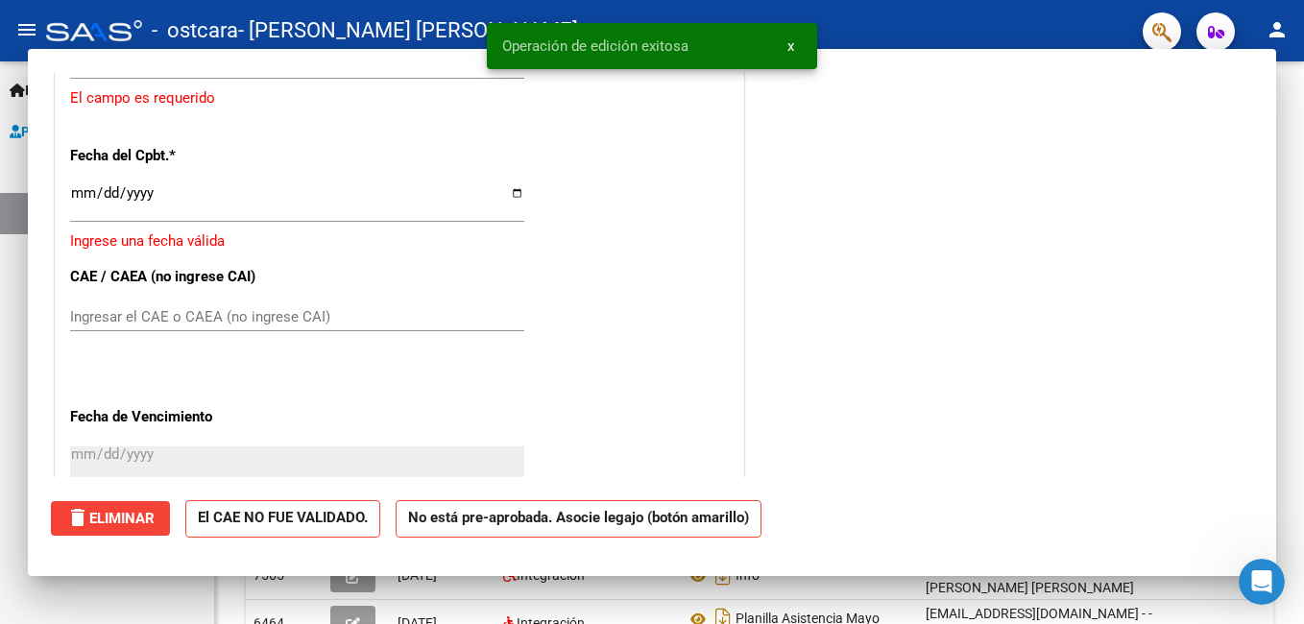
scroll to position [0, 0]
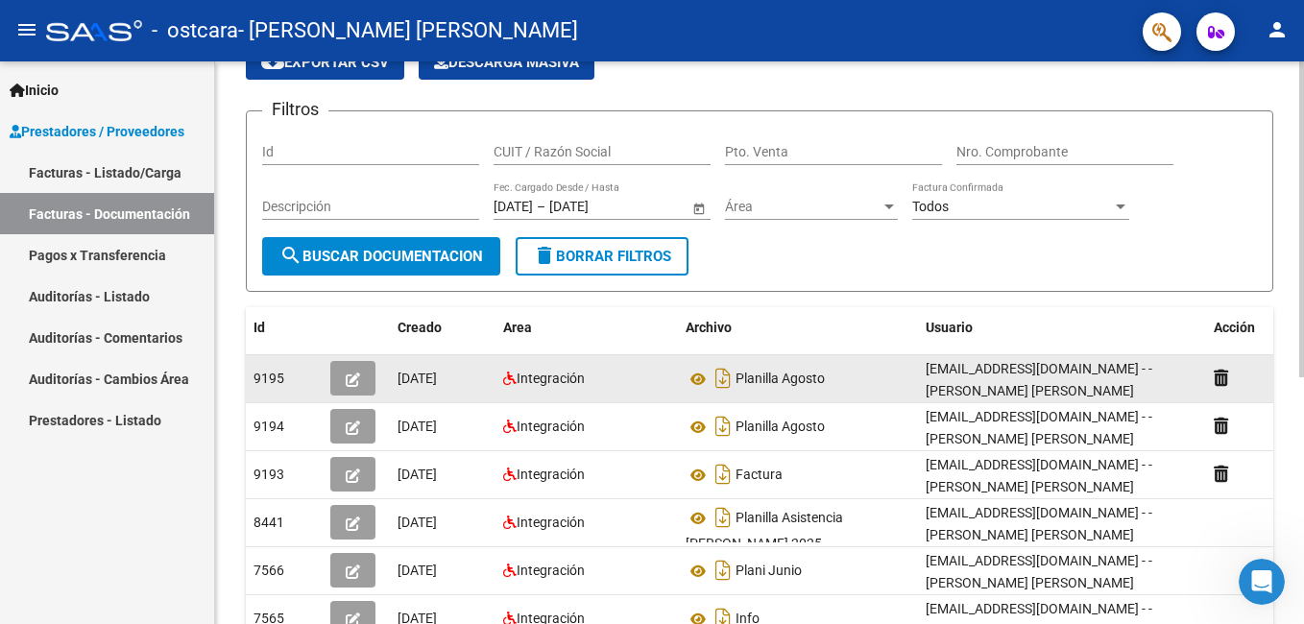
click at [1229, 378] on div at bounding box center [1254, 379] width 81 height 22
click at [1222, 374] on icon at bounding box center [1221, 378] width 14 height 18
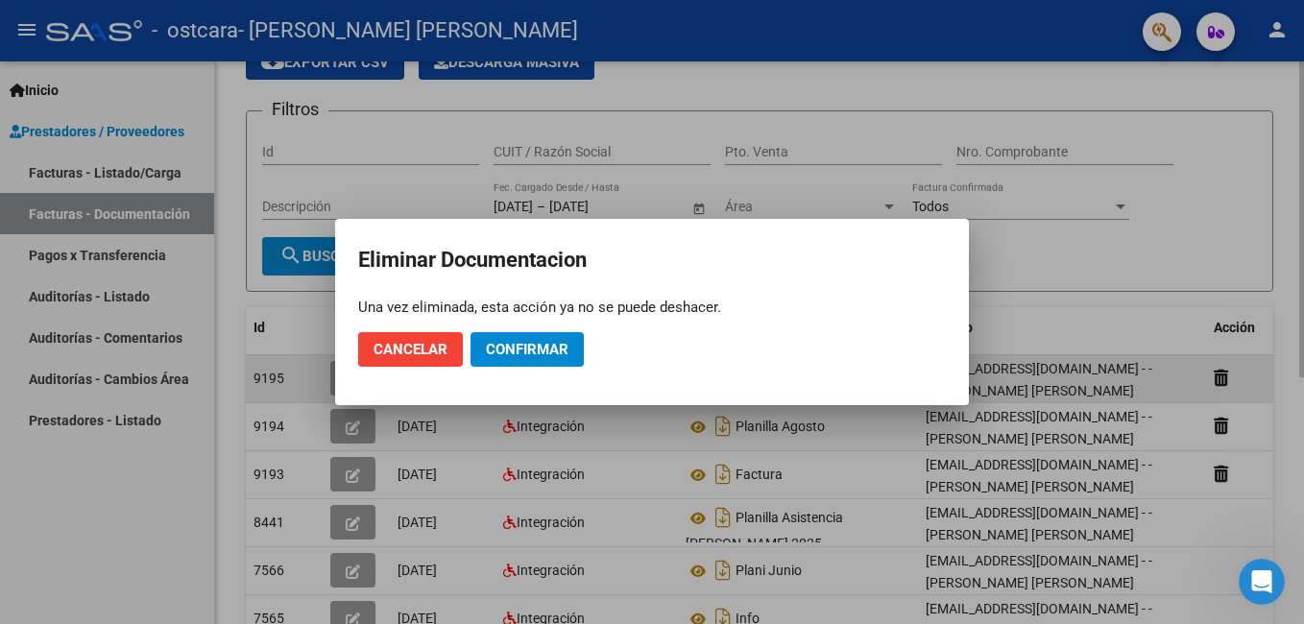
click at [1222, 374] on div at bounding box center [652, 312] width 1304 height 624
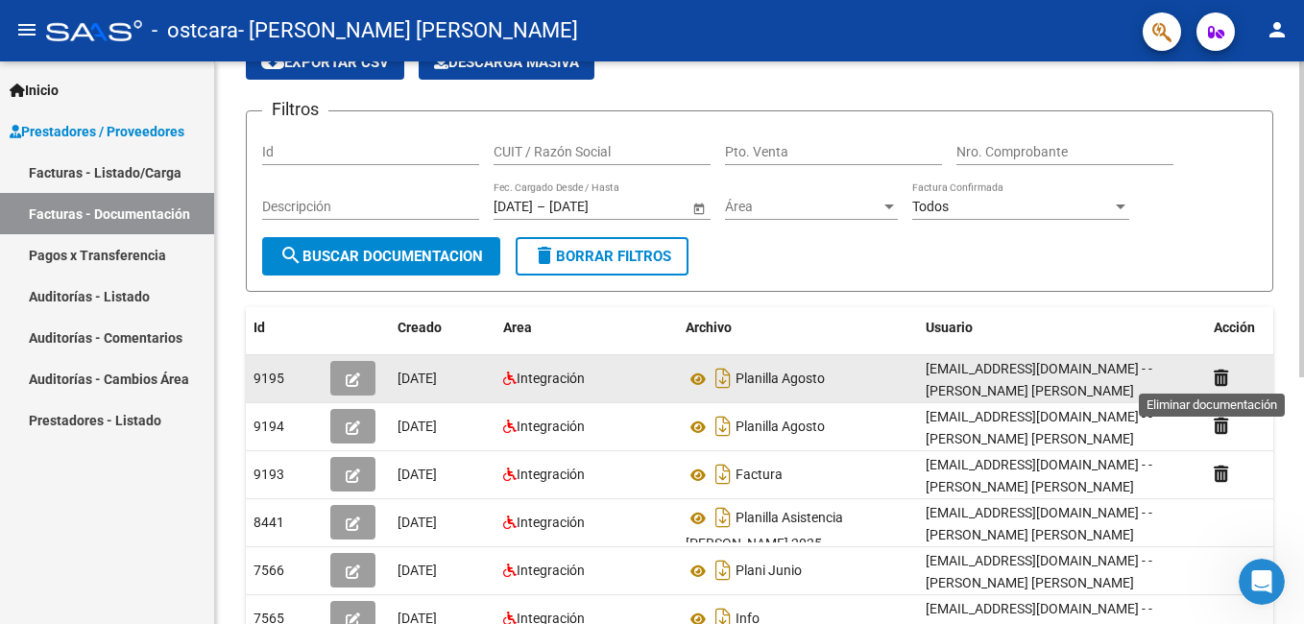
click at [1222, 374] on icon at bounding box center [1221, 378] width 14 height 18
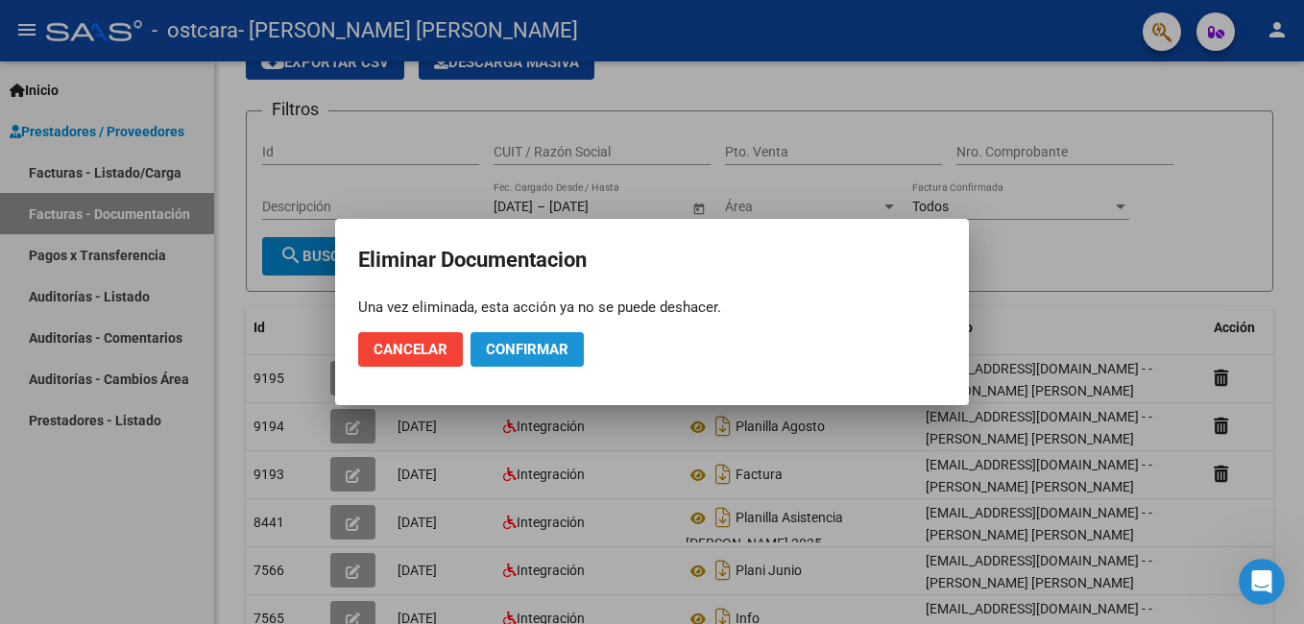
click at [510, 350] on span "Confirmar" at bounding box center [527, 349] width 83 height 17
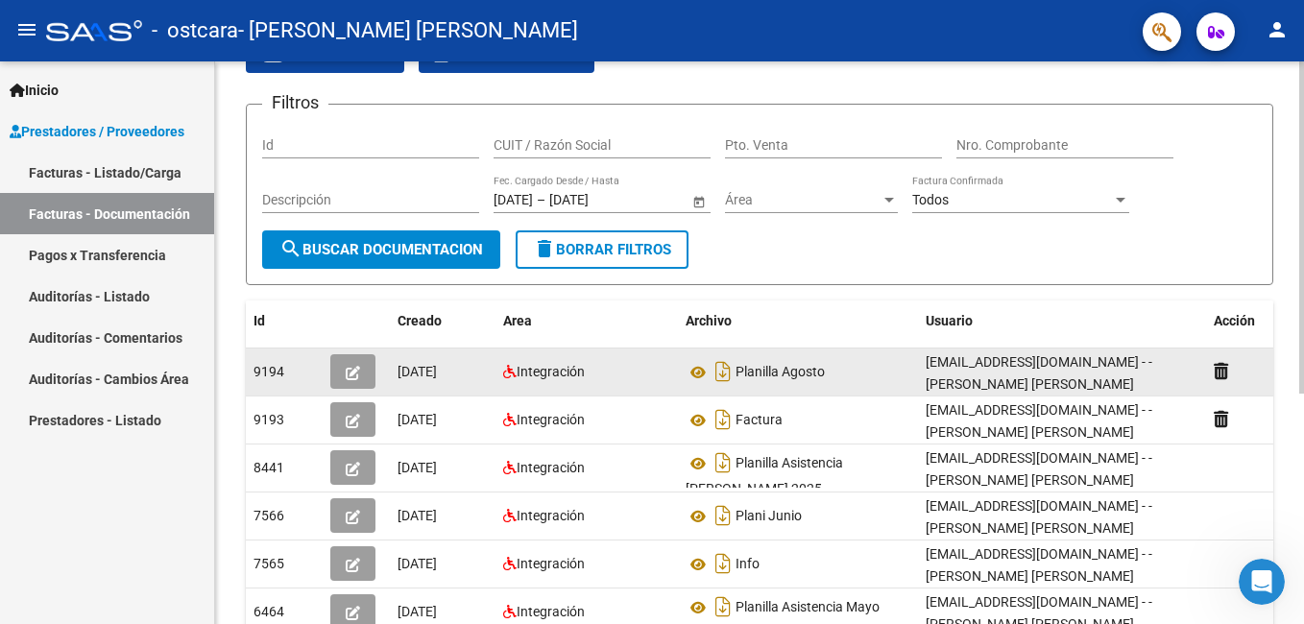
scroll to position [7, 0]
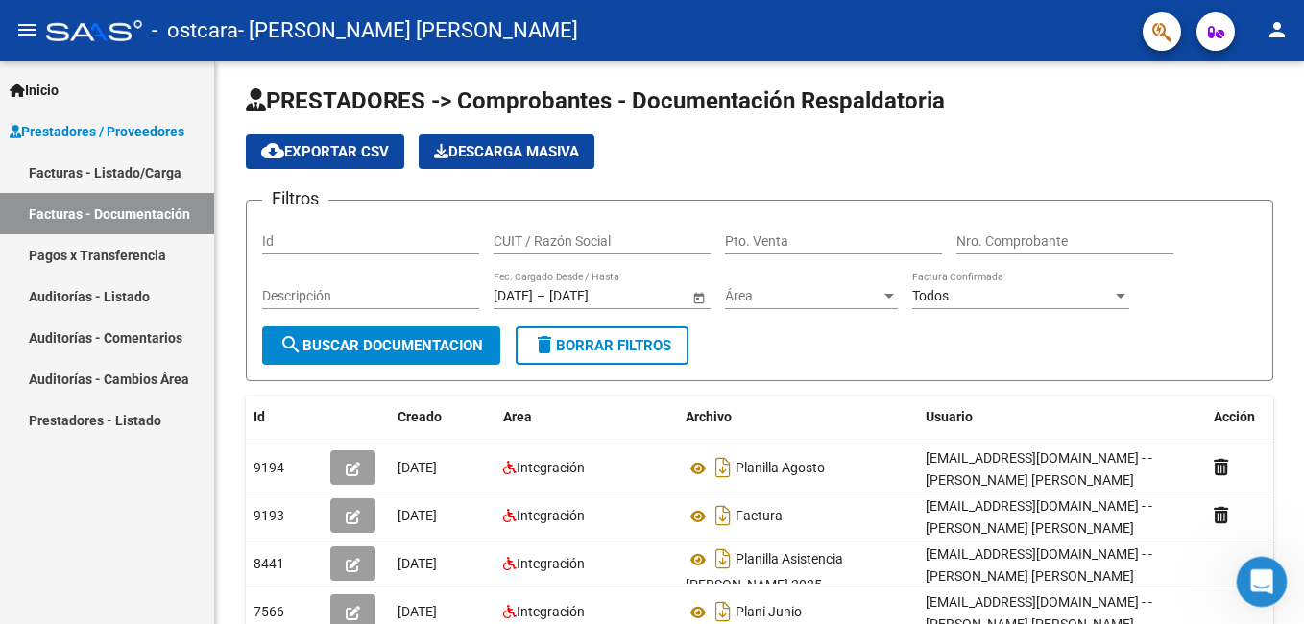
click at [1258, 578] on icon "Abrir Intercom Messenger" at bounding box center [1260, 580] width 32 height 32
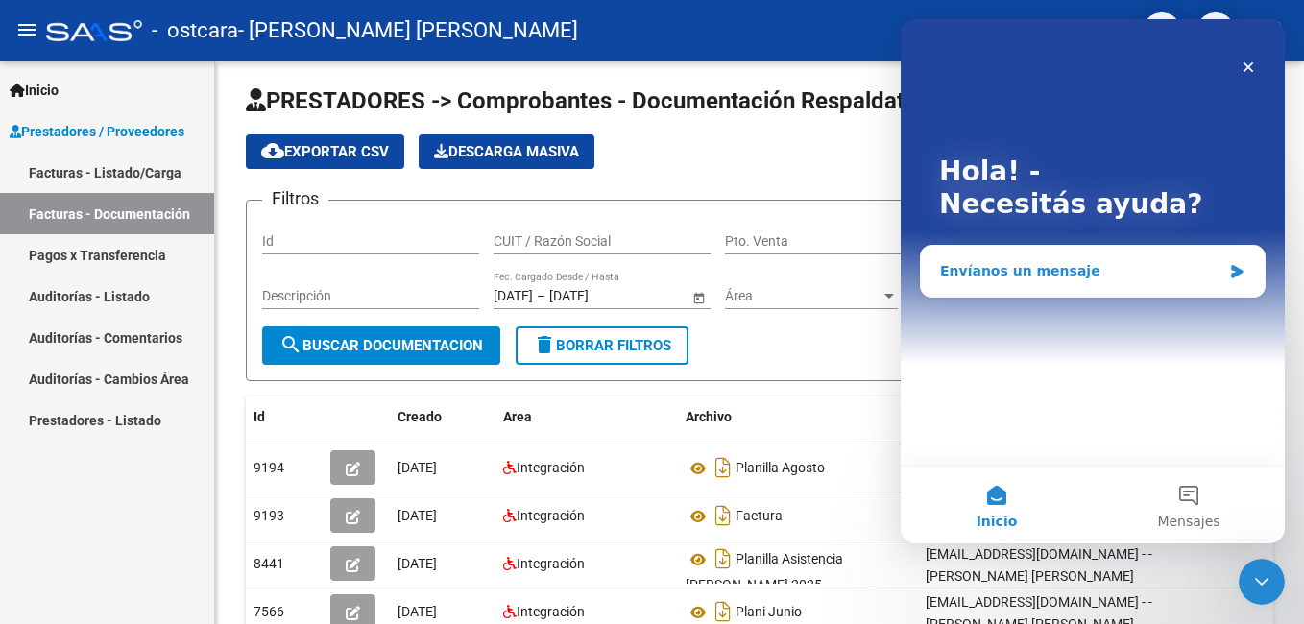
click at [1084, 277] on div "Envíanos un mensaje" at bounding box center [1080, 271] width 281 height 20
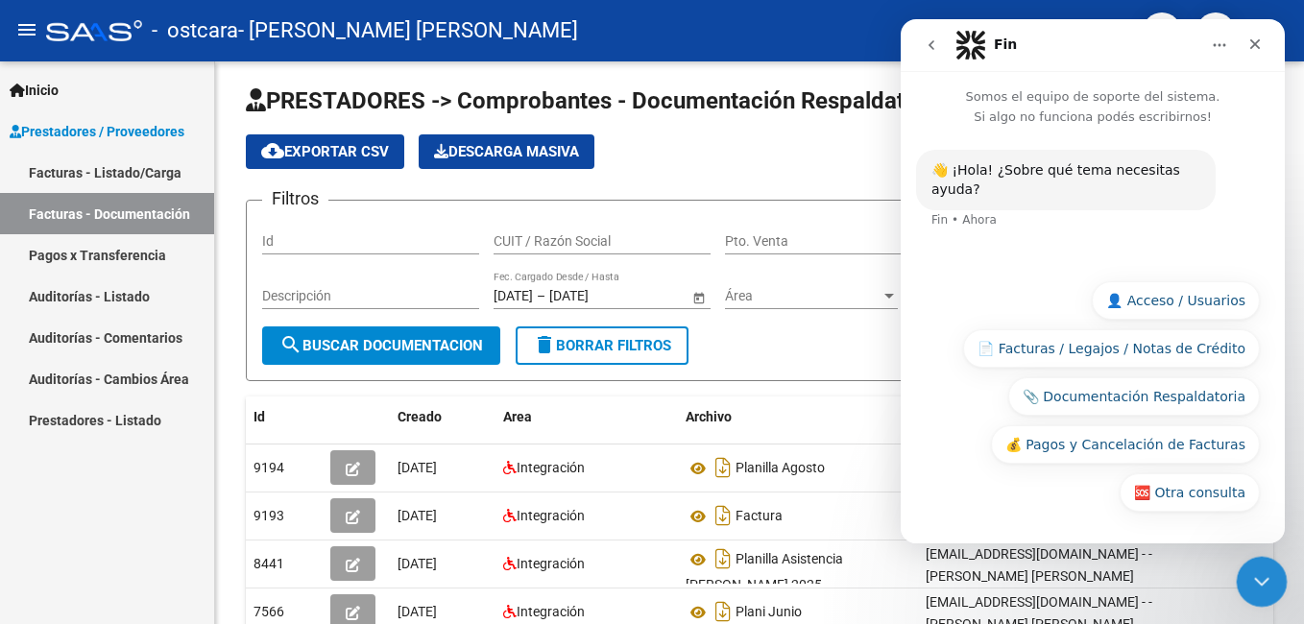
click at [1256, 586] on icon "Cerrar Intercom Messenger" at bounding box center [1259, 579] width 23 height 23
